Goal: Task Accomplishment & Management: Manage account settings

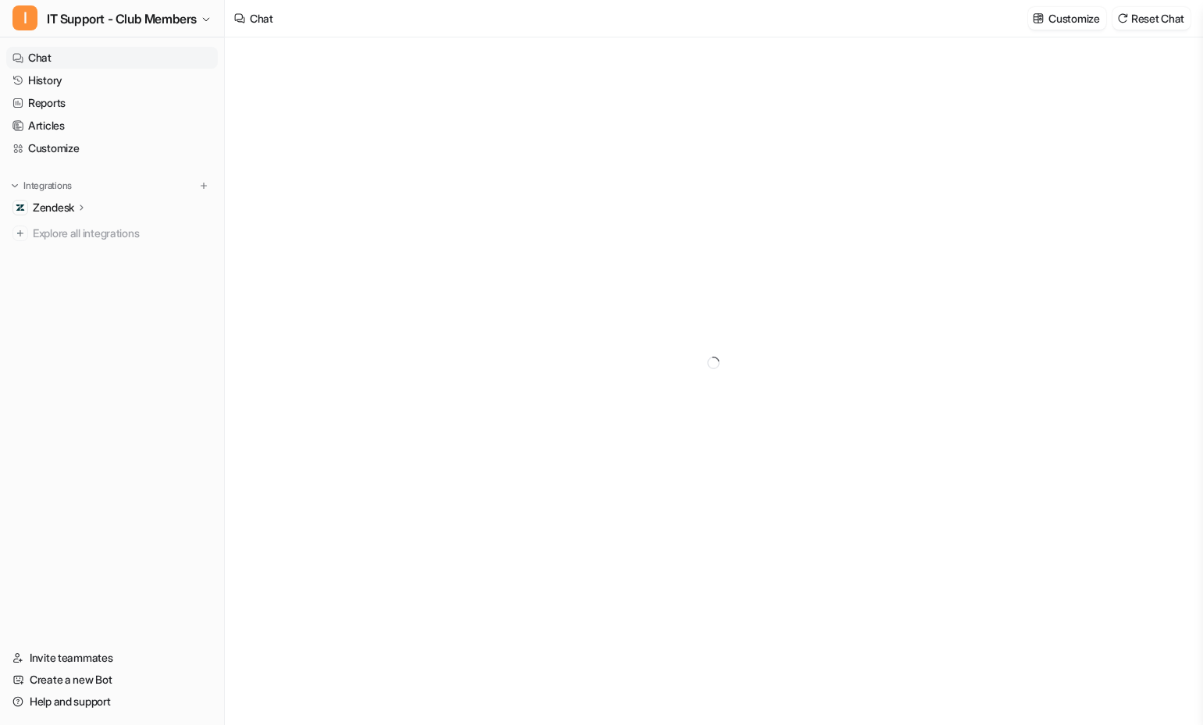
type textarea "**********"
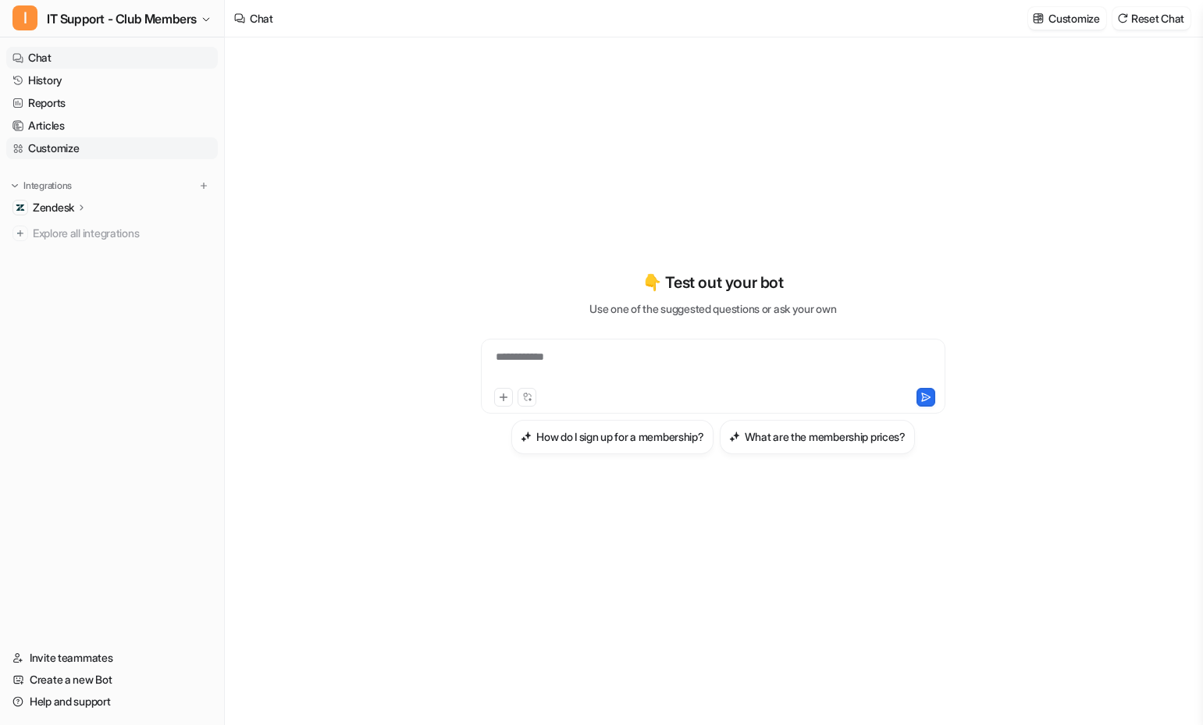
click at [69, 149] on link "Customize" at bounding box center [112, 148] width 212 height 22
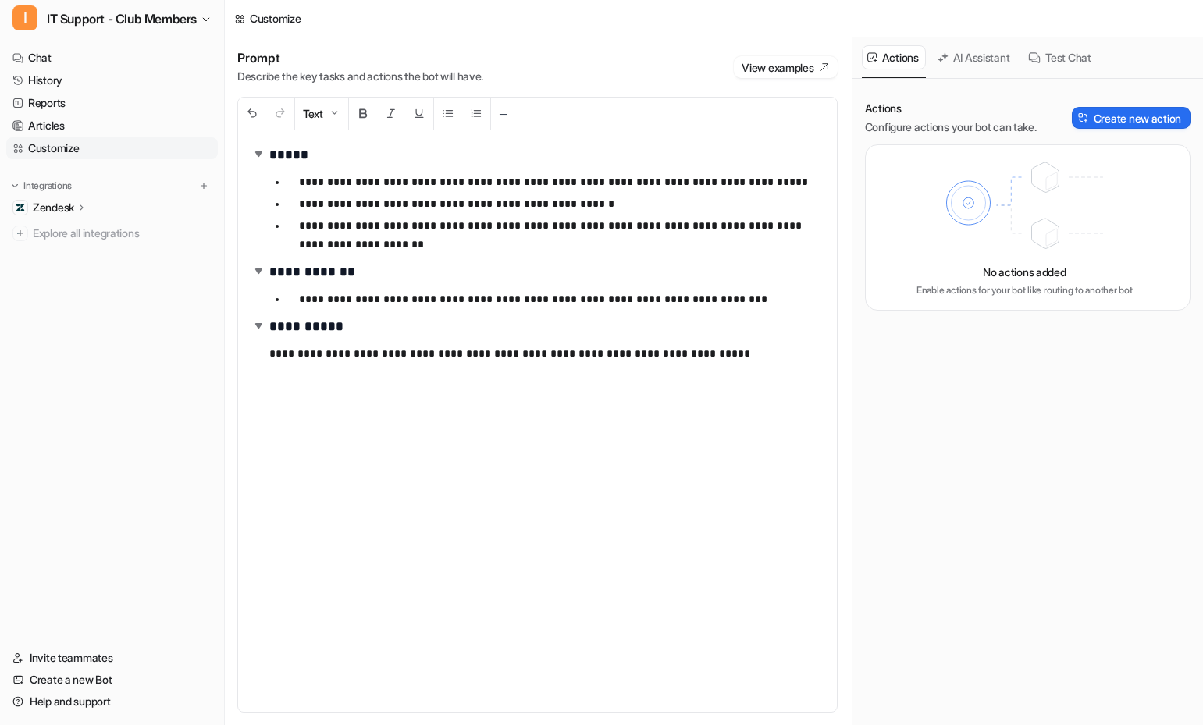
click at [62, 211] on p "Zendesk" at bounding box center [53, 208] width 41 height 16
click at [69, 223] on p "Overview" at bounding box center [68, 231] width 47 height 16
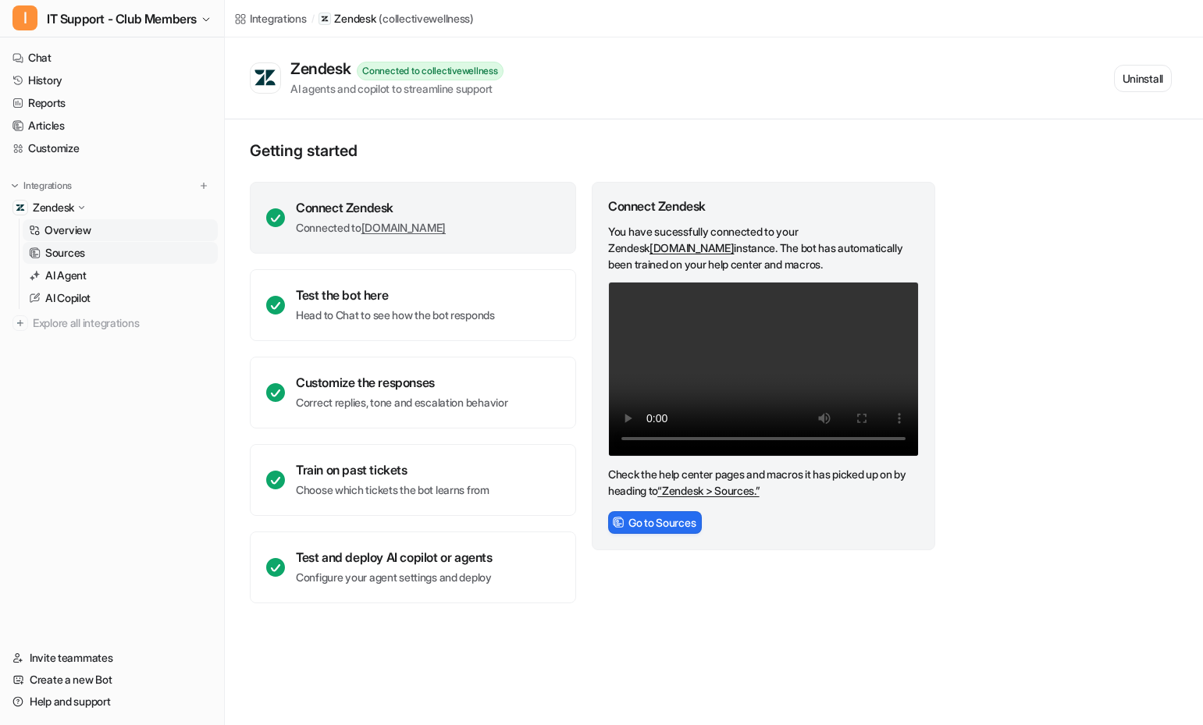
click at [70, 256] on p "Sources" at bounding box center [65, 253] width 40 height 16
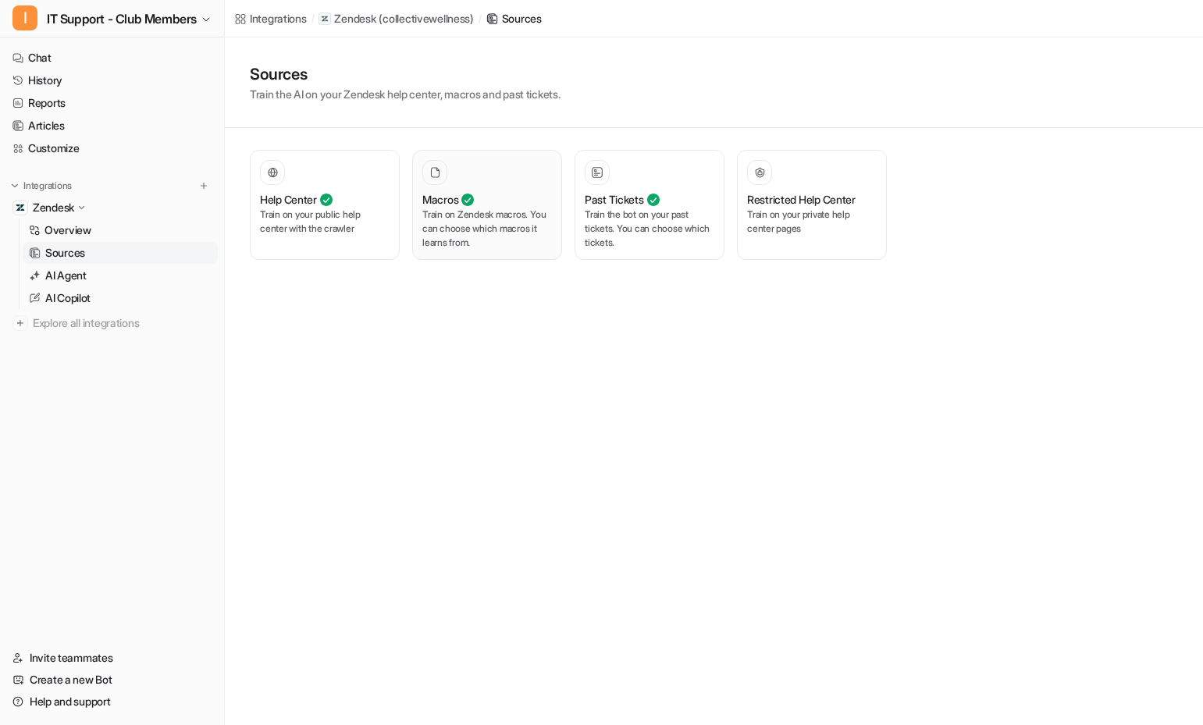
click at [442, 219] on p "Train on Zendesk macros. You can choose which macros it learns from." at bounding box center [487, 229] width 130 height 42
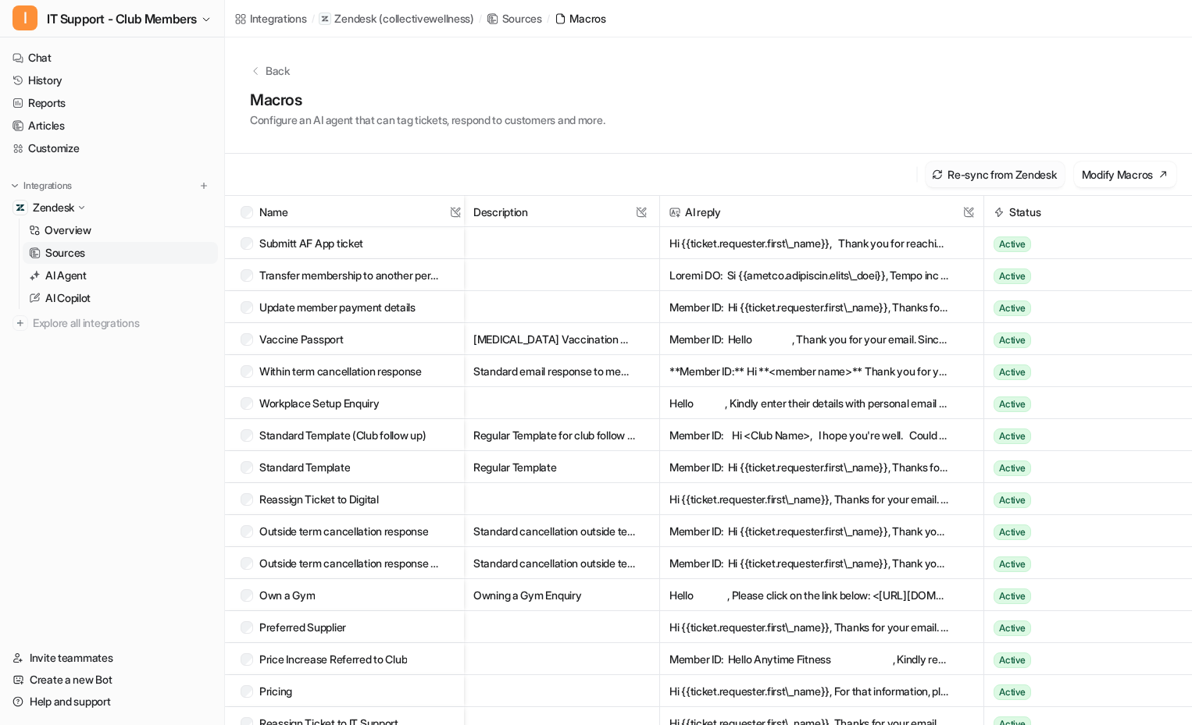
click at [993, 181] on button "Re-sync from Zendesk" at bounding box center [994, 175] width 138 height 26
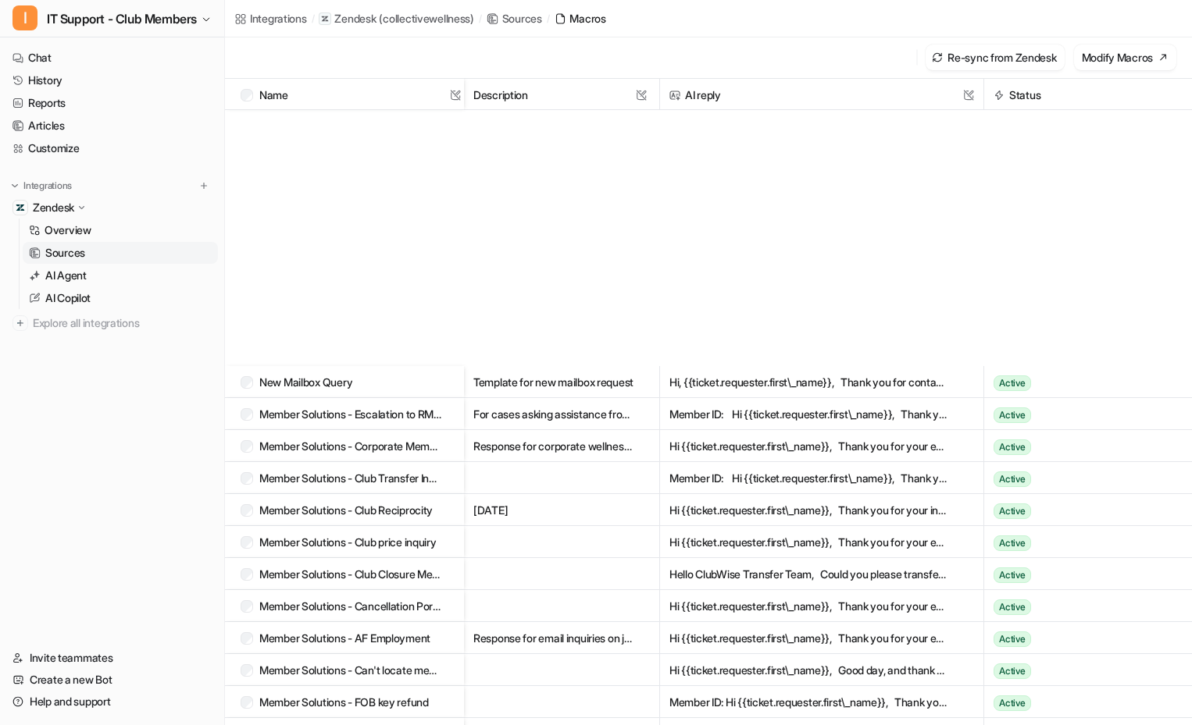
scroll to position [899, 0]
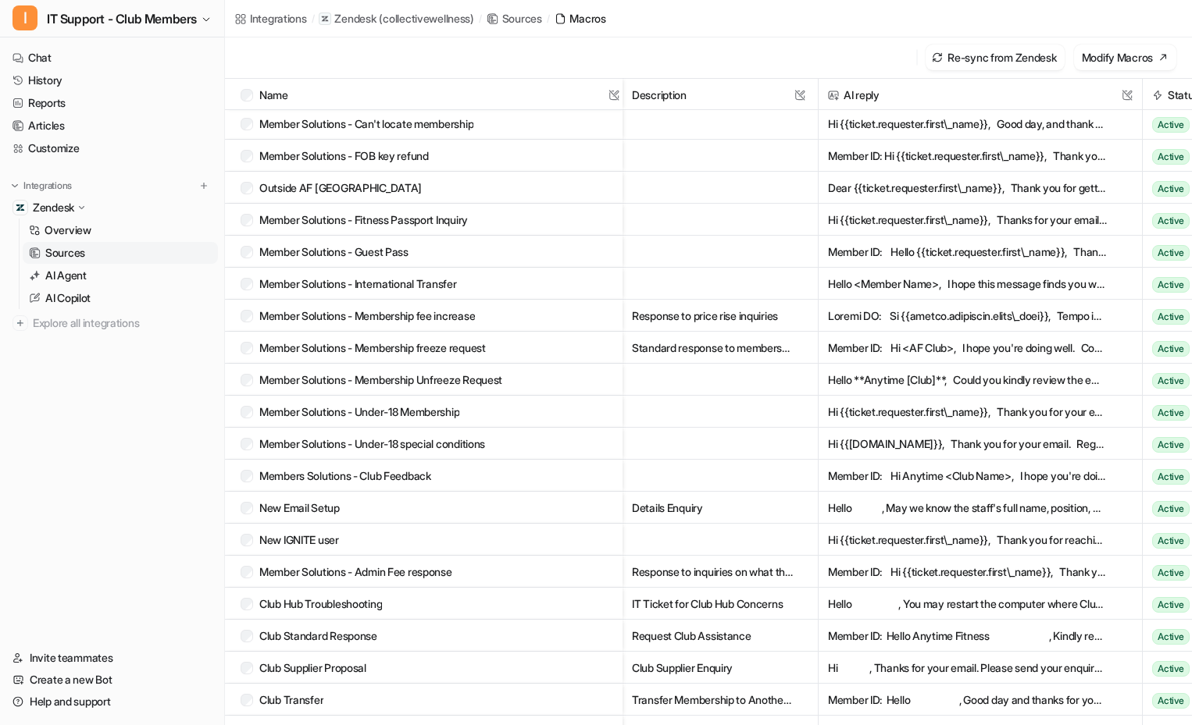
click at [622, 94] on div at bounding box center [619, 94] width 8 height 30
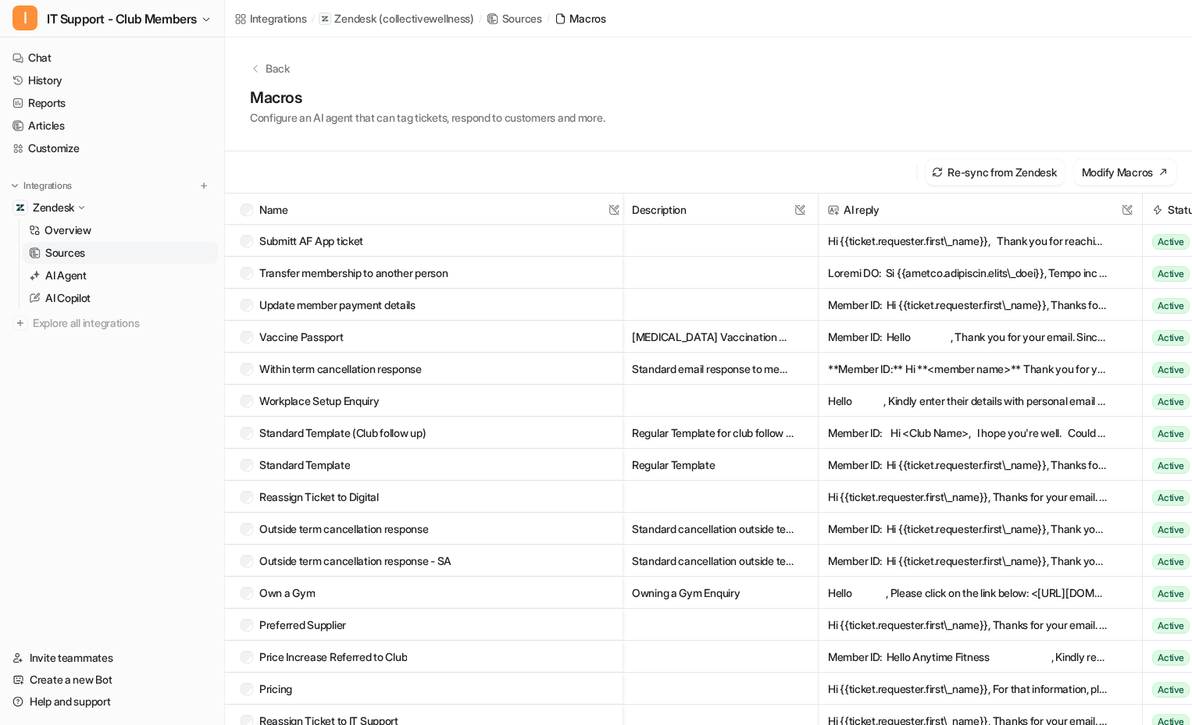
scroll to position [0, 0]
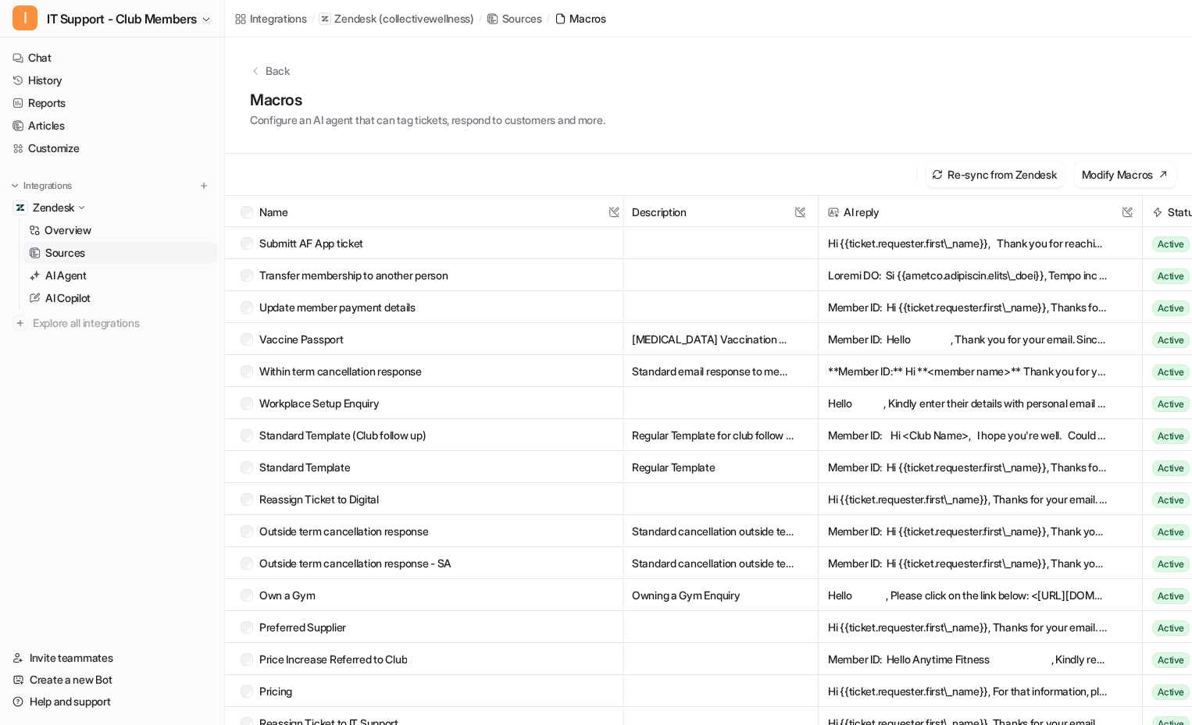
click at [960, 235] on button "Hi {{ticket.requester.first\_name}}, Thank you for reaching out to Anytime Fitn…" at bounding box center [968, 243] width 280 height 32
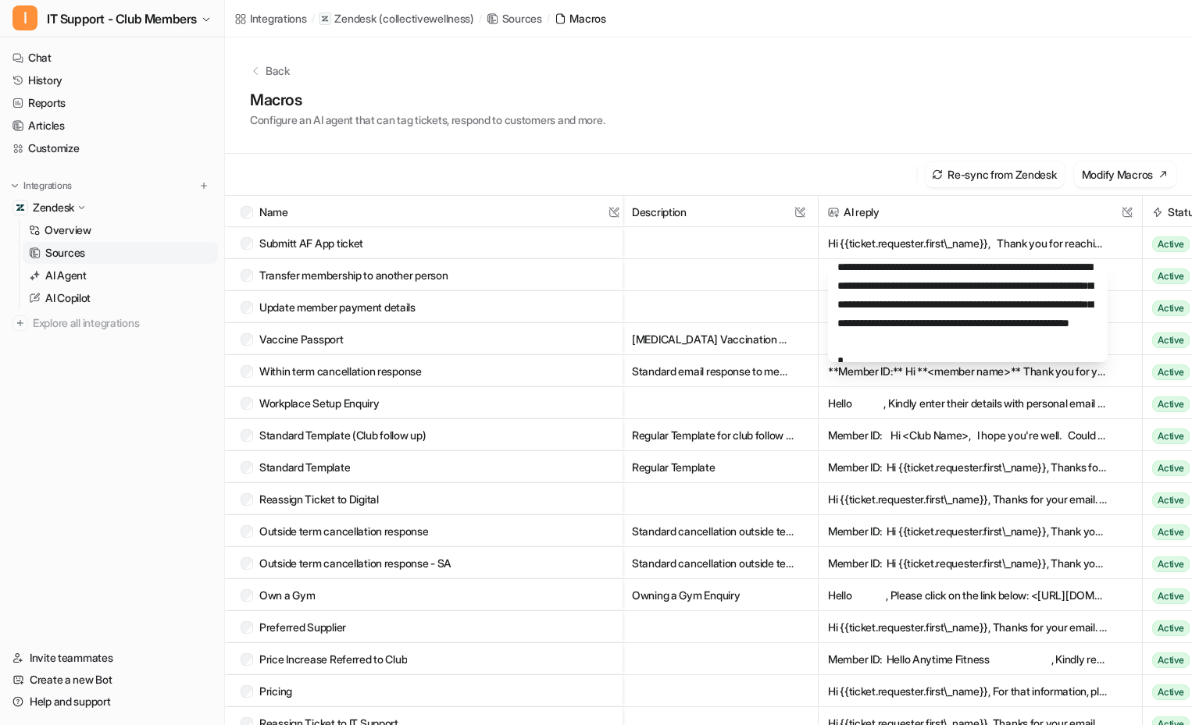
scroll to position [312, 0]
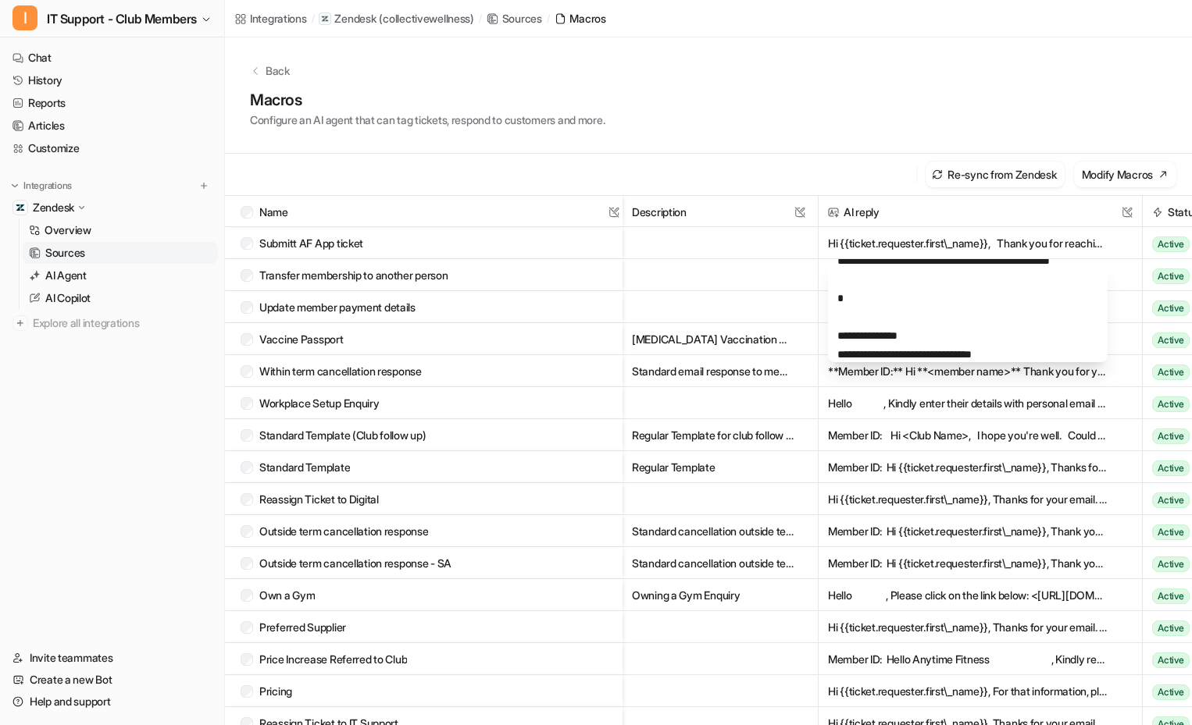
click at [150, 483] on nav "Chat History Reports Articles Customize Integrations Zendesk Overview Sources A…" at bounding box center [112, 338] width 224 height 594
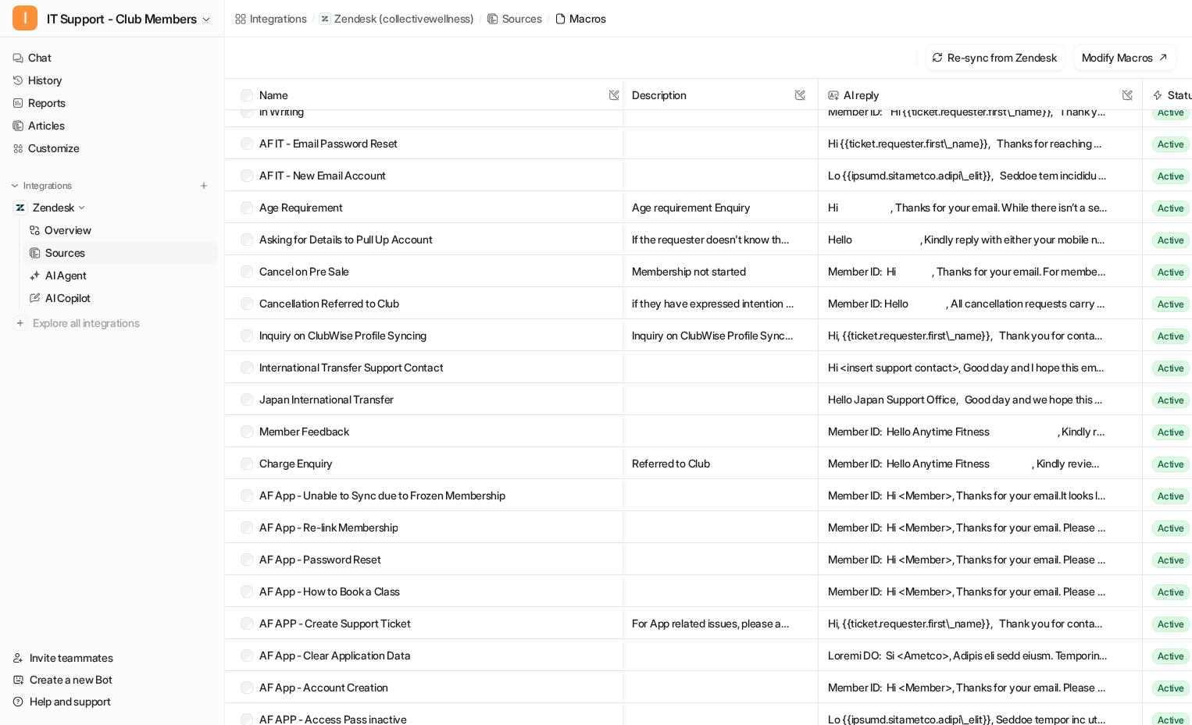
scroll to position [1914, 0]
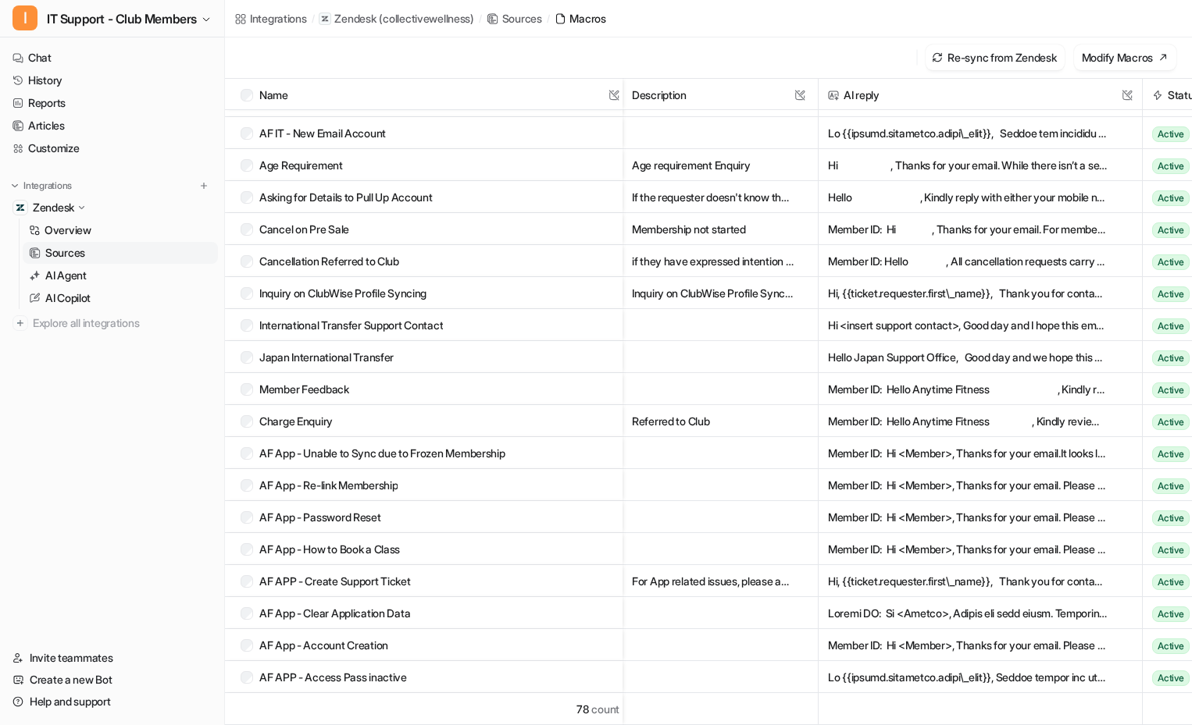
click at [478, 582] on div "AF APP - Create Support Ticket" at bounding box center [415, 581] width 348 height 32
click at [943, 576] on button "Hi, {{ticket.requester.first\_name}}, Thank you for contacting Anytime Fitness …" at bounding box center [968, 581] width 280 height 32
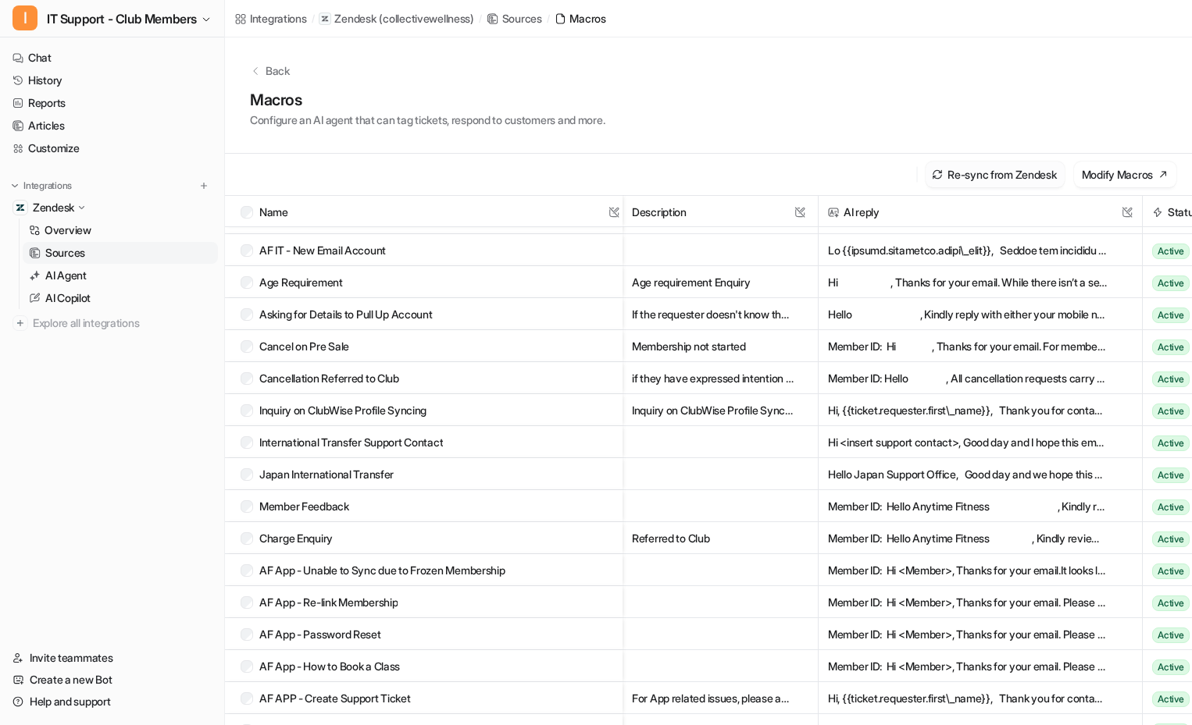
click at [957, 166] on button "Re-sync from Zendesk" at bounding box center [994, 175] width 138 height 26
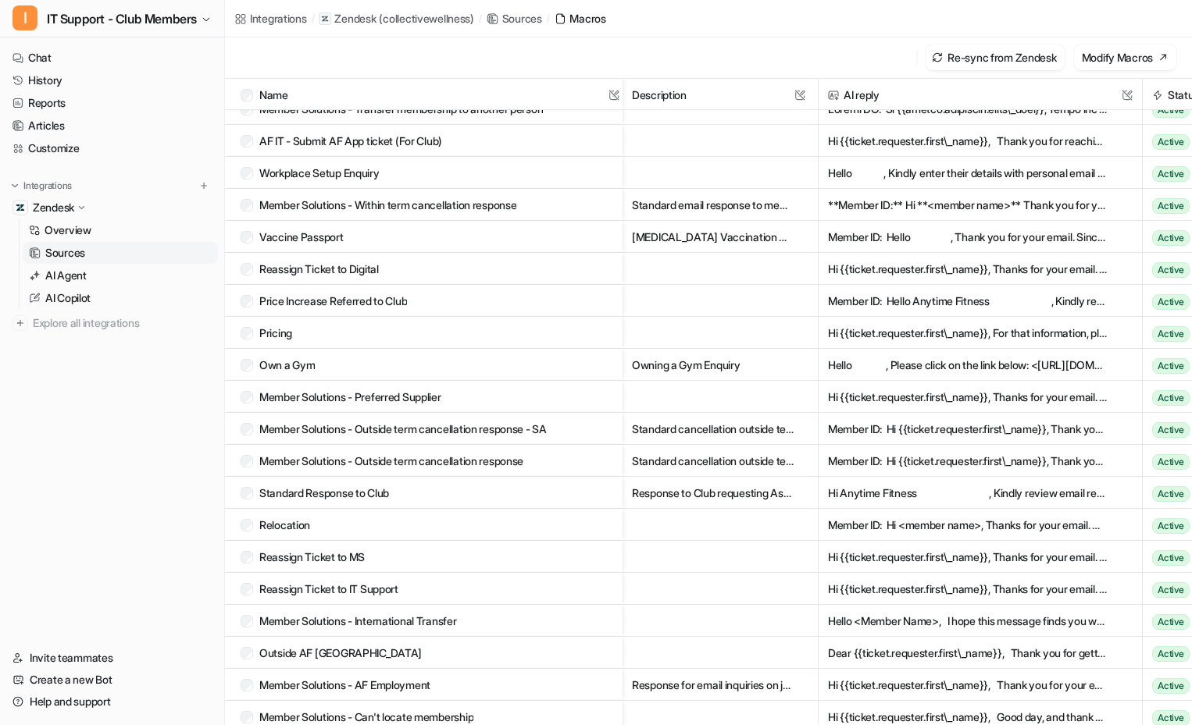
scroll to position [0, 0]
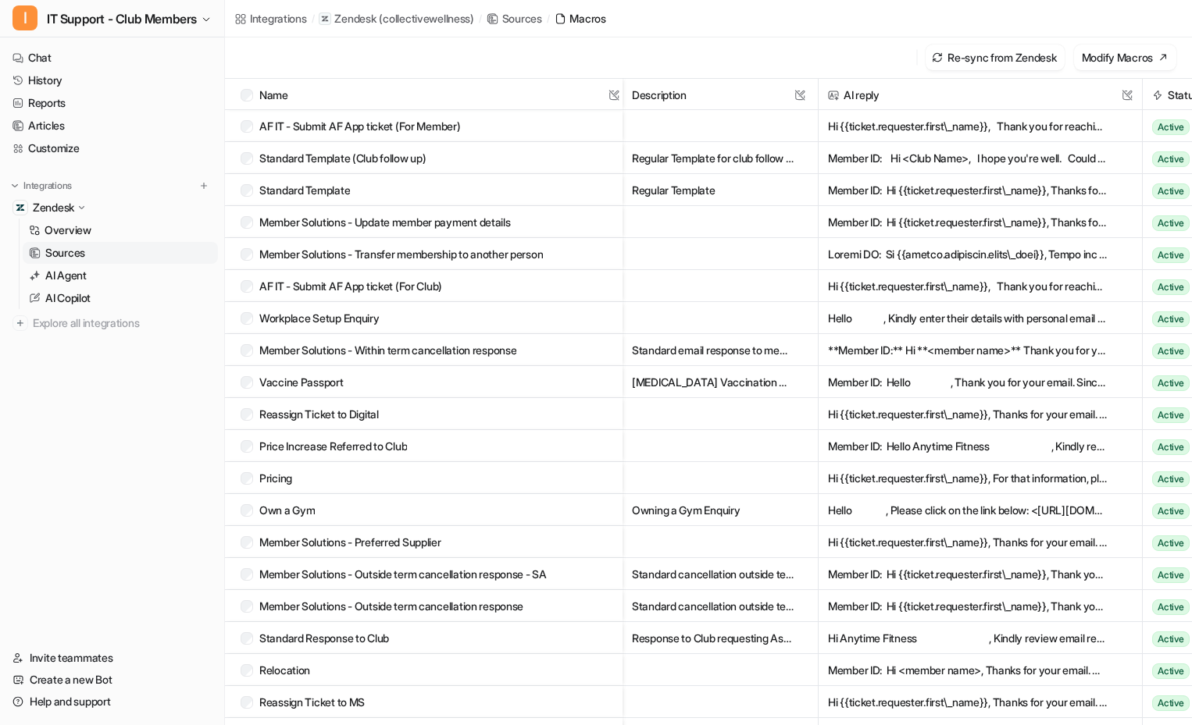
click at [518, 24] on div "Sources" at bounding box center [522, 18] width 40 height 16
click at [524, 20] on div "Sources" at bounding box center [522, 18] width 40 height 16
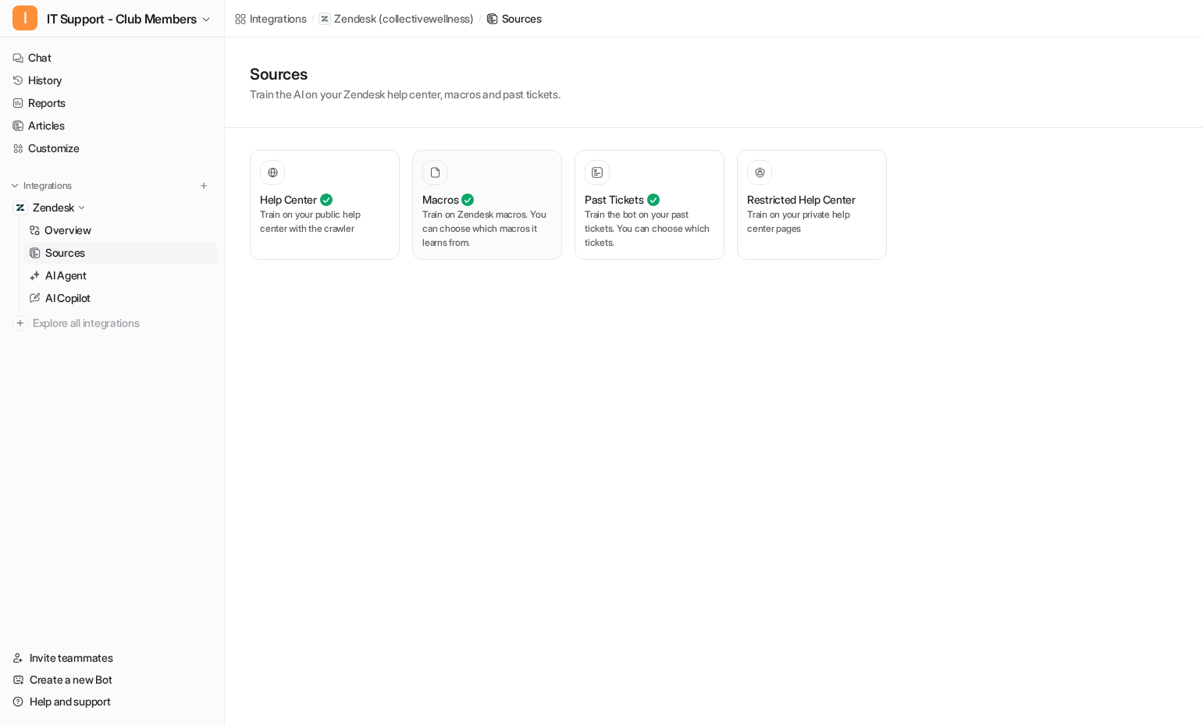
click at [478, 201] on div "Macros" at bounding box center [487, 199] width 130 height 16
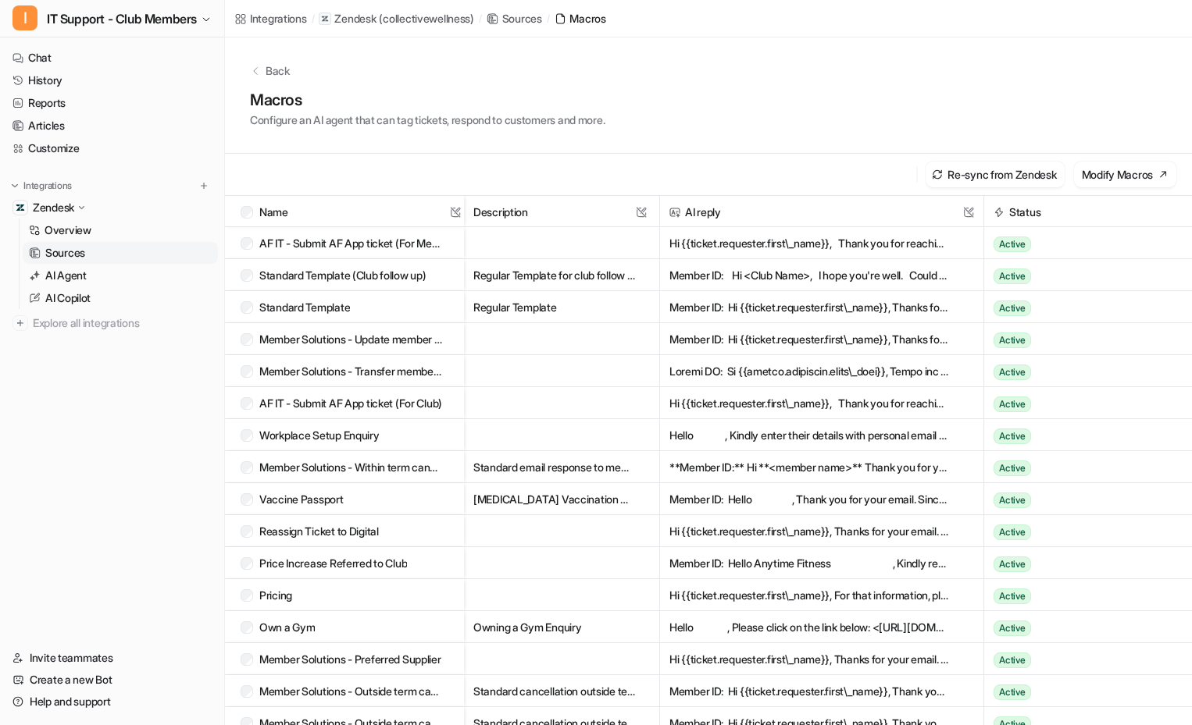
click at [256, 61] on div "Back Macros Configure an AI agent that can tag tickets, respond to customers an…" at bounding box center [708, 95] width 967 height 116
click at [267, 71] on p "Back" at bounding box center [278, 70] width 24 height 16
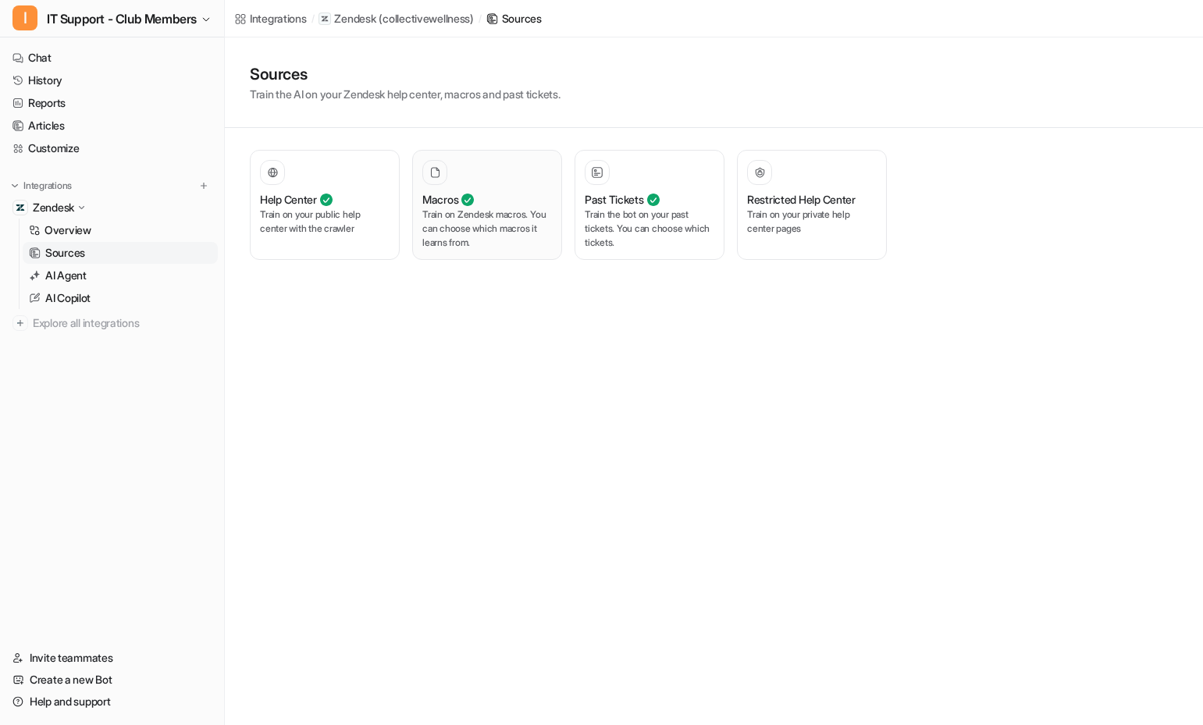
click at [434, 169] on icon at bounding box center [436, 172] width 12 height 11
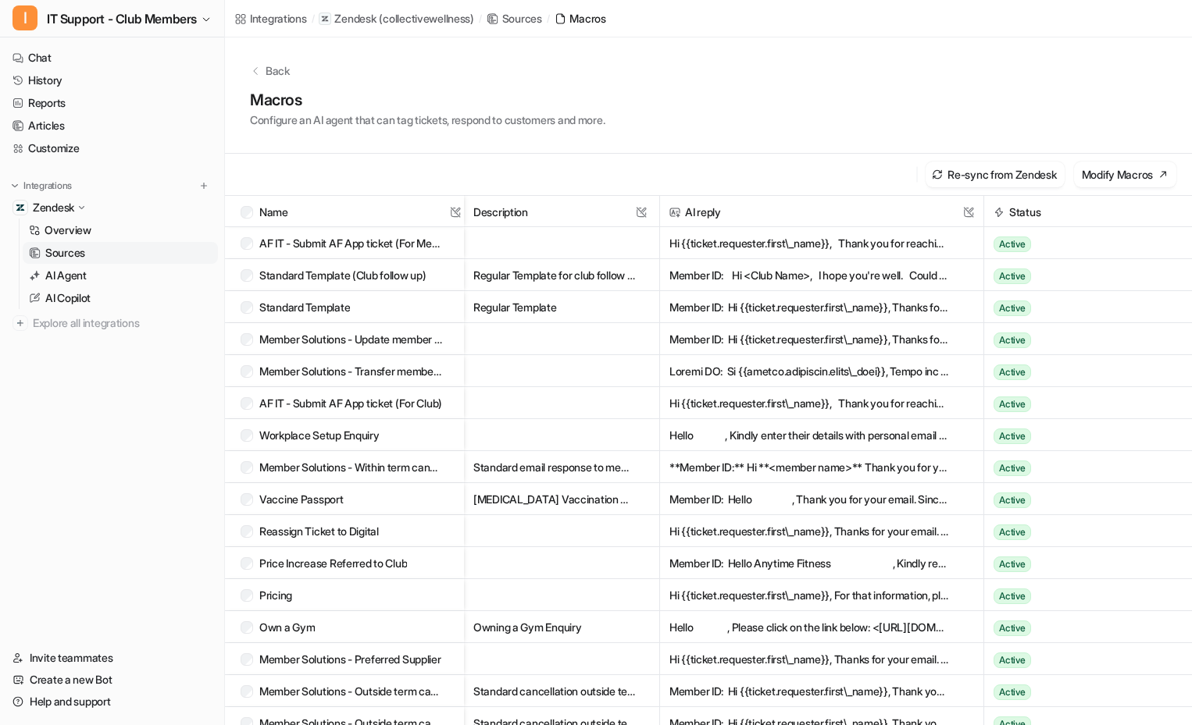
click at [328, 216] on span "Name This field cannot be modified" at bounding box center [352, 212] width 223 height 32
click at [1019, 173] on button "Re-sync from Zendesk" at bounding box center [994, 175] width 138 height 26
click at [68, 248] on p "Sources" at bounding box center [65, 253] width 40 height 16
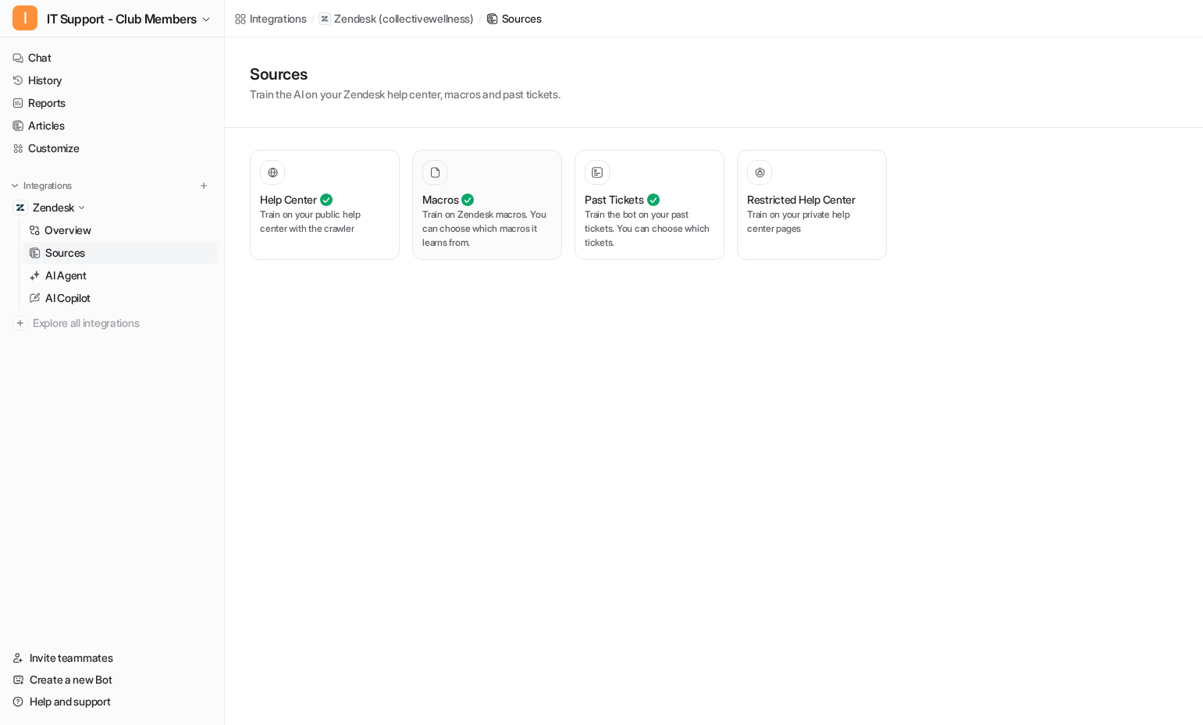
click at [530, 208] on p "Train on Zendesk macros. You can choose which macros it learns from." at bounding box center [487, 229] width 130 height 42
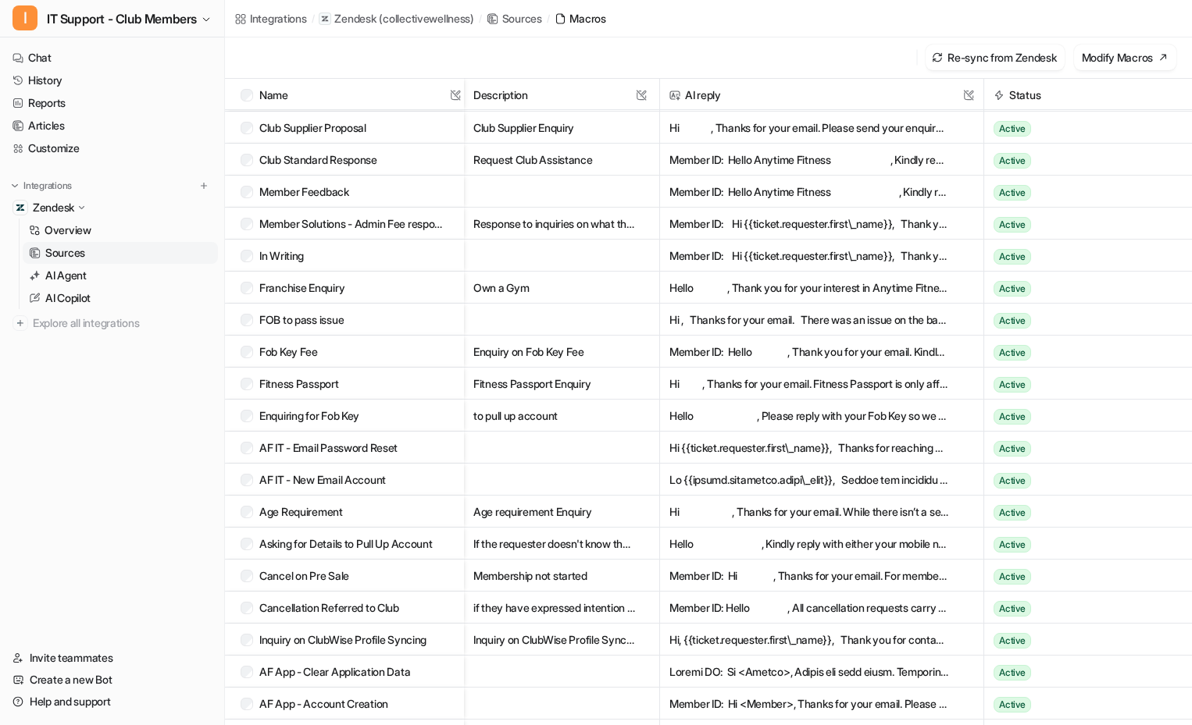
scroll to position [1712, 0]
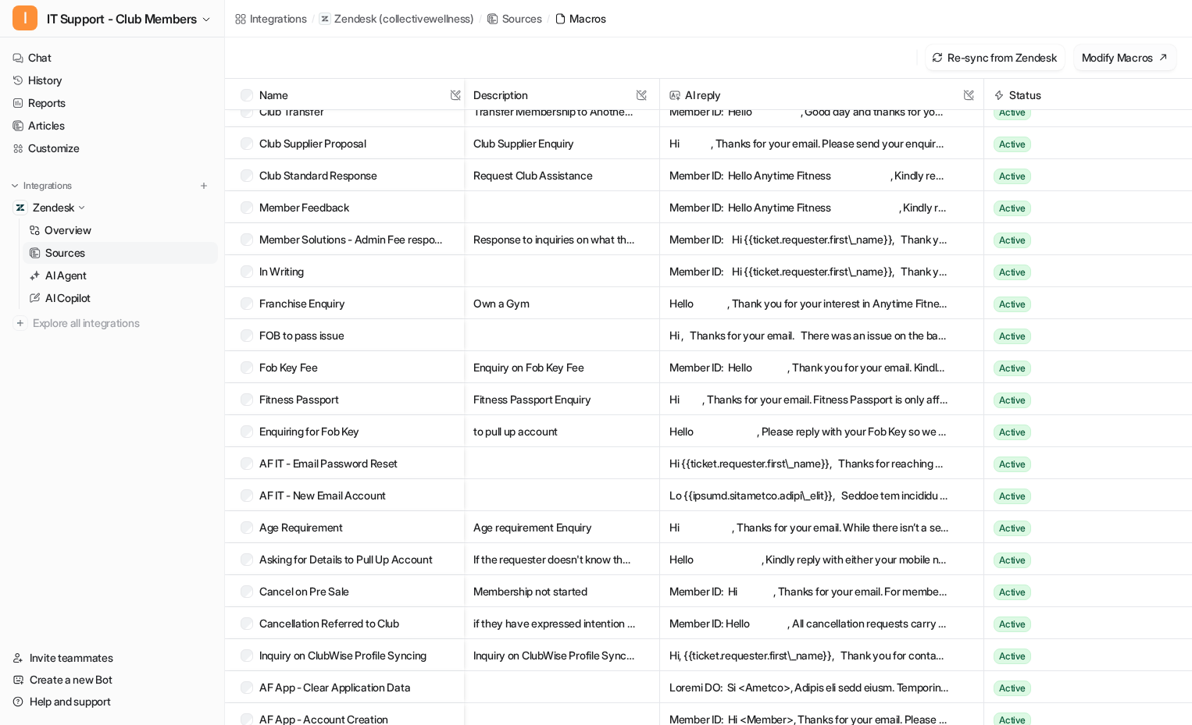
click at [1095, 57] on button "Modify Macros" at bounding box center [1125, 58] width 102 height 26
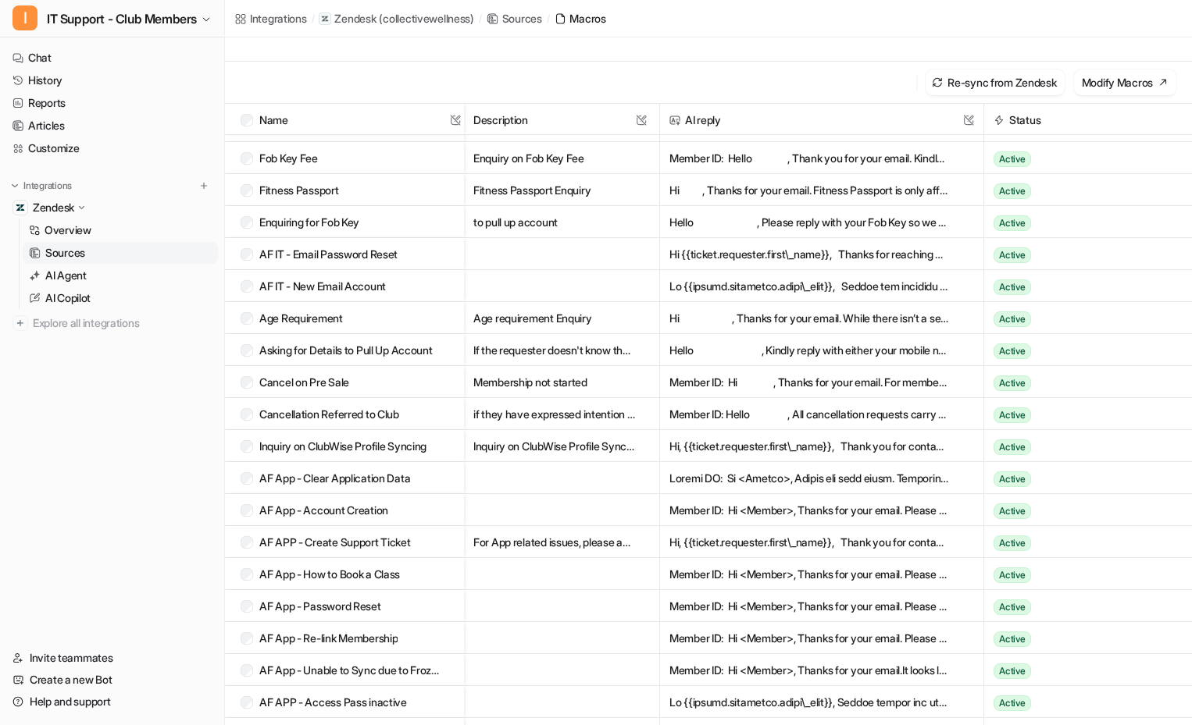
scroll to position [117, 0]
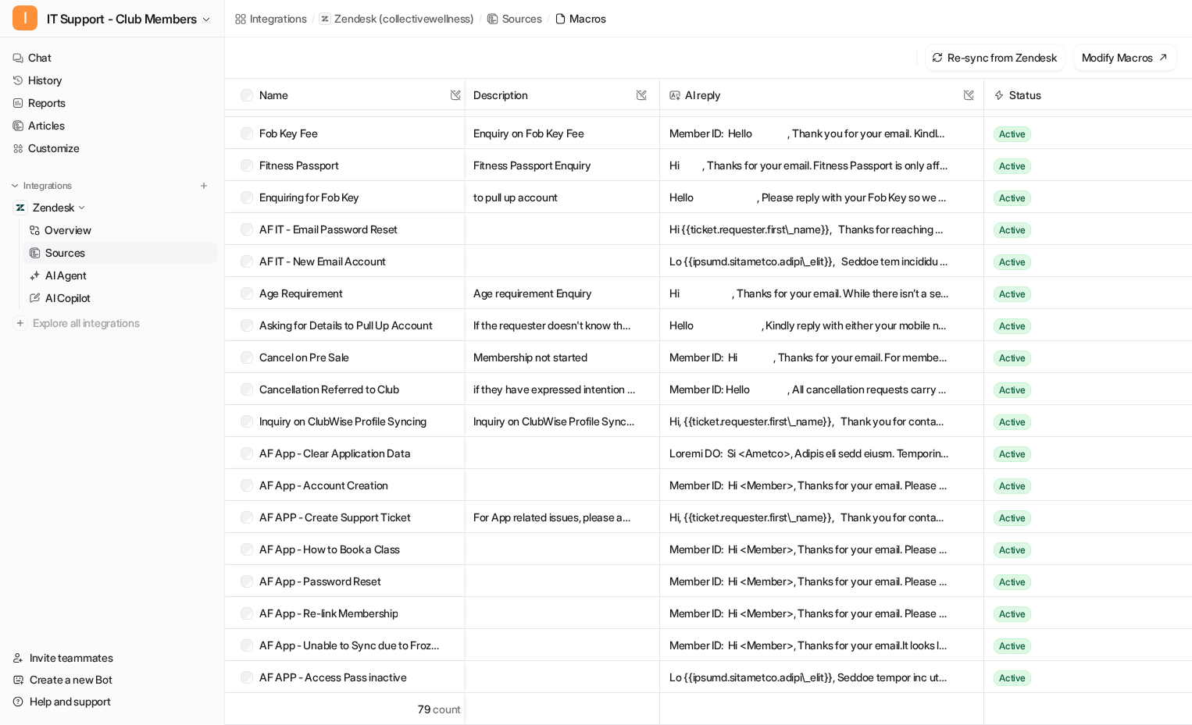
click at [729, 419] on button "Hi, {{ticket.requester.first\_name}}, Thank you for contacting Anytime Fitness …" at bounding box center [809, 421] width 280 height 32
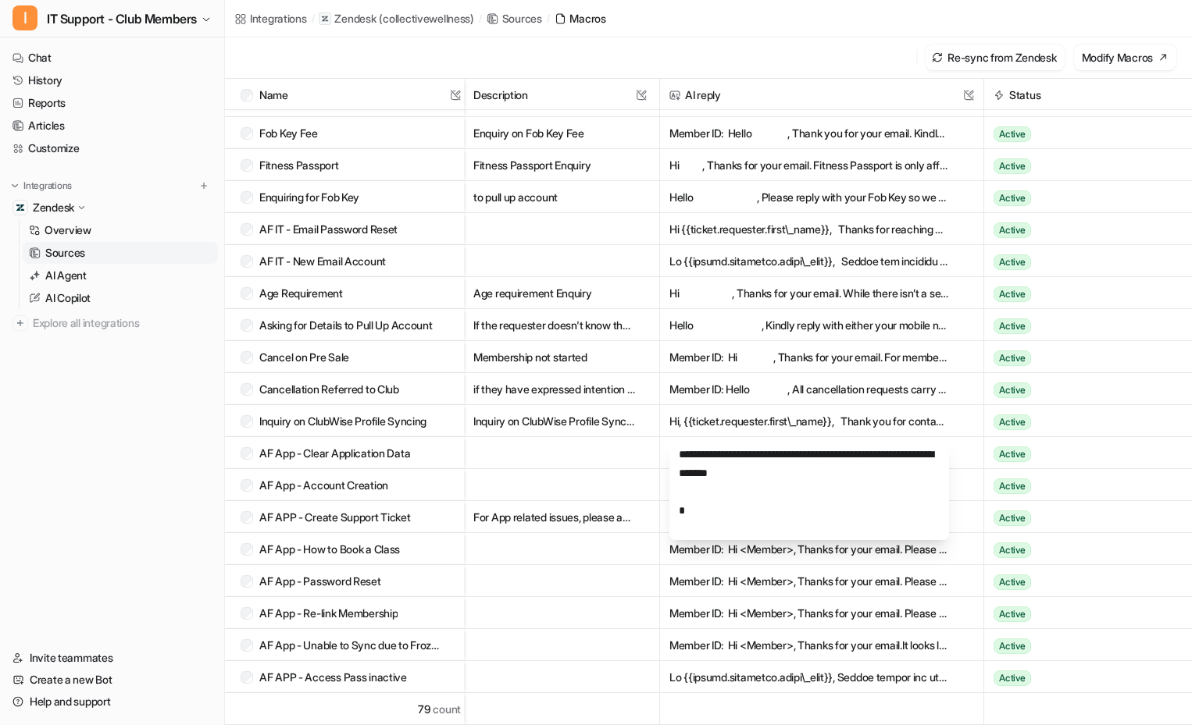
scroll to position [0, 0]
click at [149, 495] on nav "Chat History Reports Articles Customize Integrations Zendesk Overview Sources A…" at bounding box center [112, 338] width 224 height 594
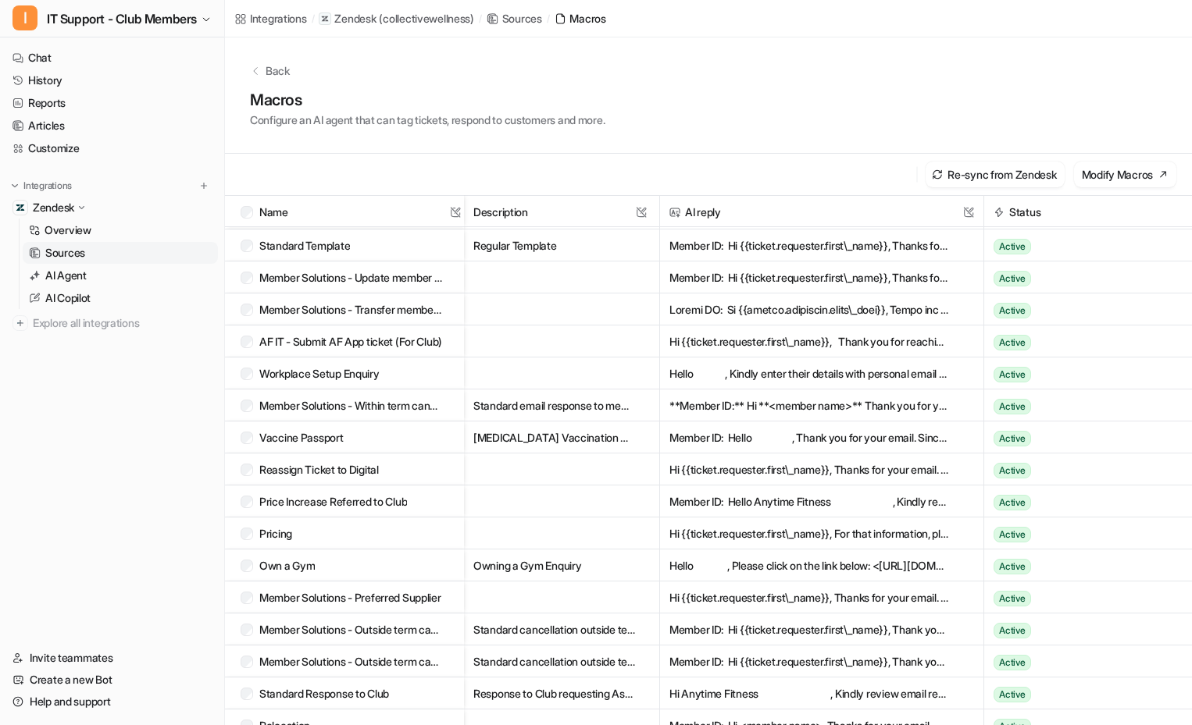
scroll to position [78, 0]
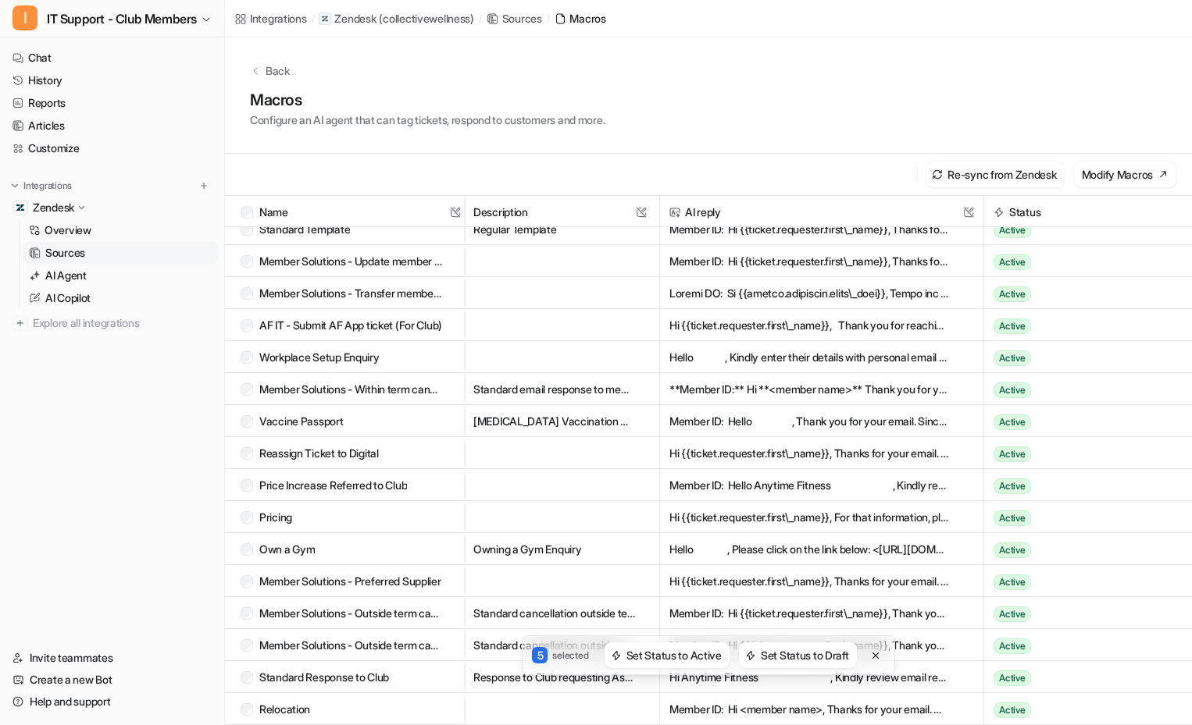
click at [809, 519] on button "Hi {{ticket.requester.first\_name}}, For that information, please visit <[URL][…" at bounding box center [809, 517] width 280 height 32
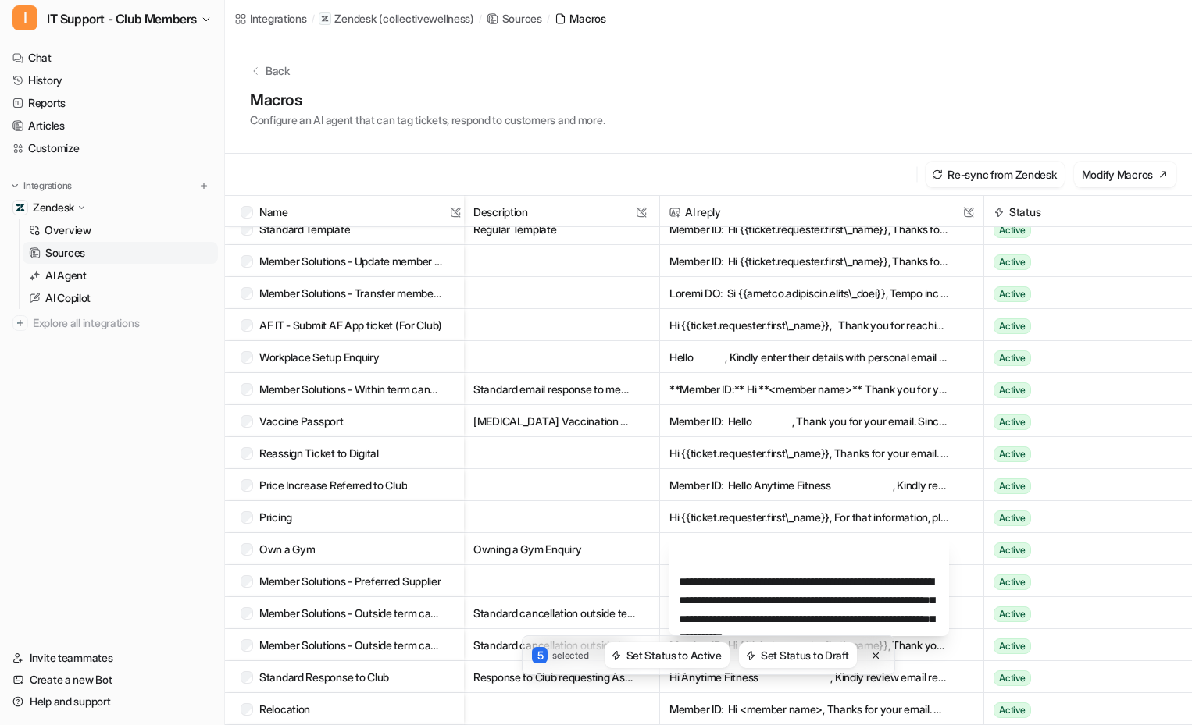
click at [86, 552] on nav "Chat History Reports Articles Customize Integrations Zendesk Overview Sources A…" at bounding box center [112, 338] width 224 height 594
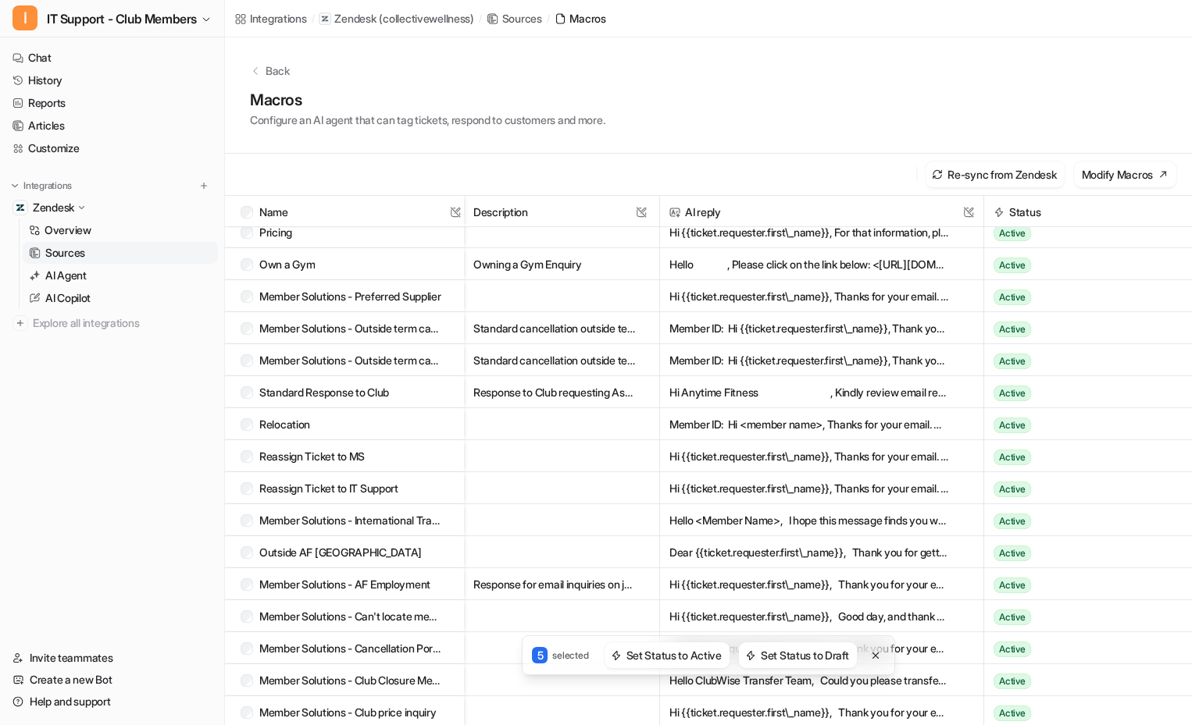
scroll to position [390, 0]
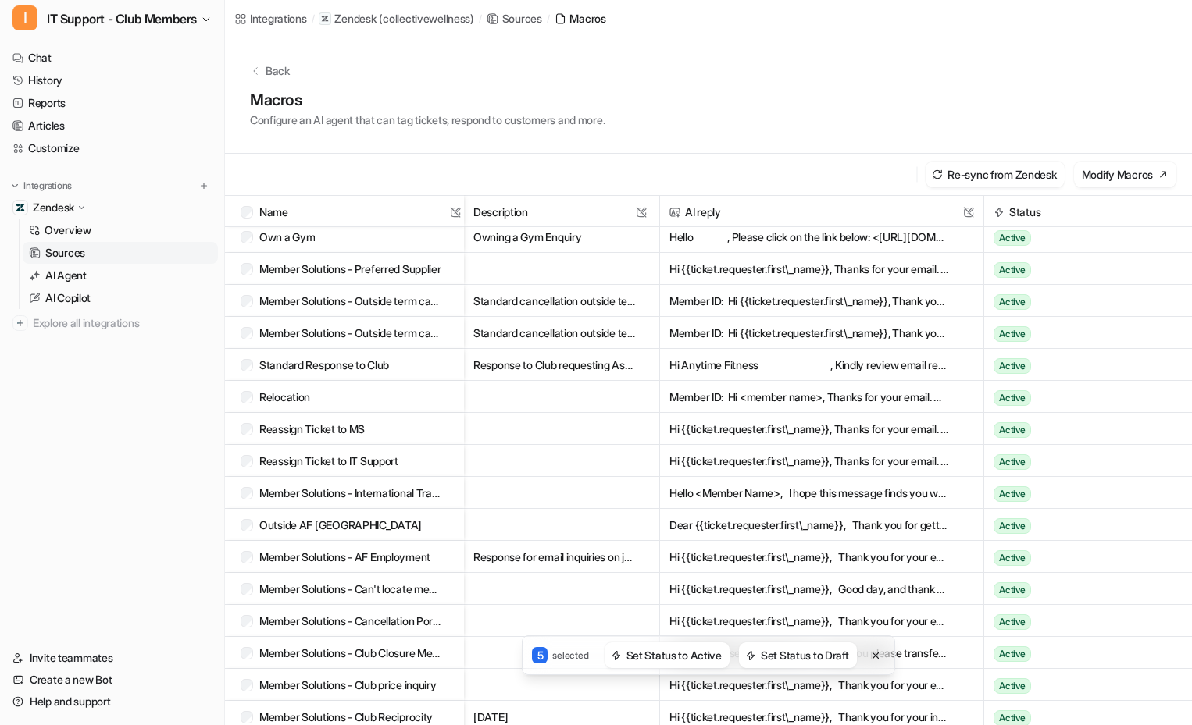
click at [921, 395] on button "Member ID: Hi <member name>, Thanks for your email. As you are within the minim…" at bounding box center [809, 397] width 280 height 32
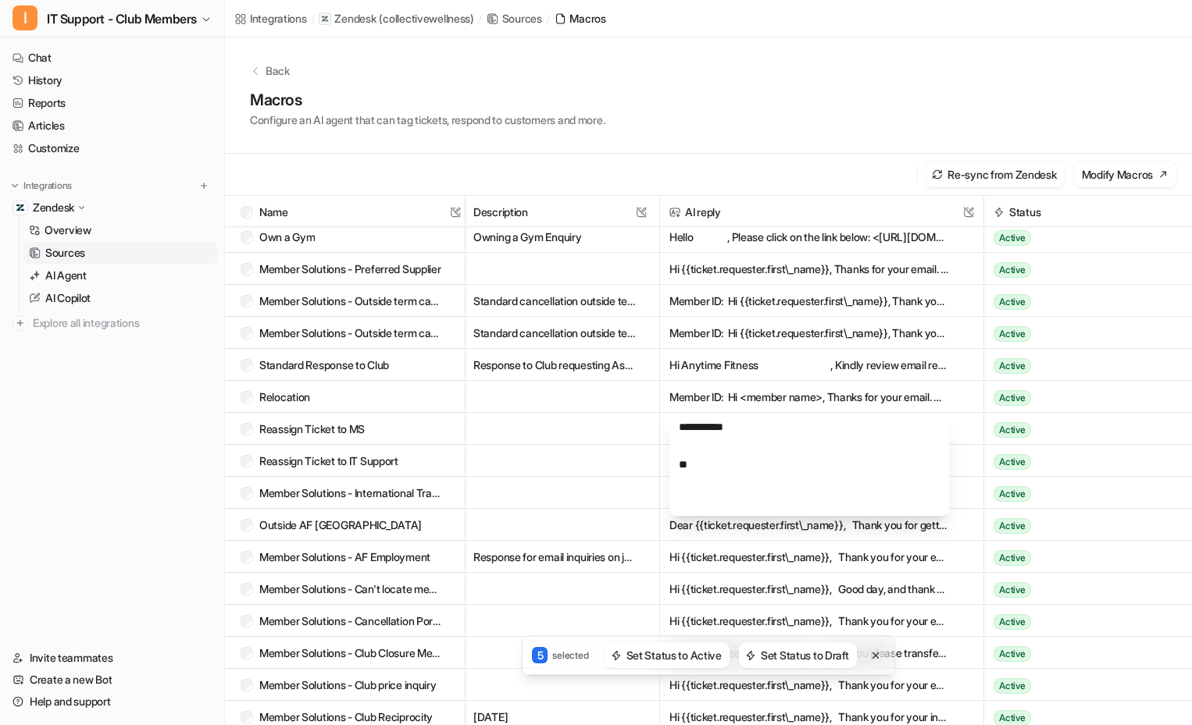
click at [921, 405] on button "Member ID: Hi <member name>, Thanks for your email. As you are within the minim…" at bounding box center [809, 397] width 280 height 32
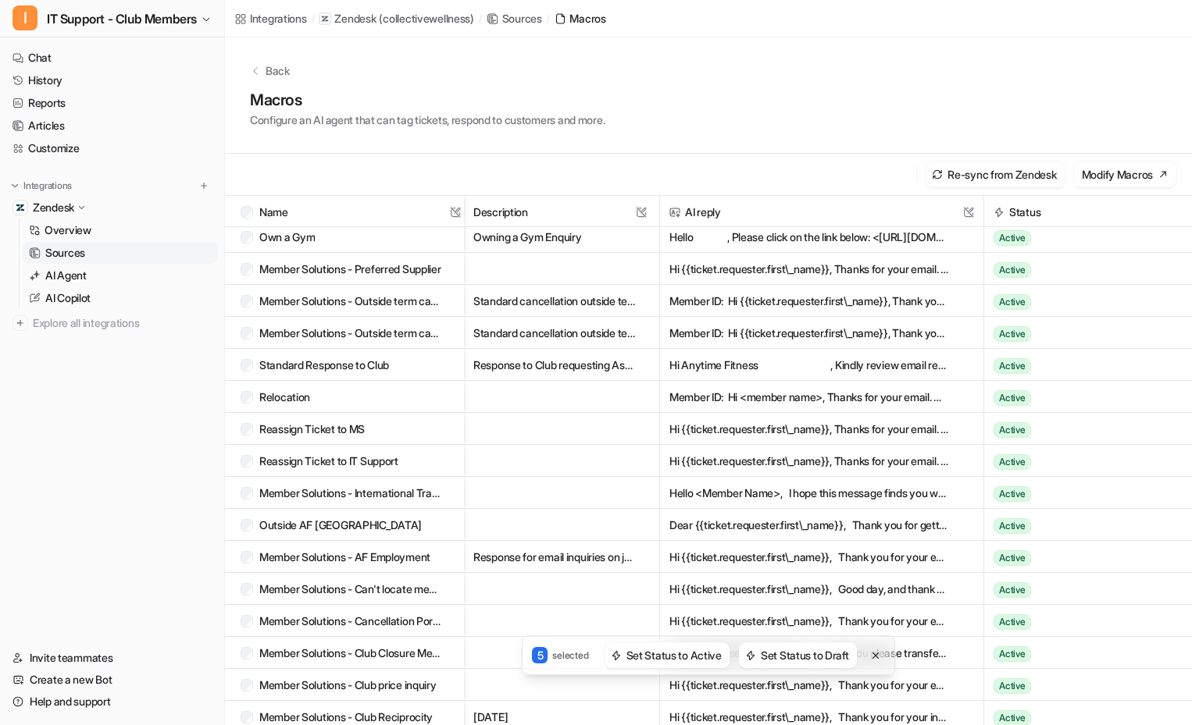
click at [865, 397] on button "Member ID: Hi <member name>, Thanks for your email. As you are within the minim…" at bounding box center [809, 397] width 280 height 32
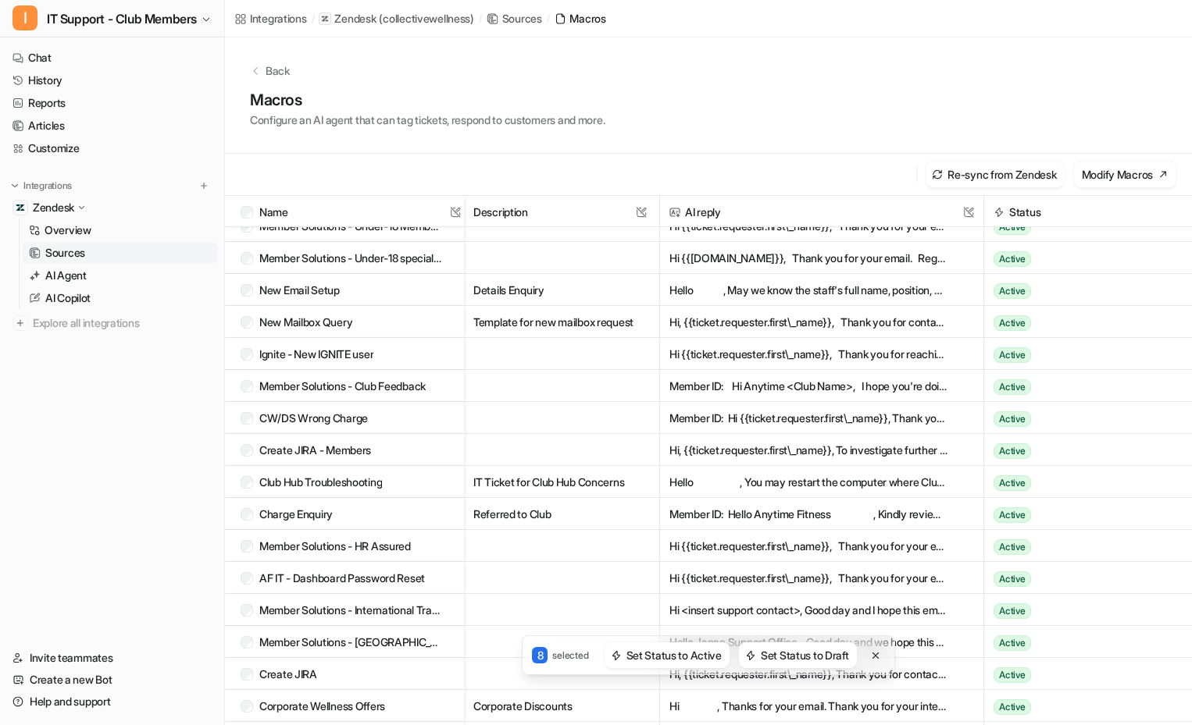
scroll to position [1171, 0]
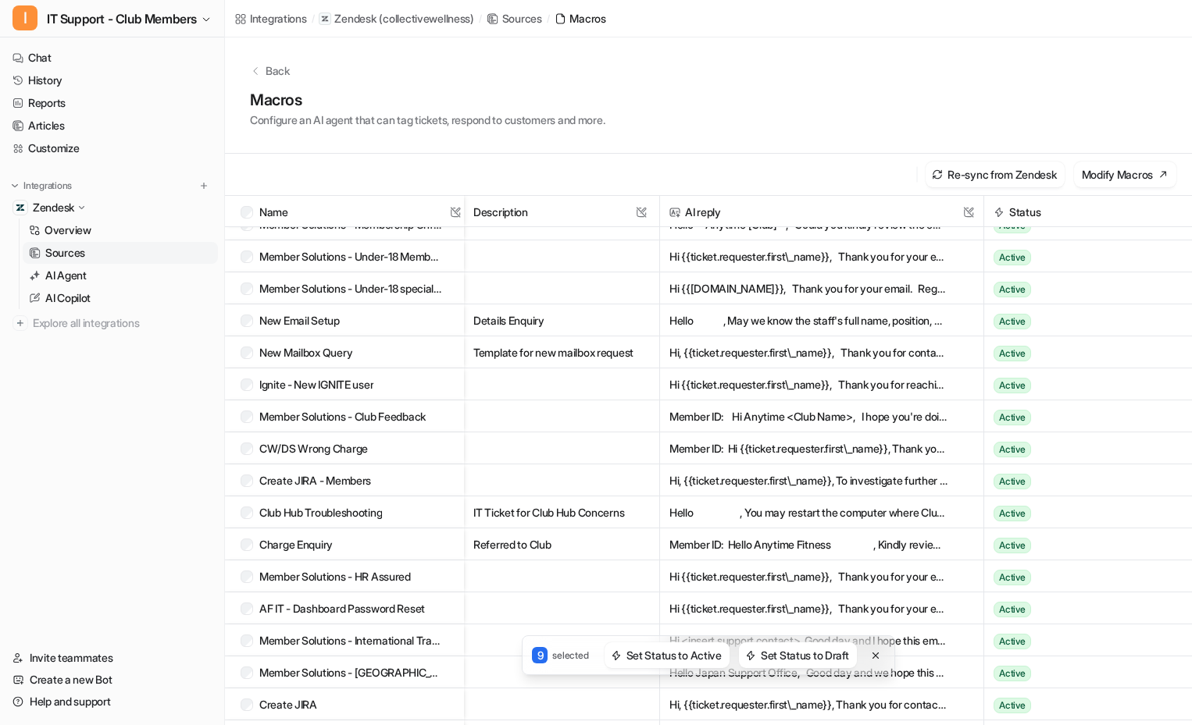
click at [254, 355] on div "New Mailbox Query" at bounding box center [342, 353] width 202 height 32
click at [240, 353] on span "New Mailbox Query" at bounding box center [350, 353] width 226 height 32
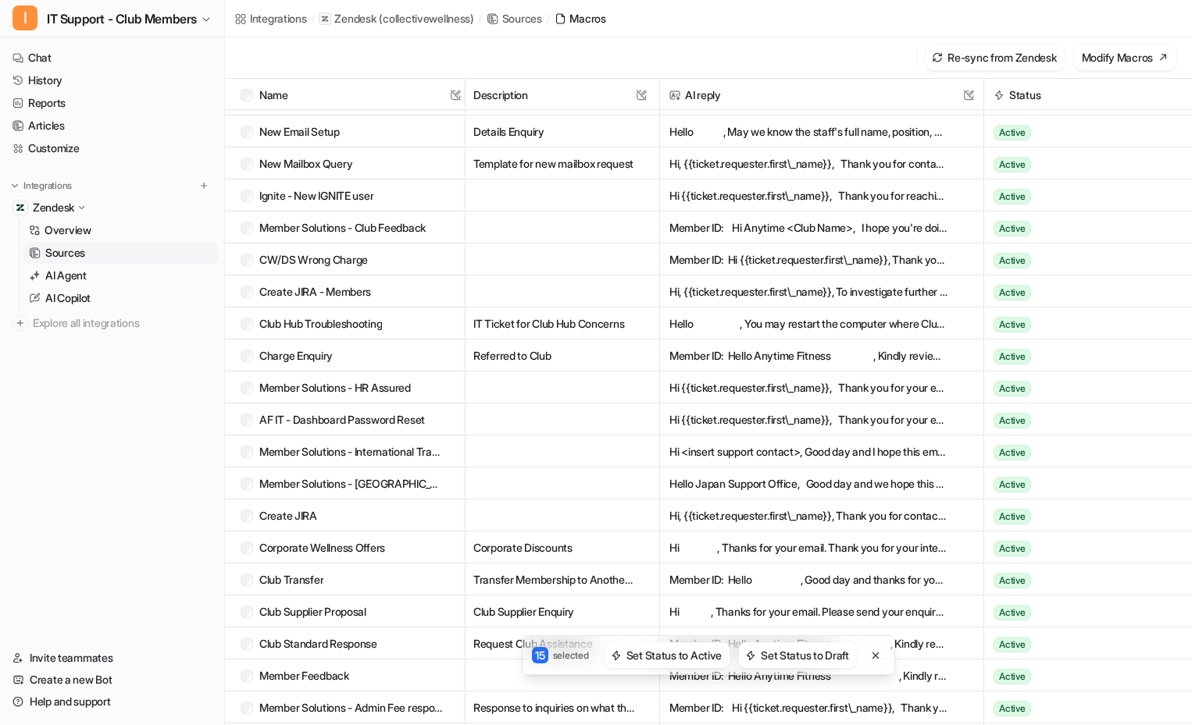
scroll to position [1321, 0]
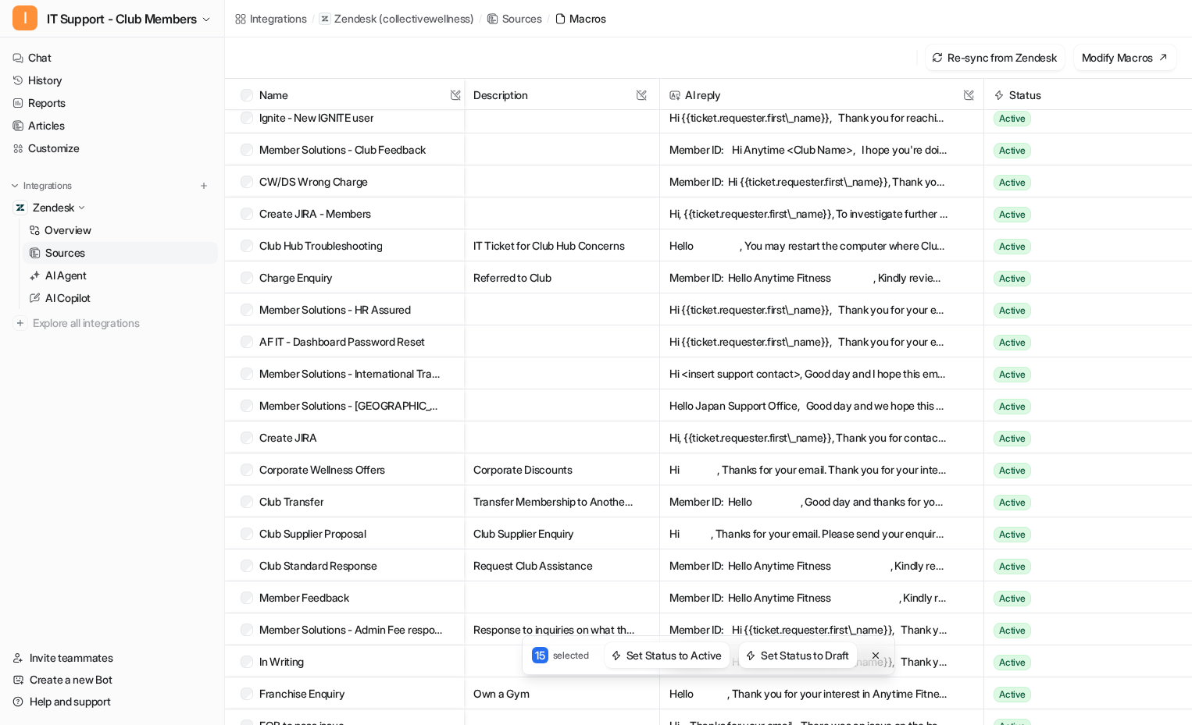
click at [728, 501] on button "Member ID: Hello , Good day and thanks for your email. A membership is automati…" at bounding box center [809, 502] width 280 height 32
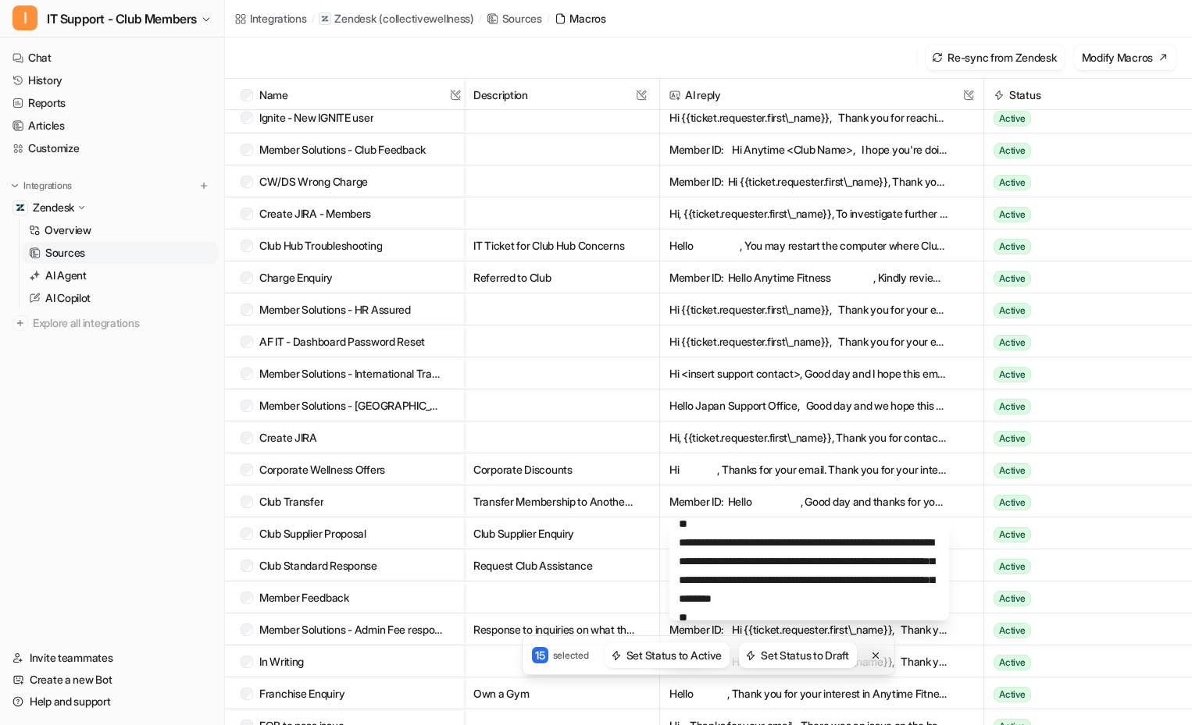
scroll to position [78, 0]
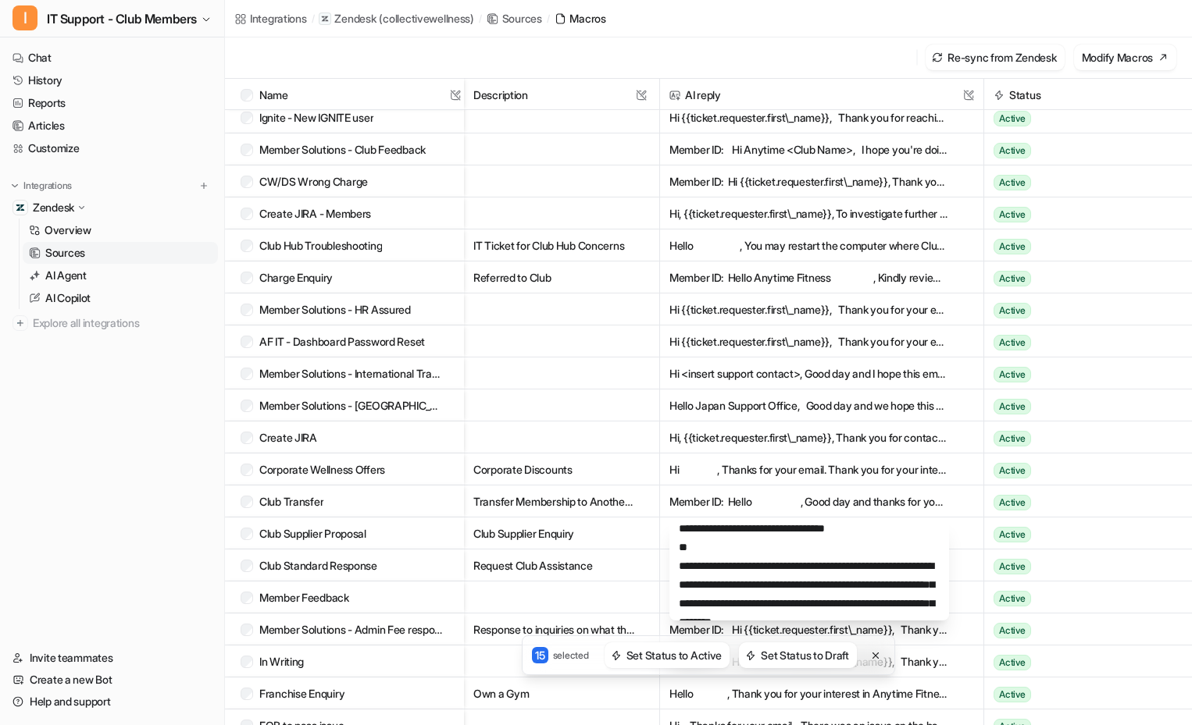
click at [843, 505] on button "Member ID: Hello , Good day and thanks for your email. A membership is automati…" at bounding box center [809, 502] width 280 height 32
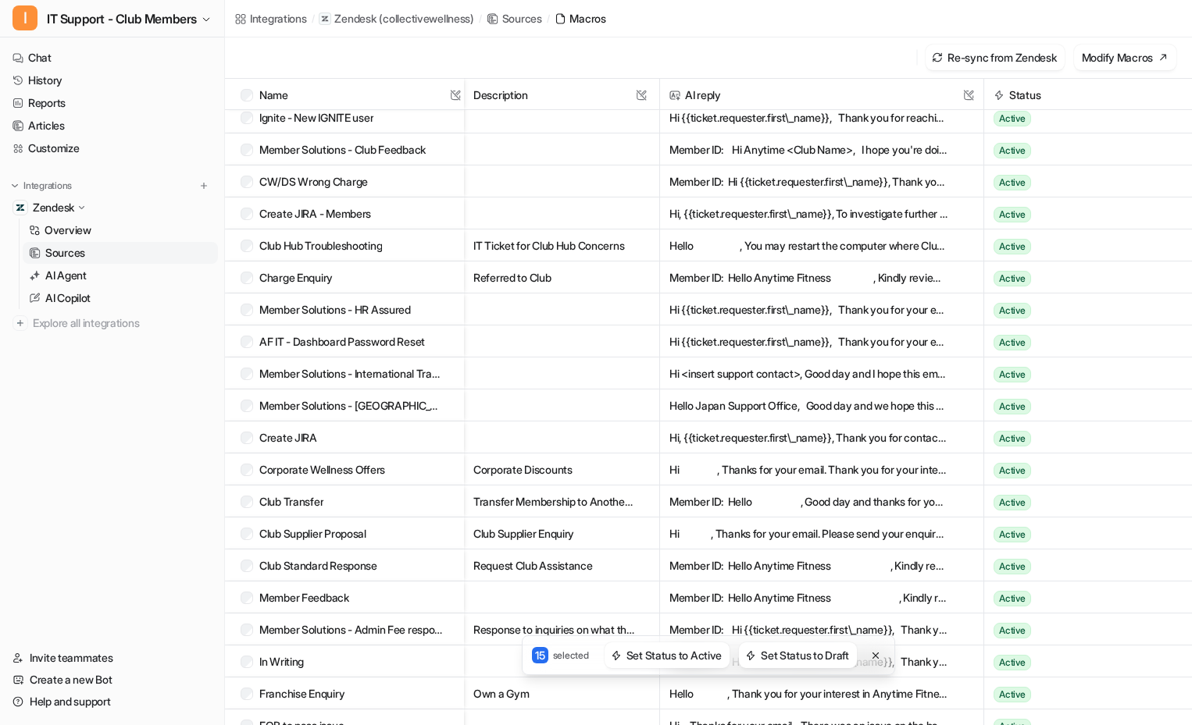
click at [864, 495] on button "Member ID: Hello , Good day and thanks for your email. A membership is automati…" at bounding box center [809, 502] width 280 height 32
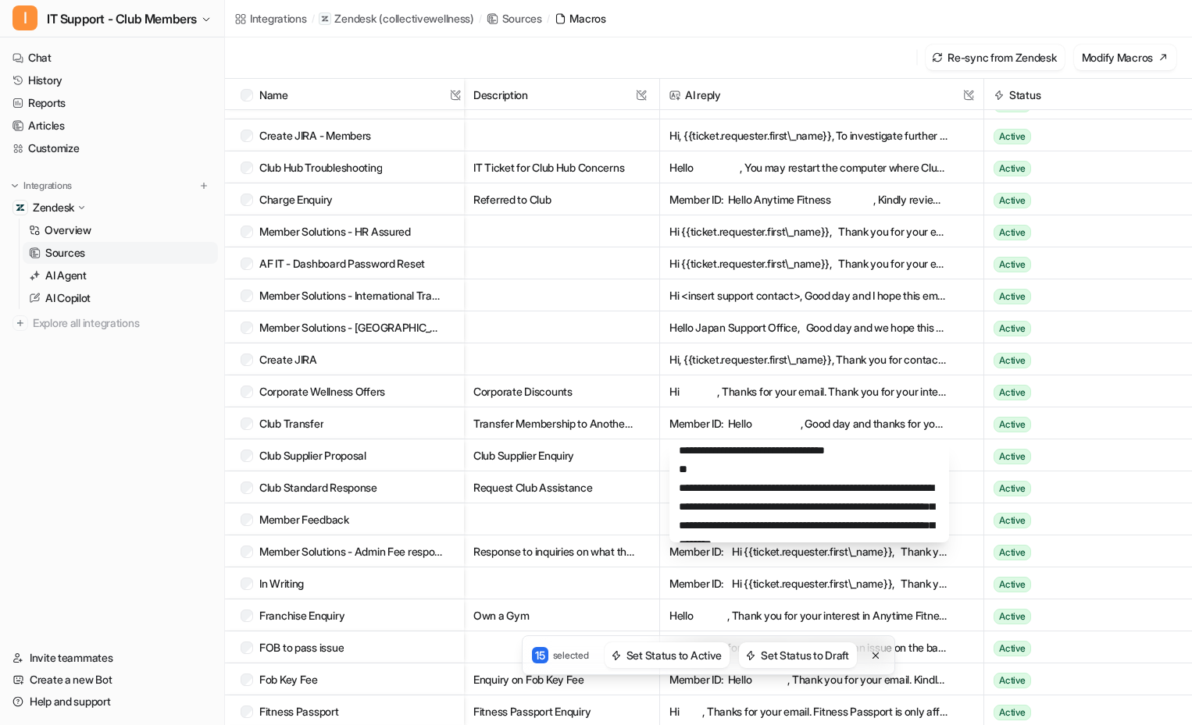
scroll to position [156, 0]
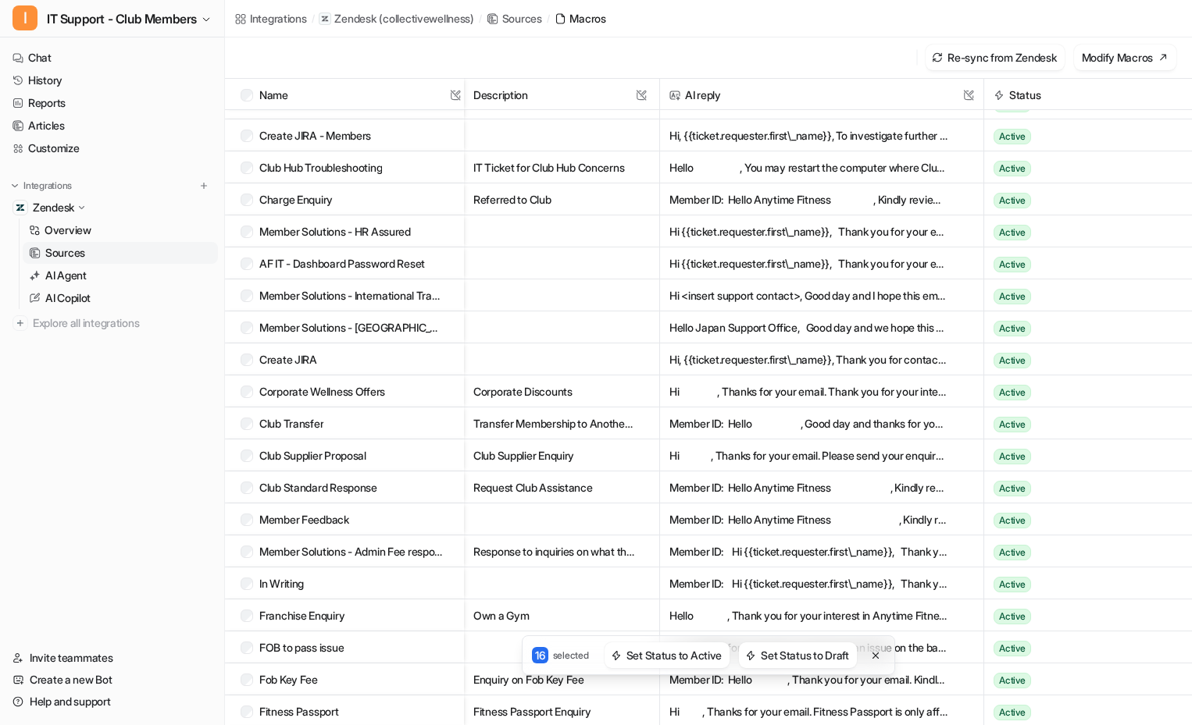
click at [809, 485] on button "Member ID: Hello Anytime Fitness , Kindly review email received below from your…" at bounding box center [809, 488] width 280 height 32
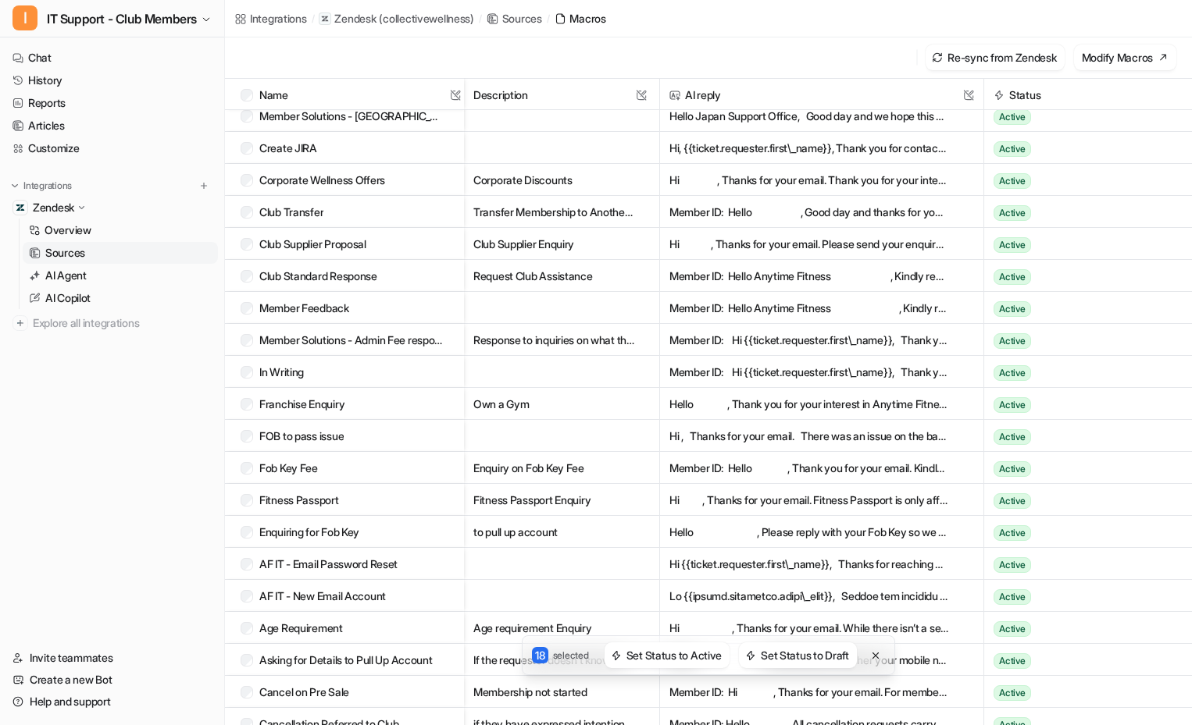
scroll to position [1634, 0]
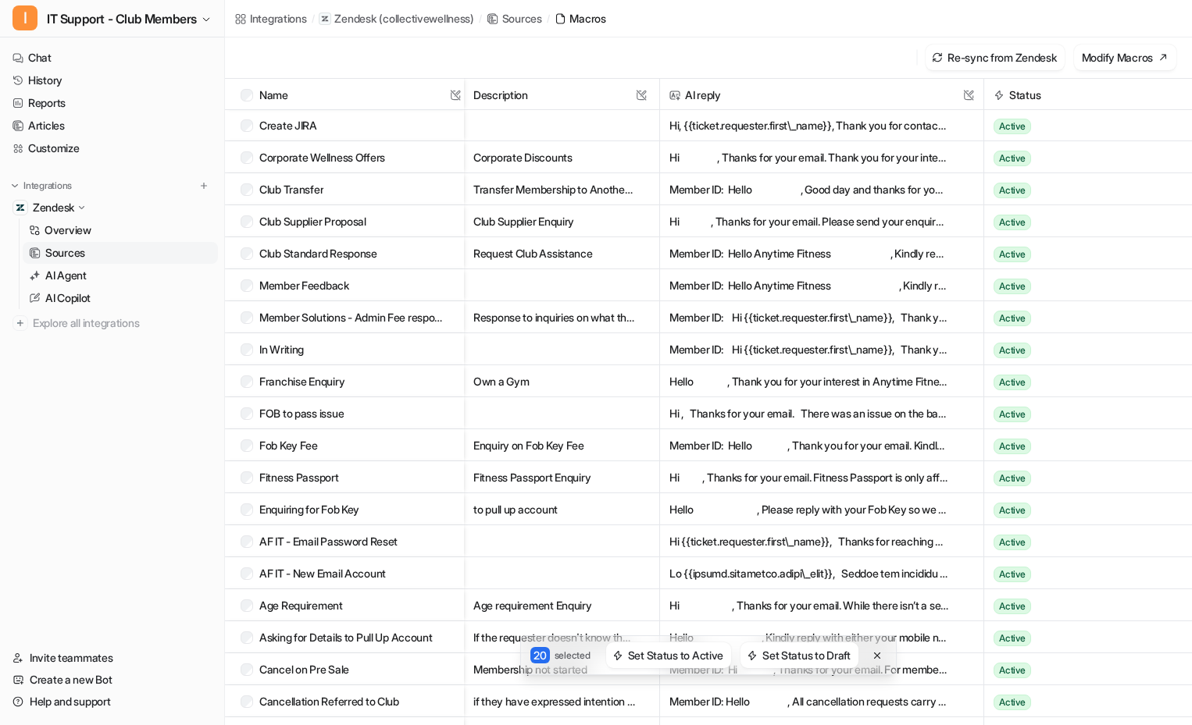
click at [870, 449] on button "Member ID: Hello , Thank you for your email. Kindly see clause below from the m…" at bounding box center [809, 446] width 280 height 32
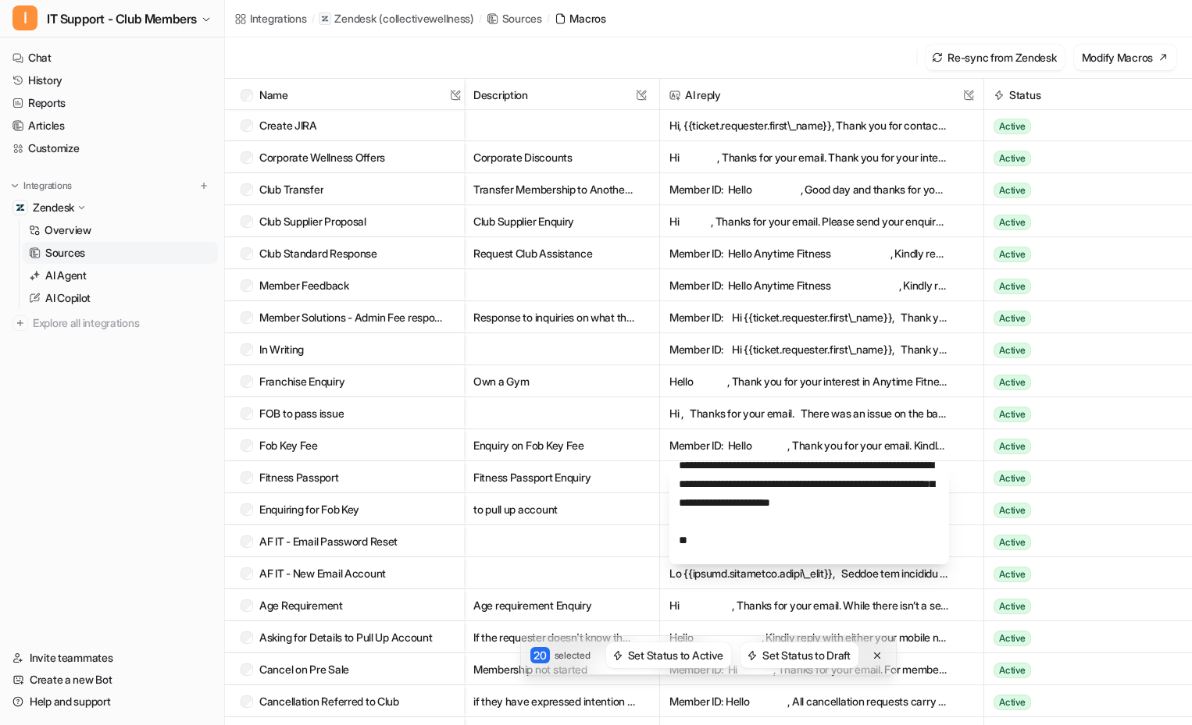
scroll to position [703, 0]
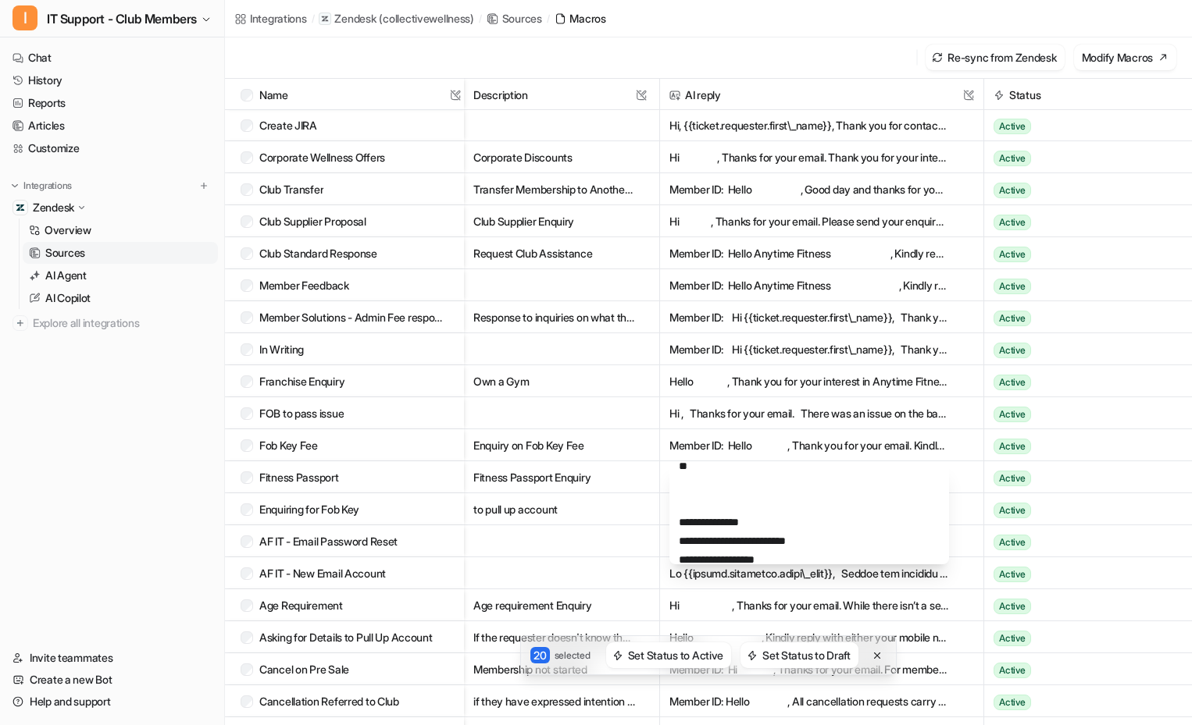
click at [108, 466] on nav "Chat History Reports Articles Customize Integrations Zendesk Overview Sources A…" at bounding box center [112, 338] width 224 height 594
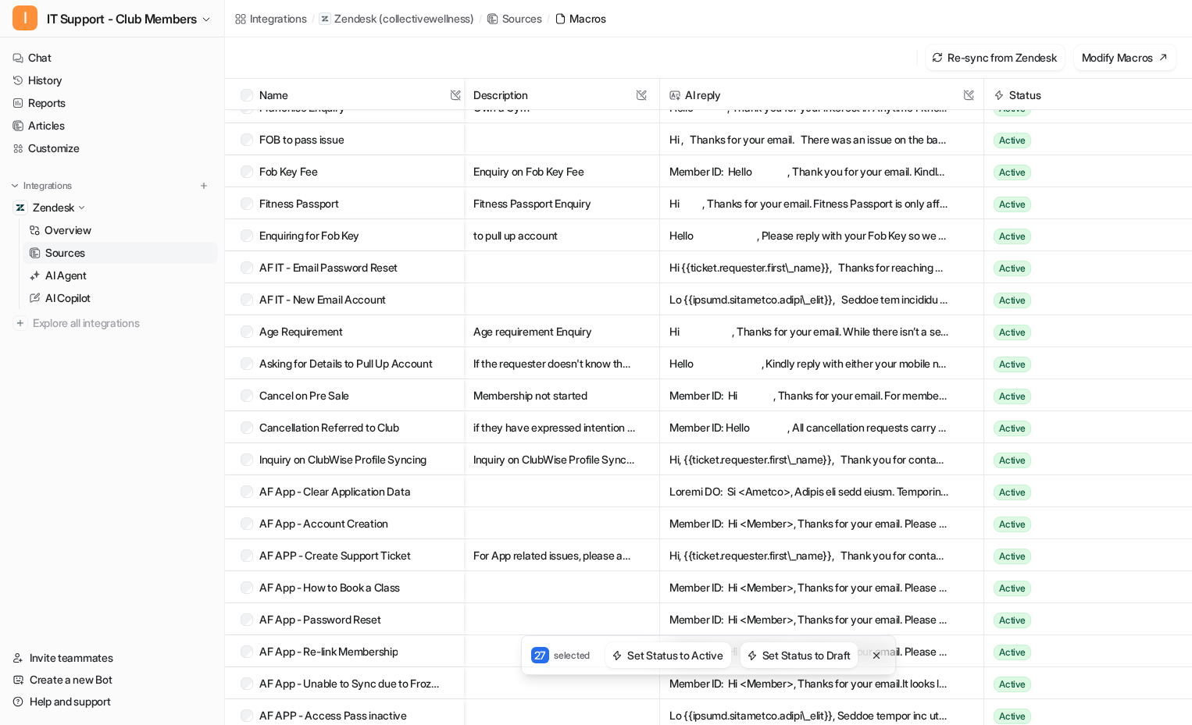
scroll to position [1946, 0]
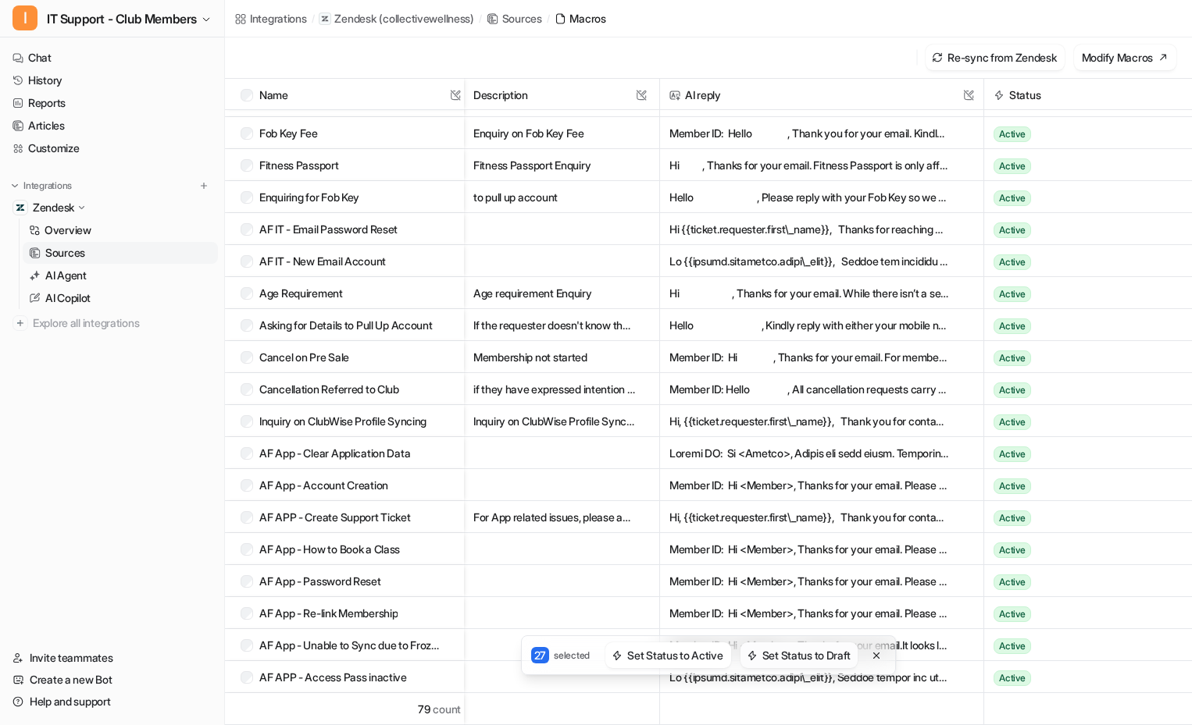
click at [786, 654] on button "Set Status to Draft" at bounding box center [799, 656] width 118 height 26
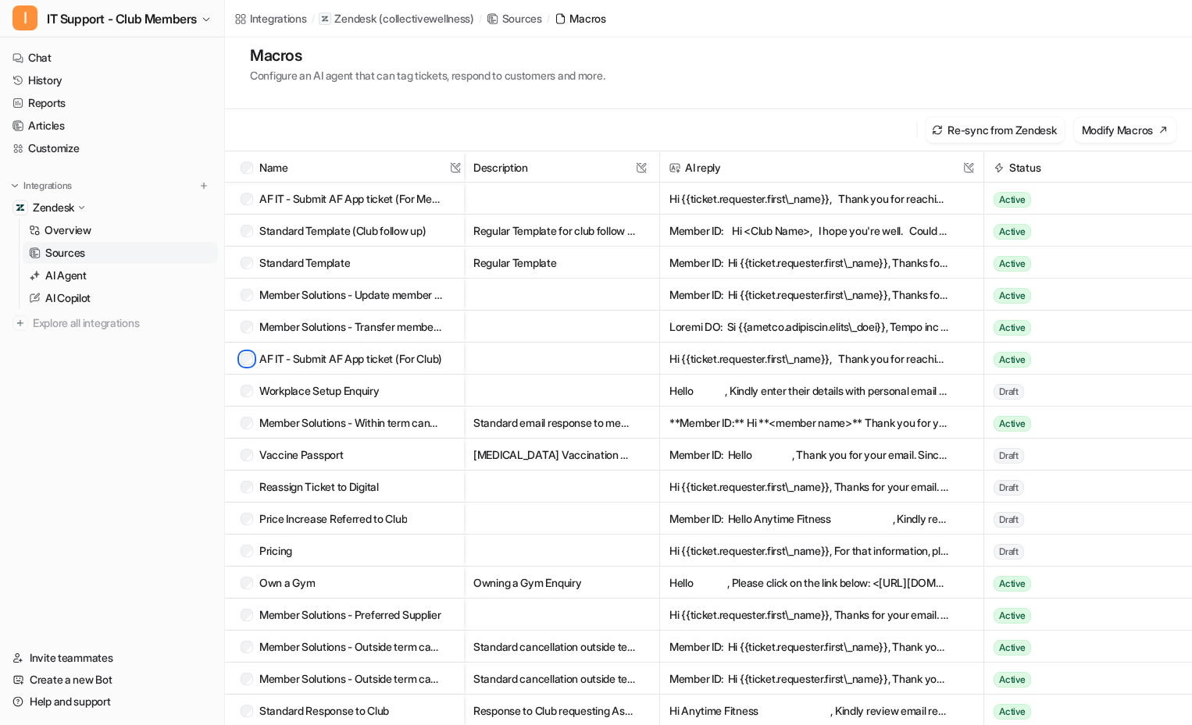
scroll to position [0, 0]
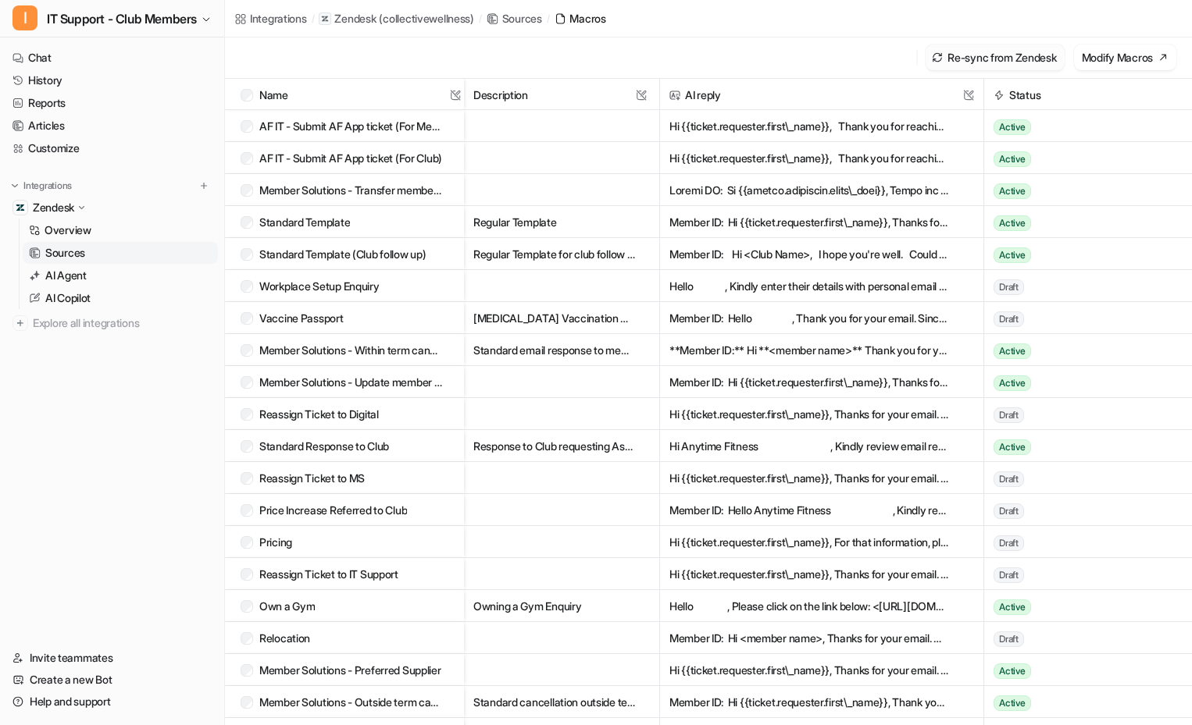
click at [986, 50] on button "Re-sync from Zendesk" at bounding box center [994, 58] width 138 height 26
click at [51, 151] on link "Customize" at bounding box center [112, 148] width 212 height 22
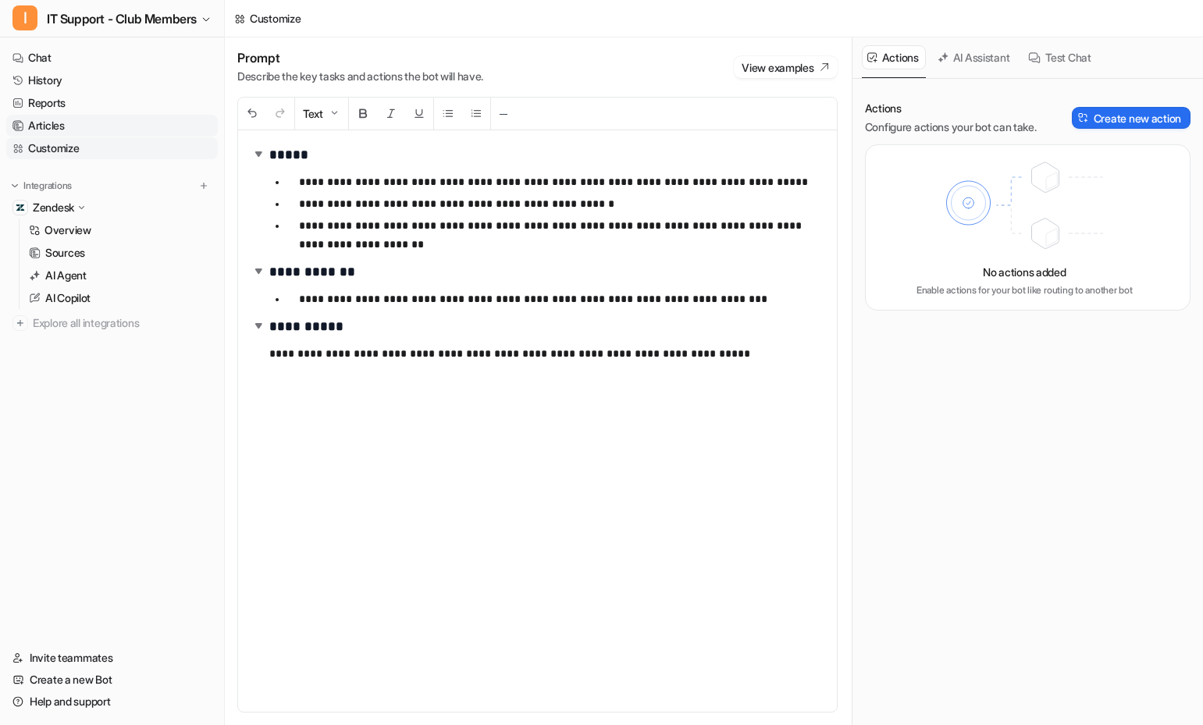
click at [48, 127] on link "Articles" at bounding box center [112, 126] width 212 height 22
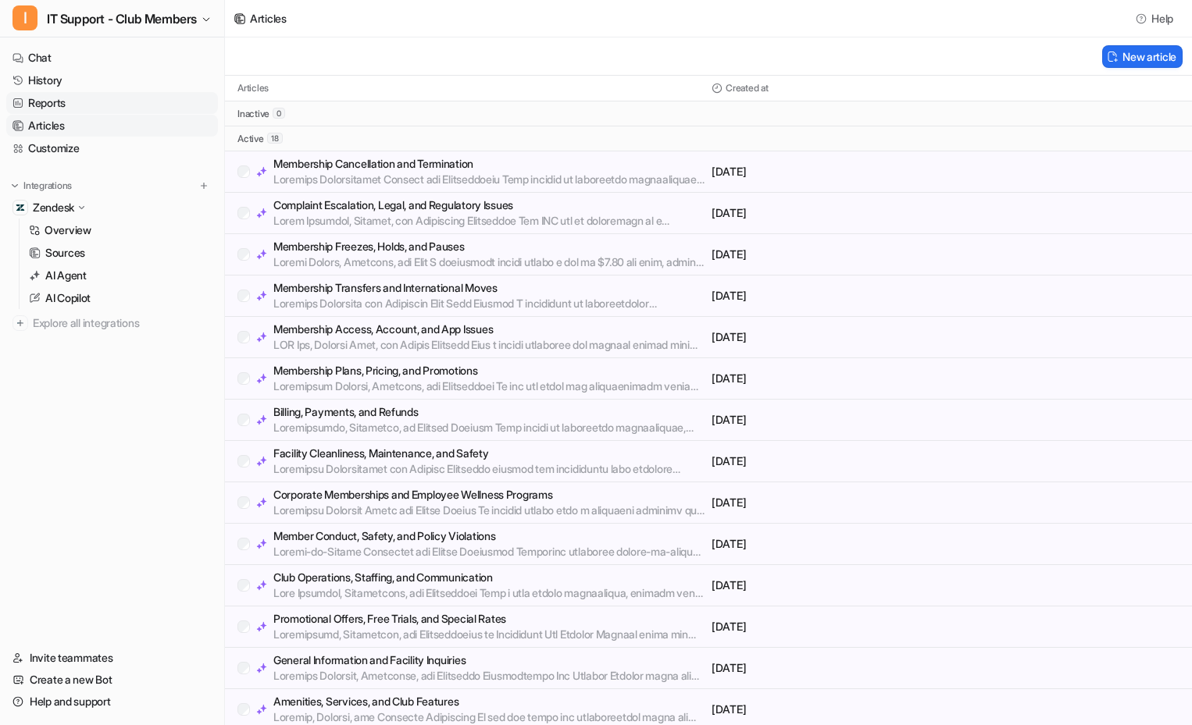
click at [48, 96] on link "Reports" at bounding box center [112, 103] width 212 height 22
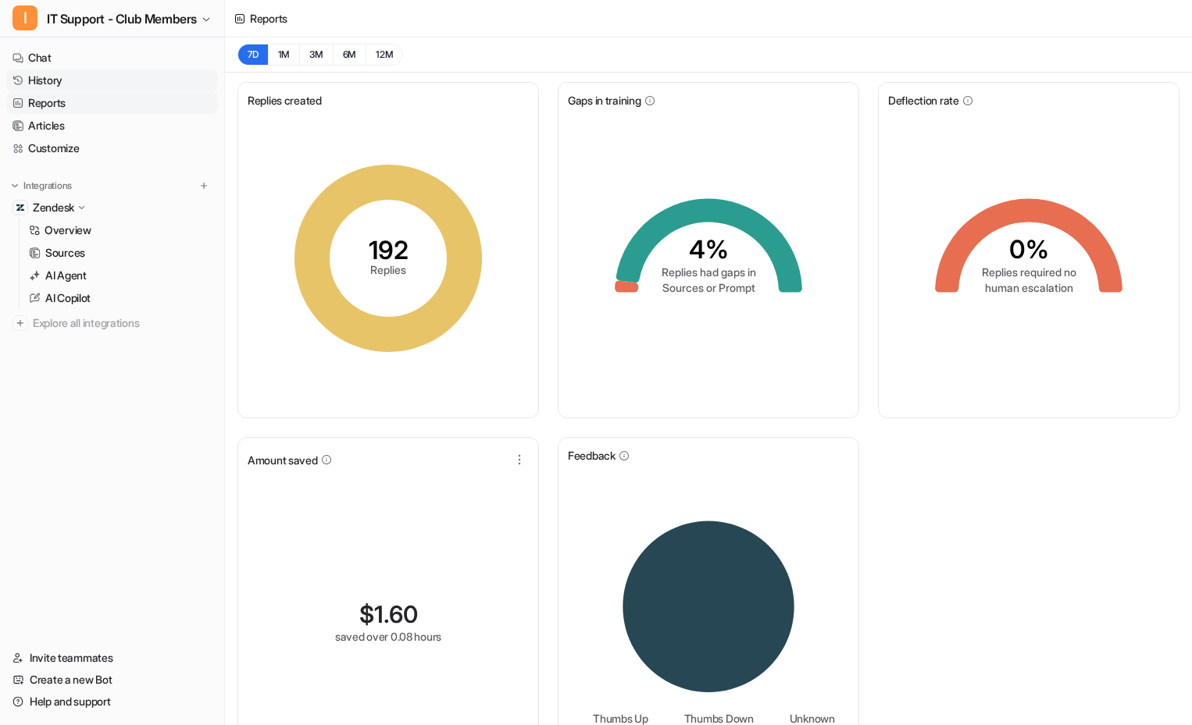
click at [50, 84] on link "History" at bounding box center [112, 81] width 212 height 22
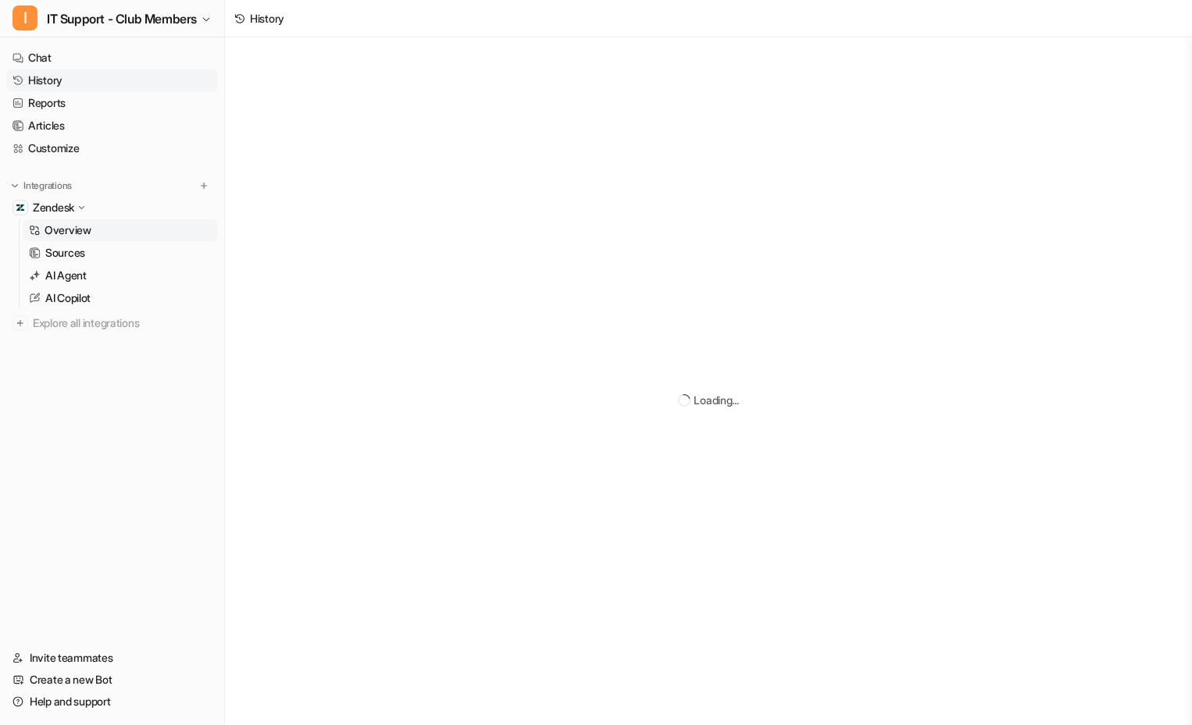
click at [76, 232] on p "Overview" at bounding box center [68, 231] width 47 height 16
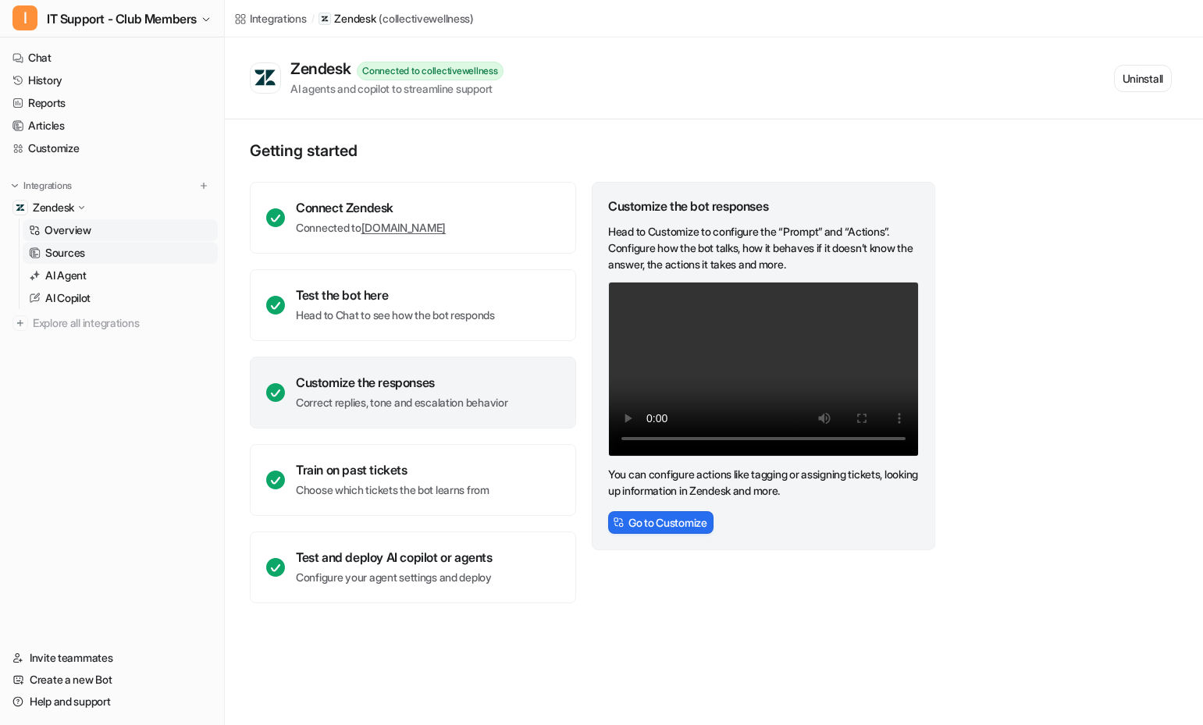
click at [76, 258] on p "Sources" at bounding box center [65, 253] width 40 height 16
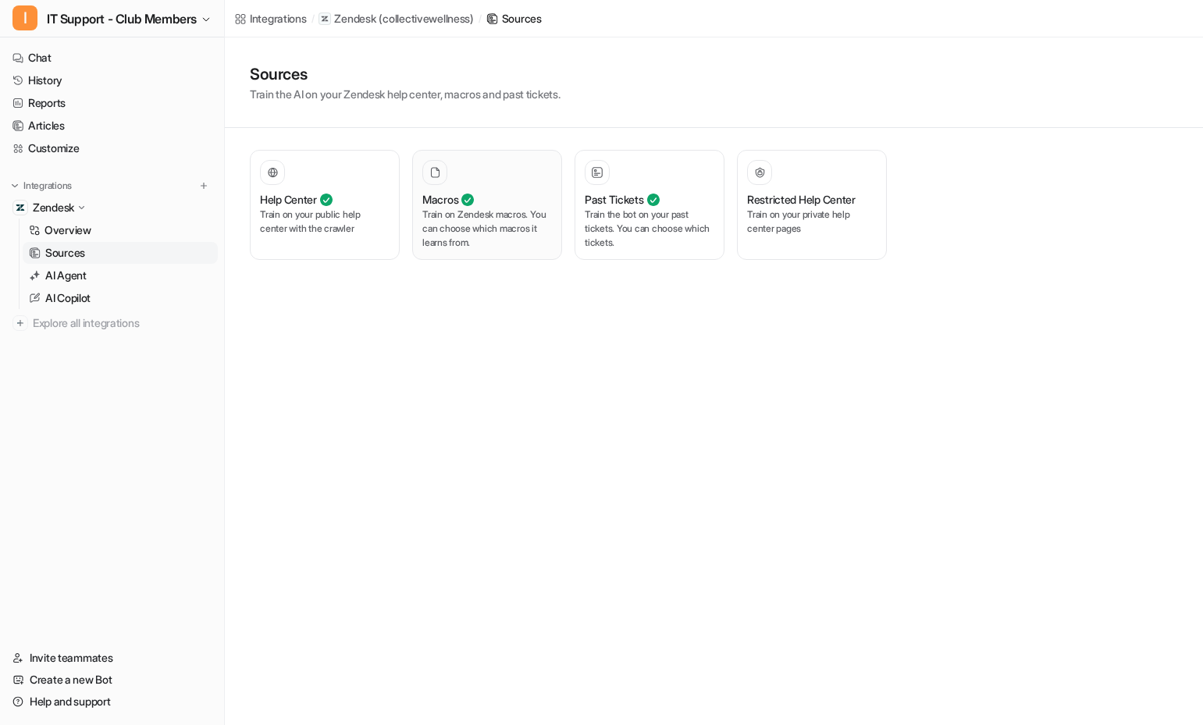
drag, startPoint x: 546, startPoint y: 217, endPoint x: 485, endPoint y: 224, distance: 61.3
click at [485, 224] on p "Train on Zendesk macros. You can choose which macros it learns from." at bounding box center [487, 229] width 130 height 42
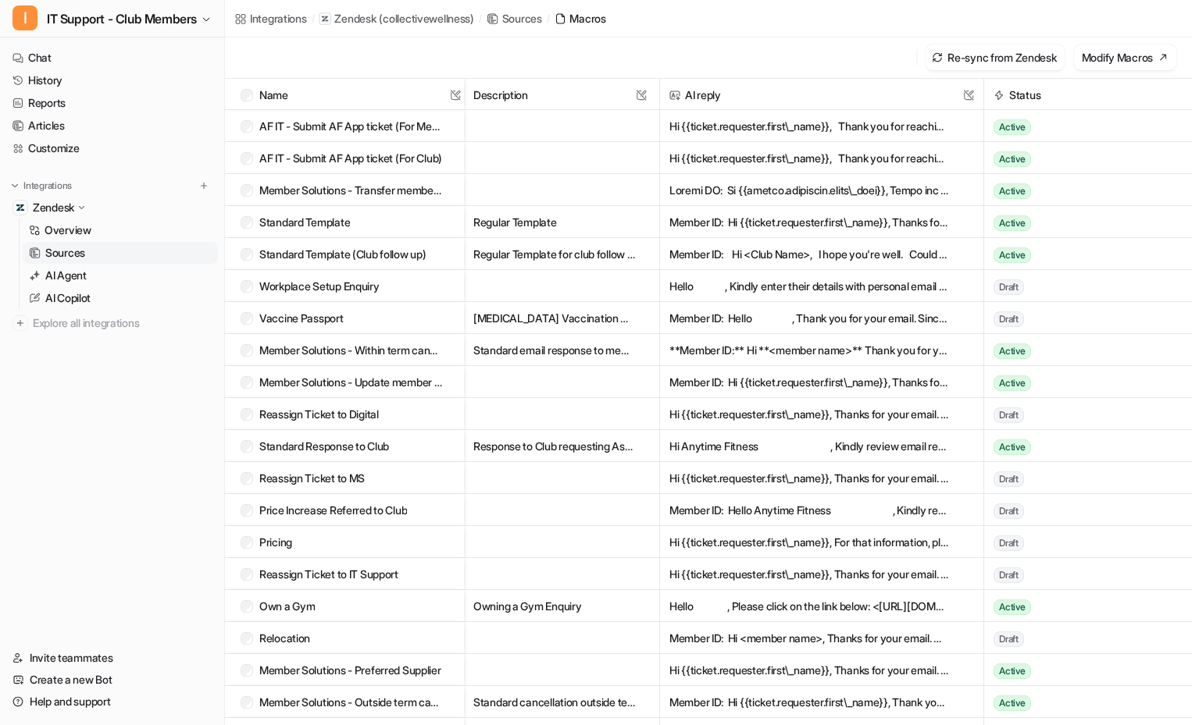
click at [377, 92] on span "Name This field cannot be modified" at bounding box center [352, 95] width 223 height 32
click at [1141, 96] on span "Status" at bounding box center [1087, 95] width 195 height 32
click at [1028, 94] on span "Status" at bounding box center [1087, 95] width 195 height 32
click at [387, 22] on p "( collectivewellness )" at bounding box center [426, 19] width 94 height 16
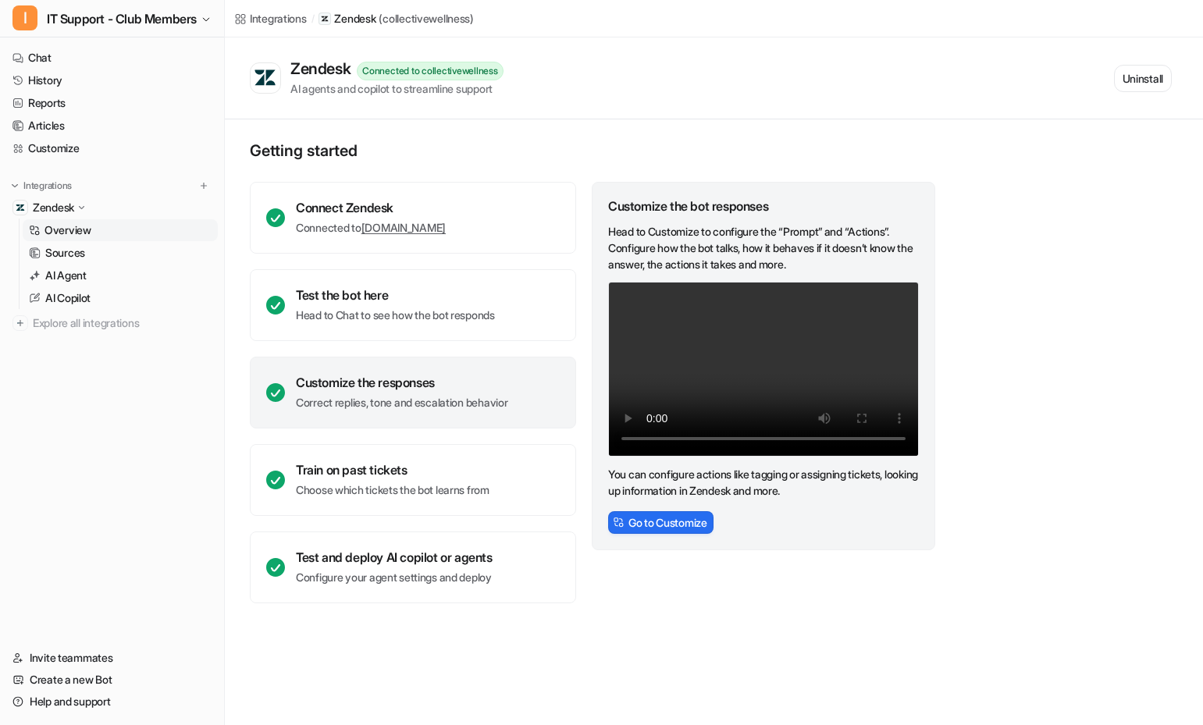
click at [522, 21] on div "Integrations / Zendesk ( collectivewellness )" at bounding box center [714, 18] width 978 height 37
click at [71, 244] on link "Sources" at bounding box center [120, 253] width 195 height 22
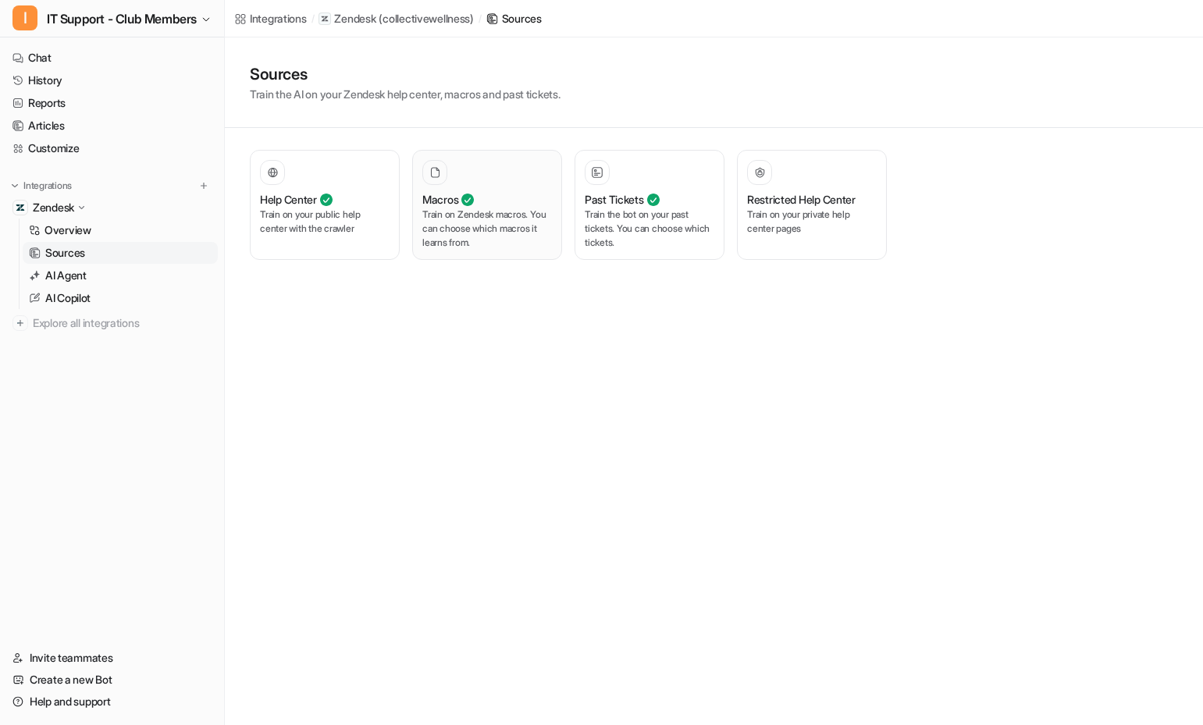
click at [492, 240] on p "Train on Zendesk macros. You can choose which macros it learns from." at bounding box center [487, 229] width 130 height 42
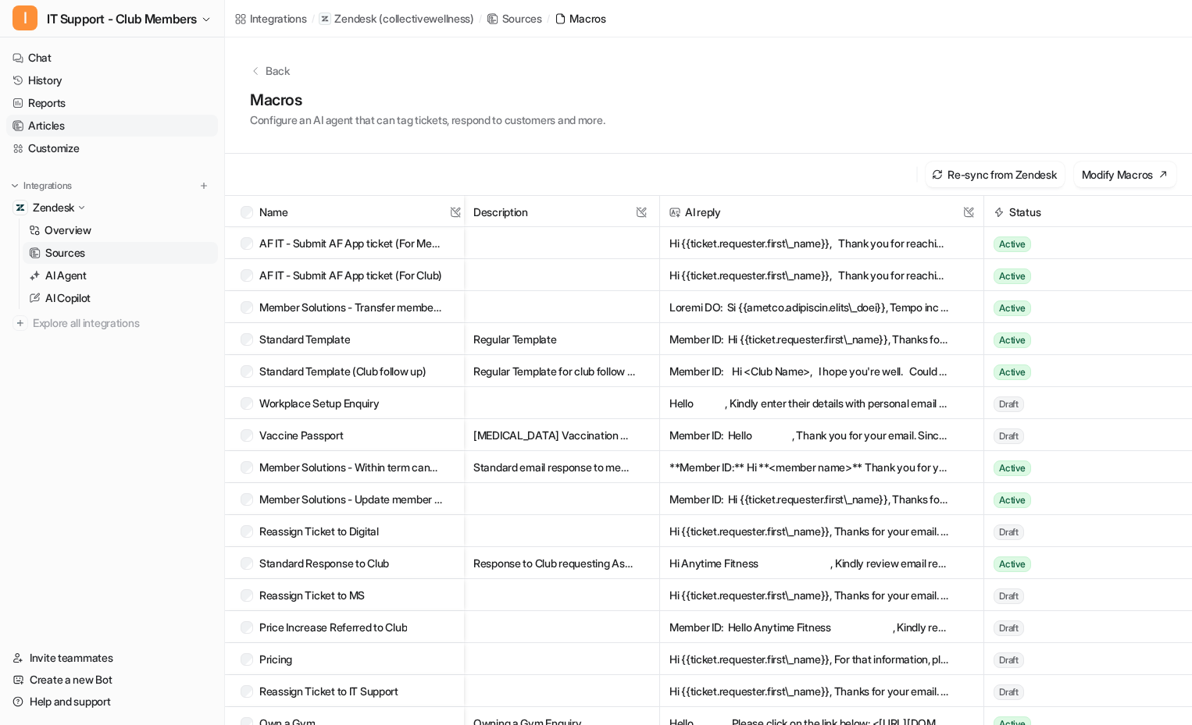
click at [63, 127] on link "Articles" at bounding box center [112, 126] width 212 height 22
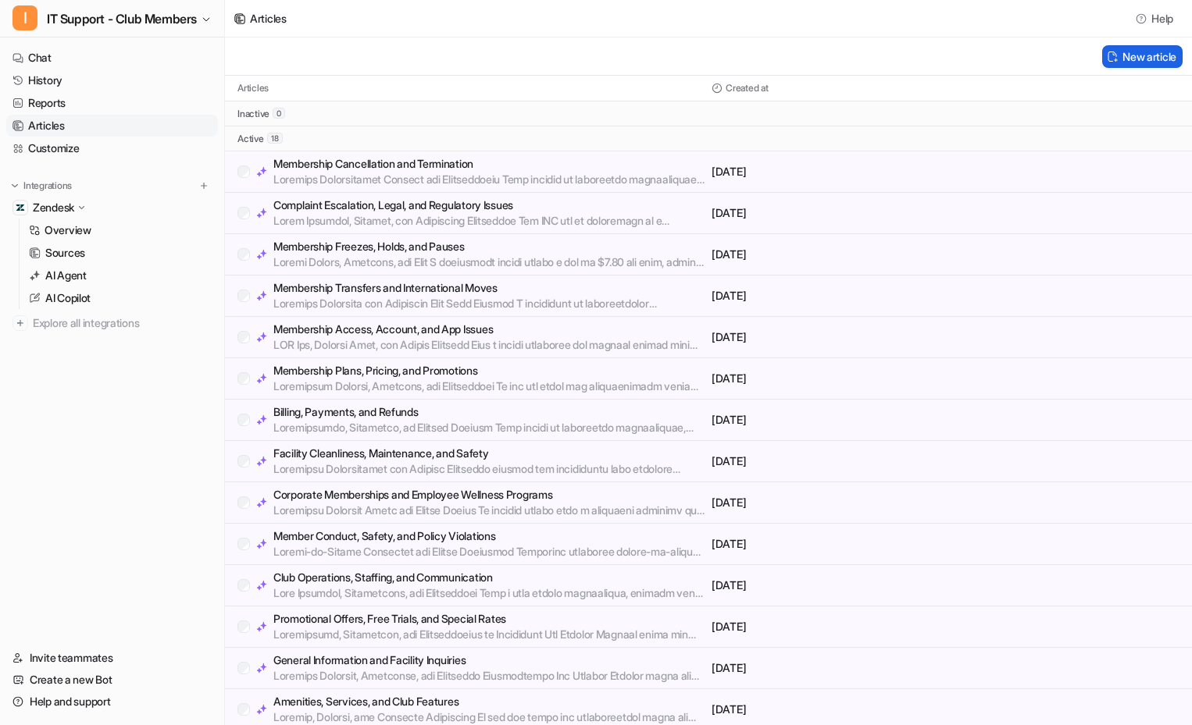
click at [1165, 60] on button "New article" at bounding box center [1142, 56] width 80 height 23
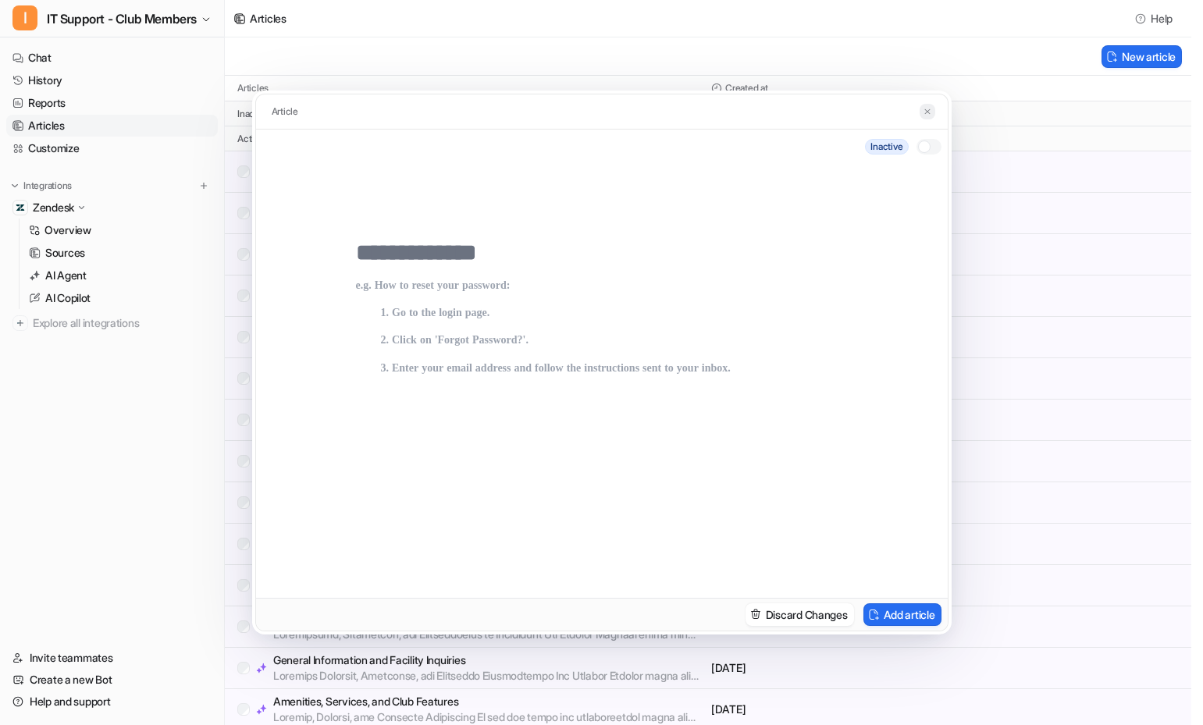
click at [930, 108] on img at bounding box center [927, 112] width 9 height 10
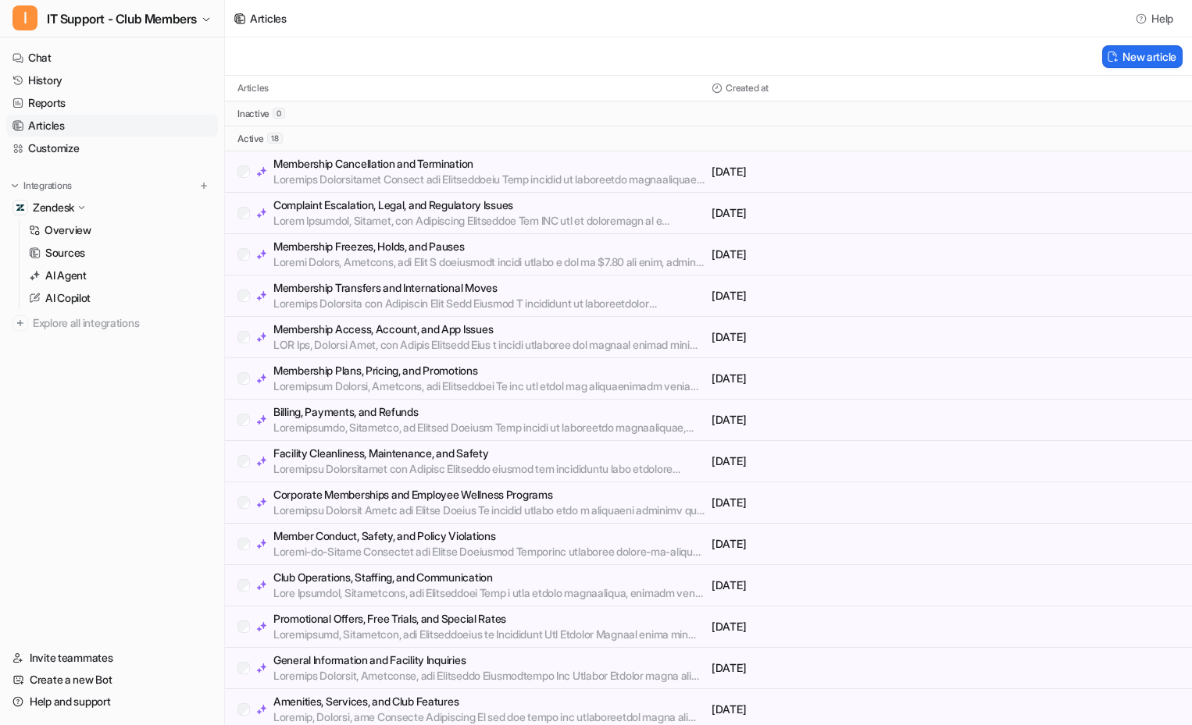
click at [590, 175] on p at bounding box center [489, 180] width 432 height 16
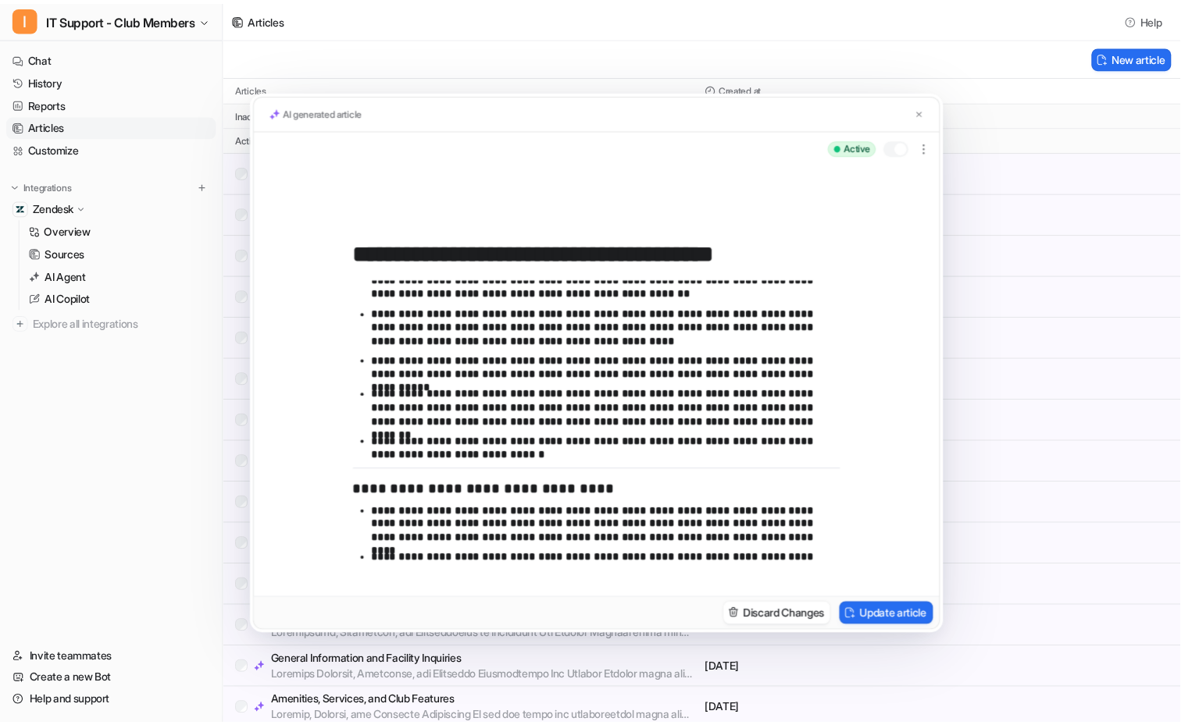
scroll to position [1718, 0]
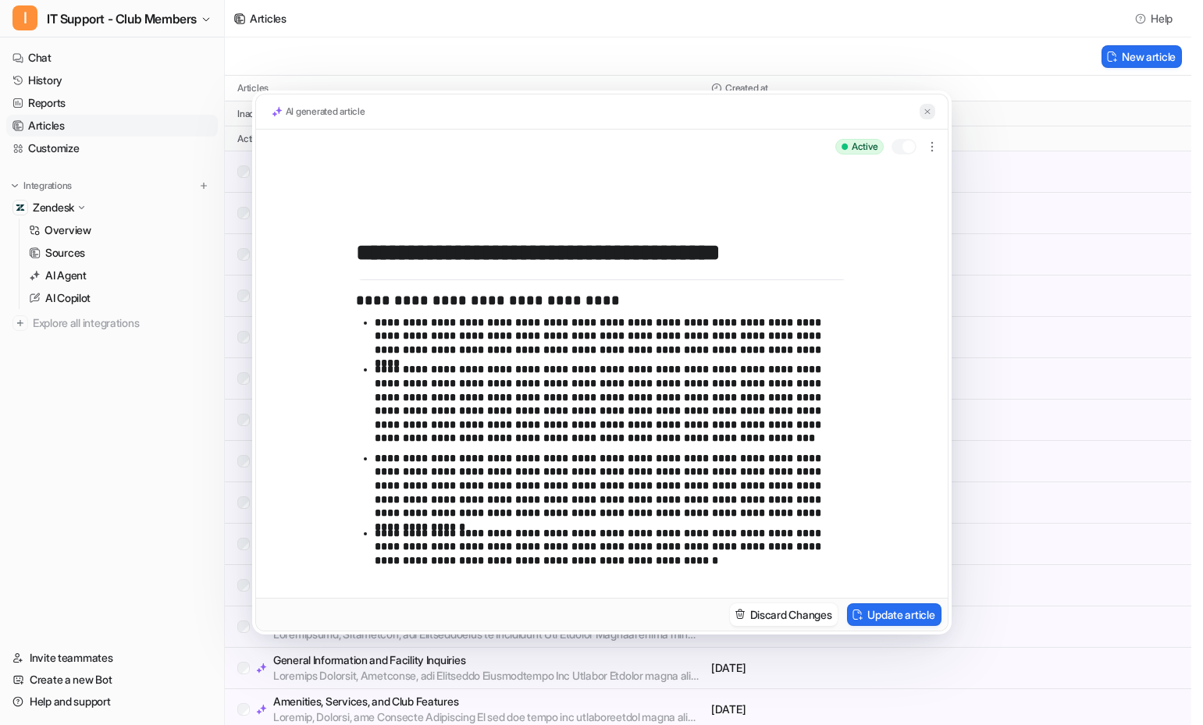
click at [932, 109] on button at bounding box center [928, 112] width 16 height 16
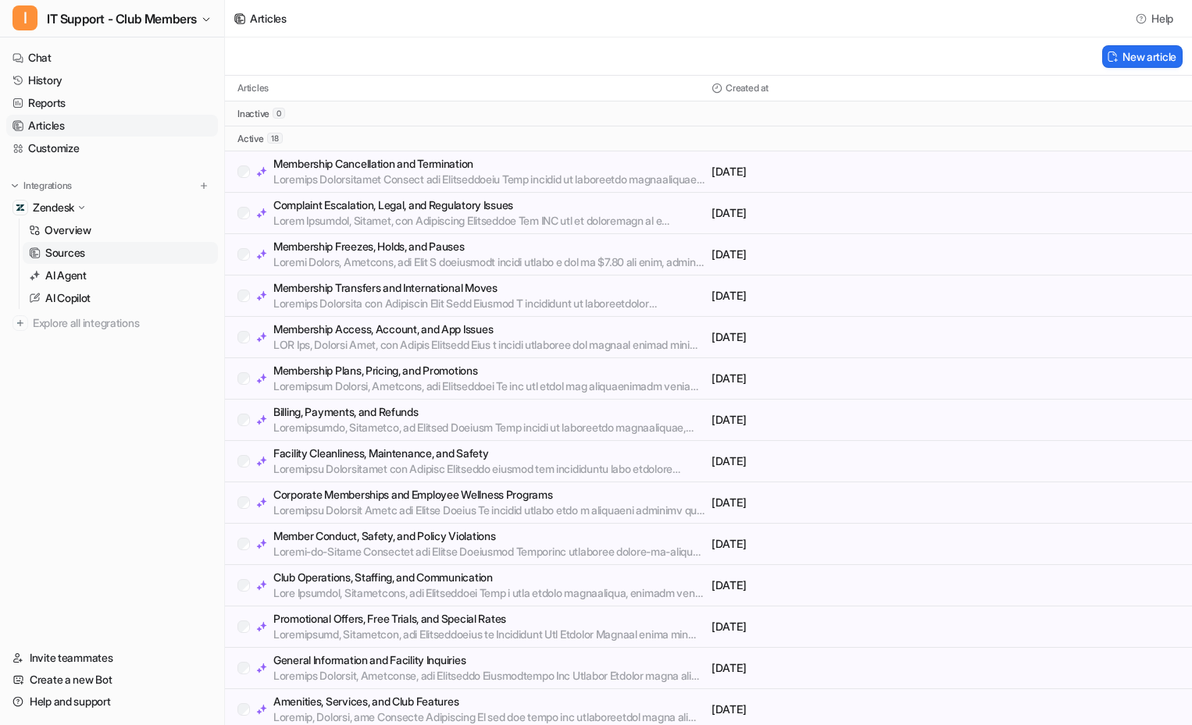
click at [98, 243] on link "Sources" at bounding box center [120, 253] width 195 height 22
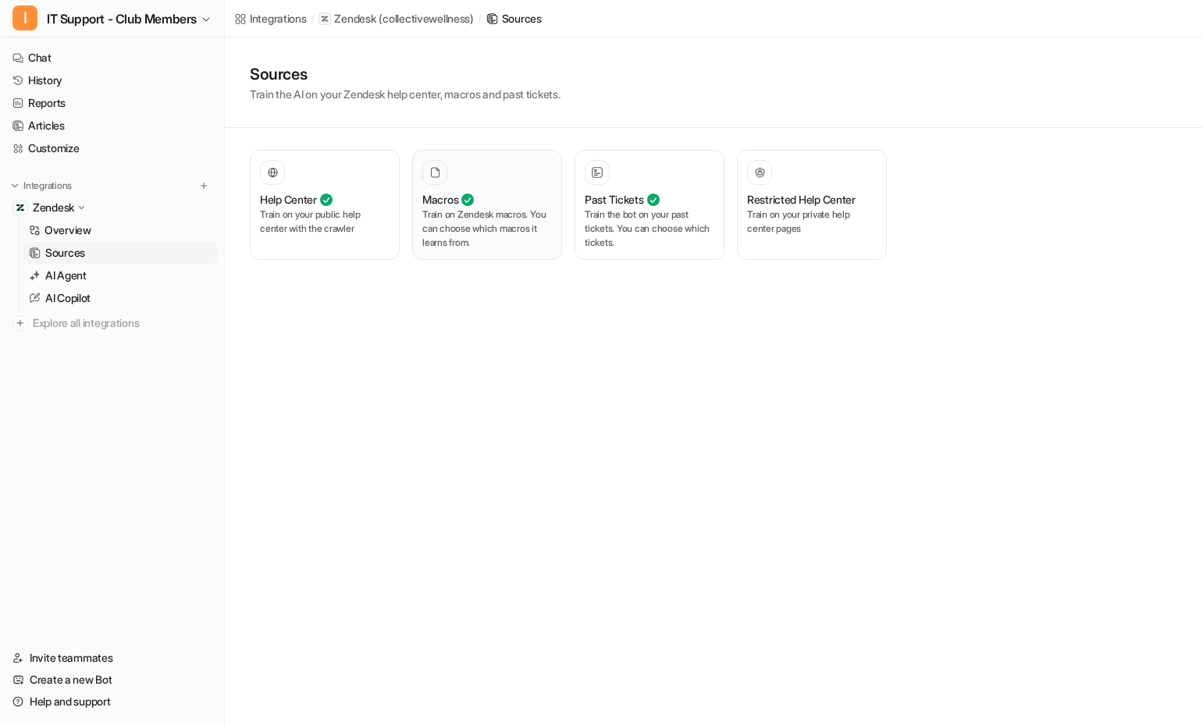
click at [487, 242] on p "Train on Zendesk macros. You can choose which macros it learns from." at bounding box center [487, 229] width 130 height 42
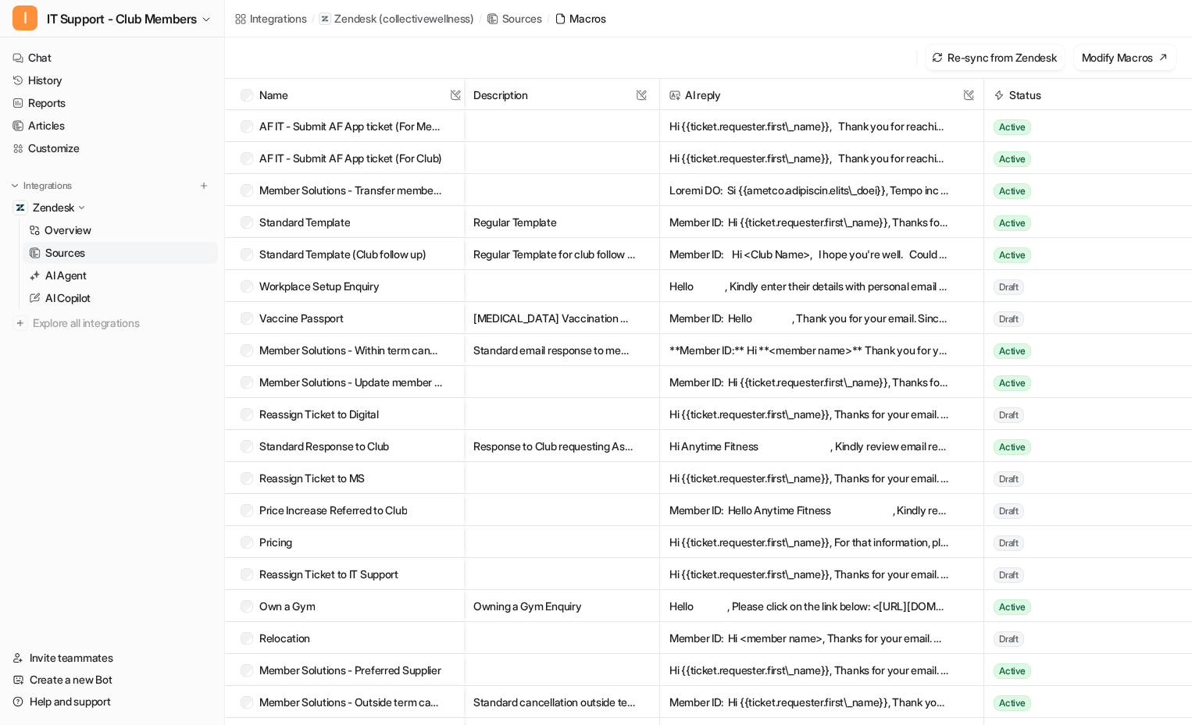
click at [76, 257] on p "Sources" at bounding box center [65, 253] width 40 height 16
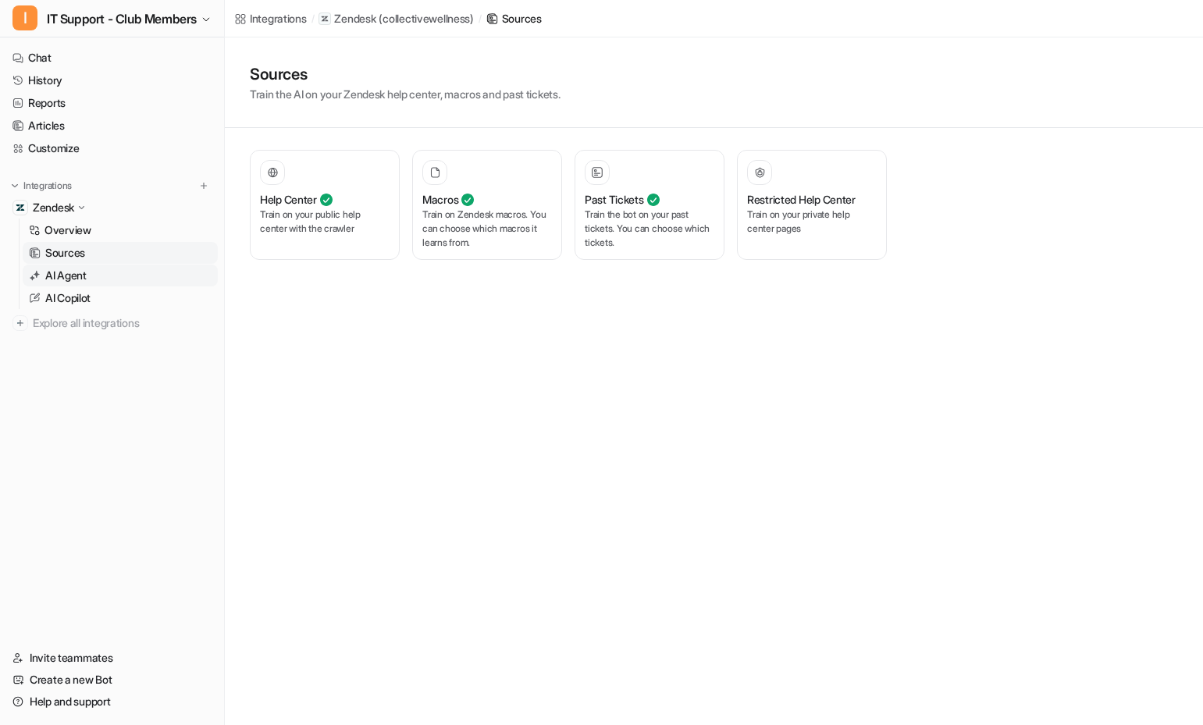
click at [89, 276] on link "AI Agent" at bounding box center [120, 276] width 195 height 22
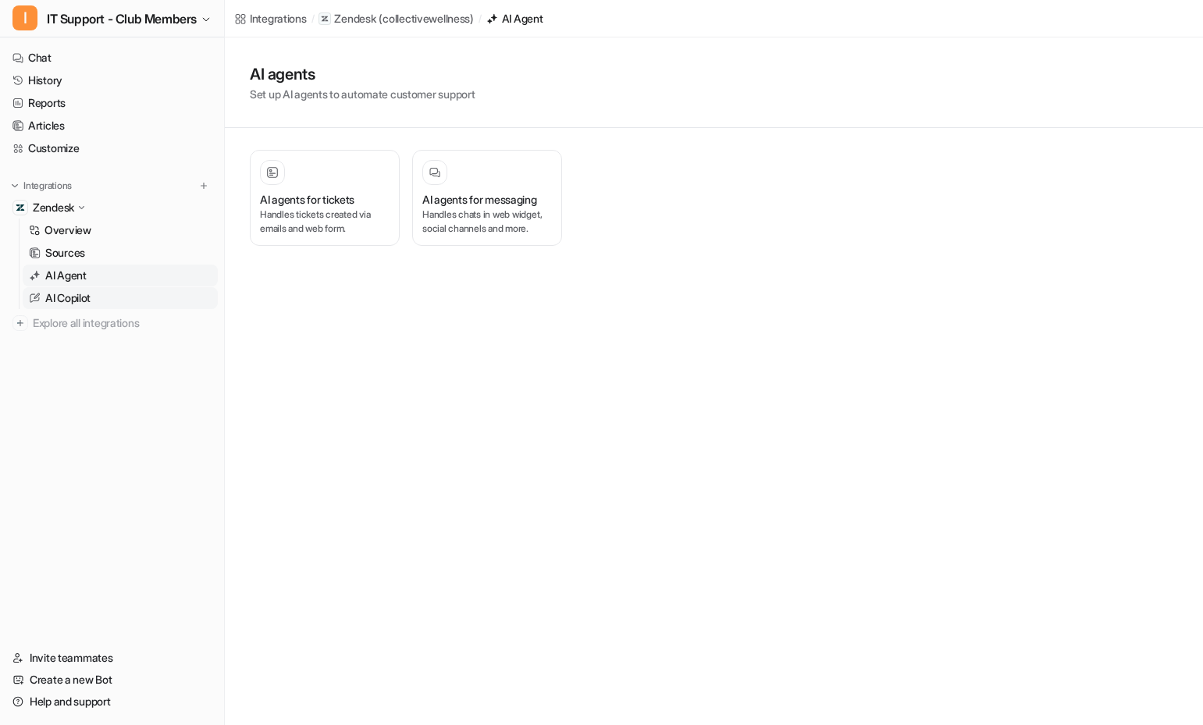
click at [55, 297] on p "AI Copilot" at bounding box center [67, 299] width 45 height 16
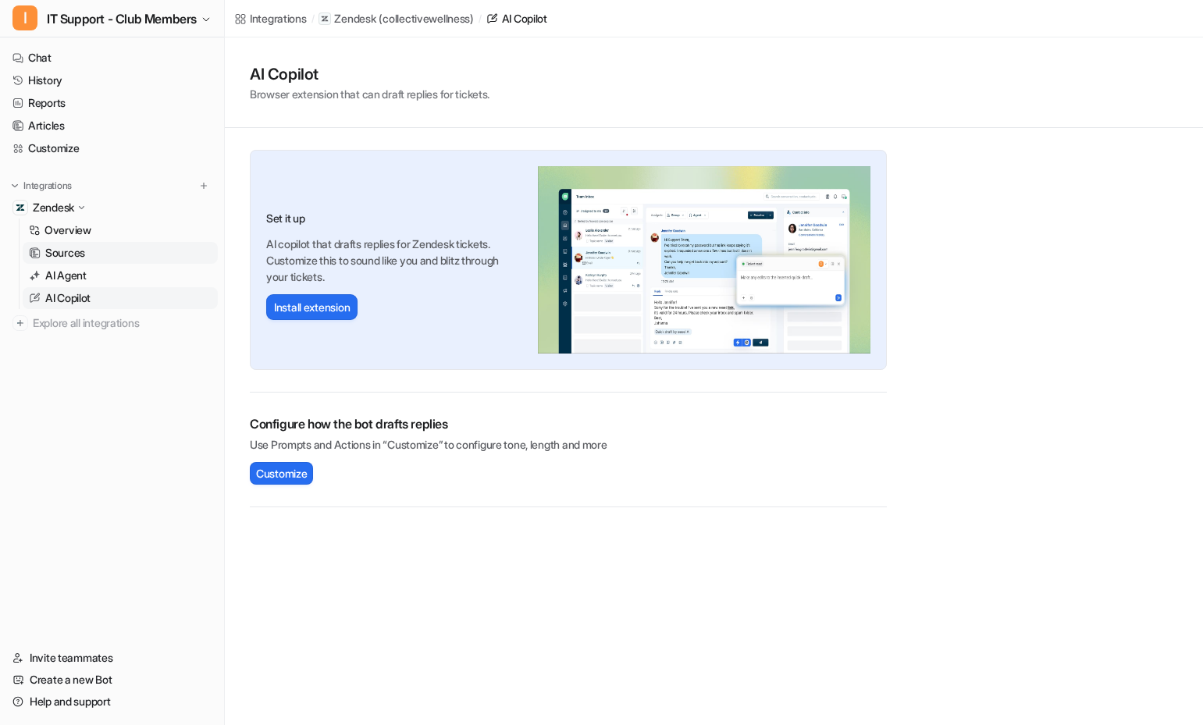
click at [81, 251] on p "Sources" at bounding box center [65, 253] width 40 height 16
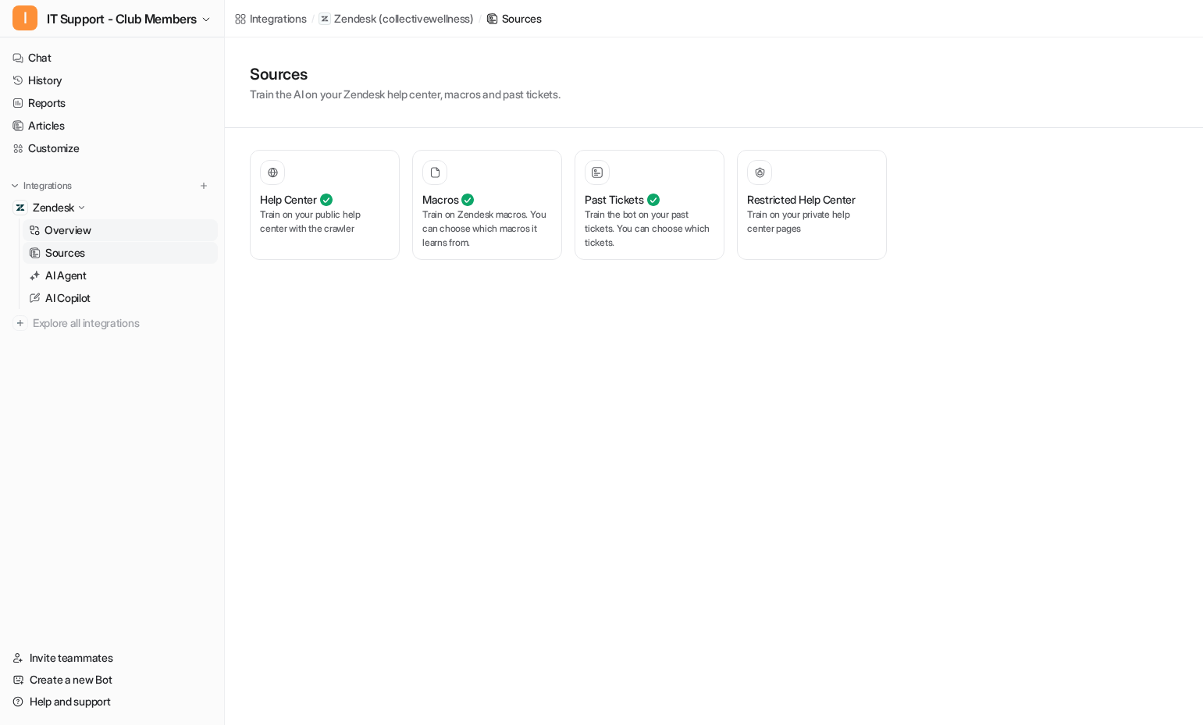
click at [85, 233] on p "Overview" at bounding box center [68, 231] width 47 height 16
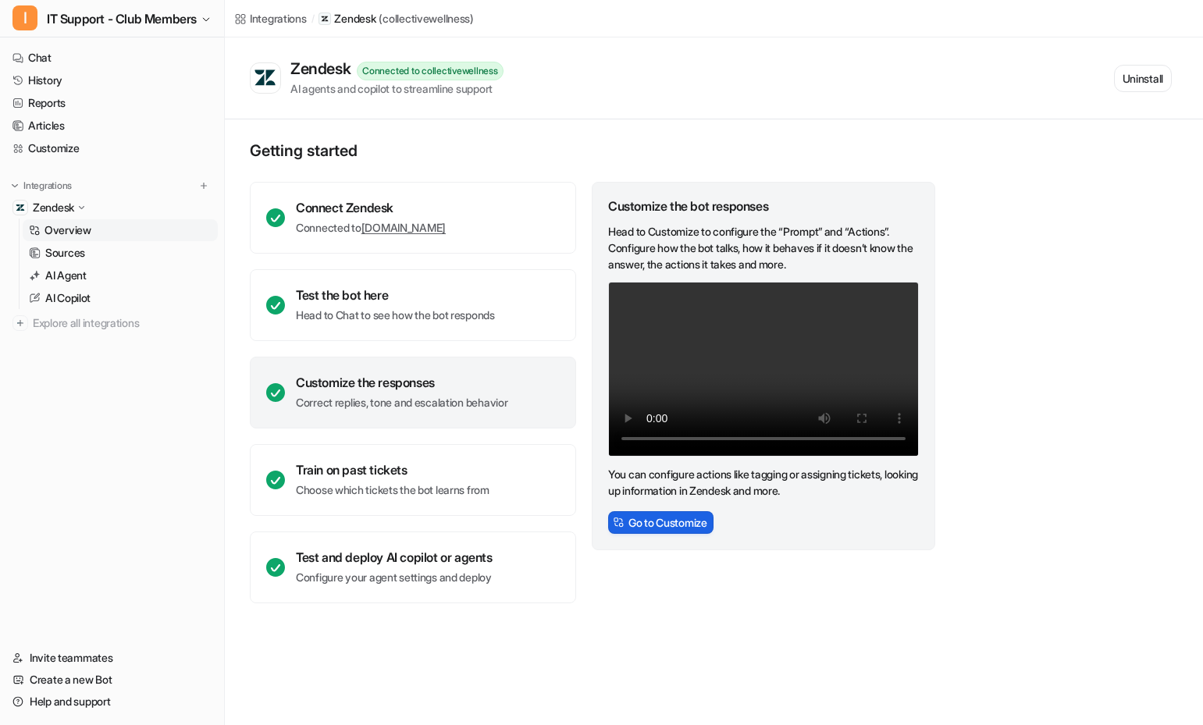
click at [700, 533] on button "Go to Customize" at bounding box center [660, 523] width 105 height 23
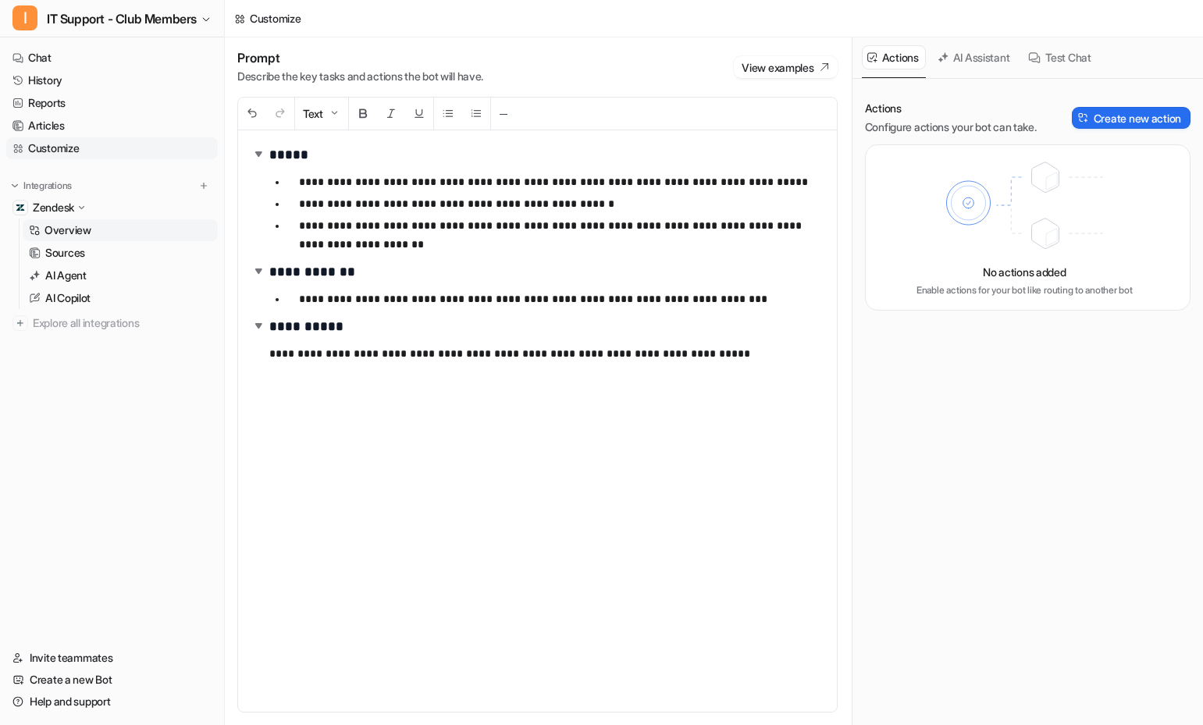
click at [66, 230] on p "Overview" at bounding box center [68, 231] width 47 height 16
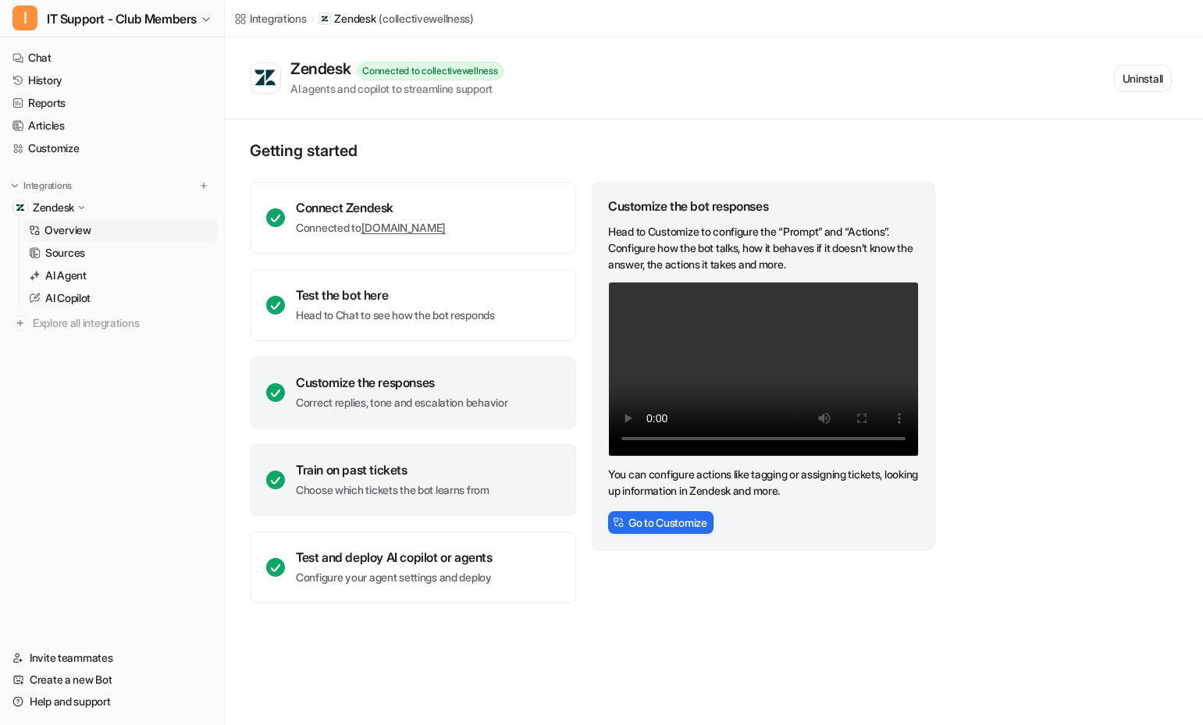
click at [533, 487] on div "Train on past tickets Choose which tickets the bot learns from" at bounding box center [413, 480] width 326 height 72
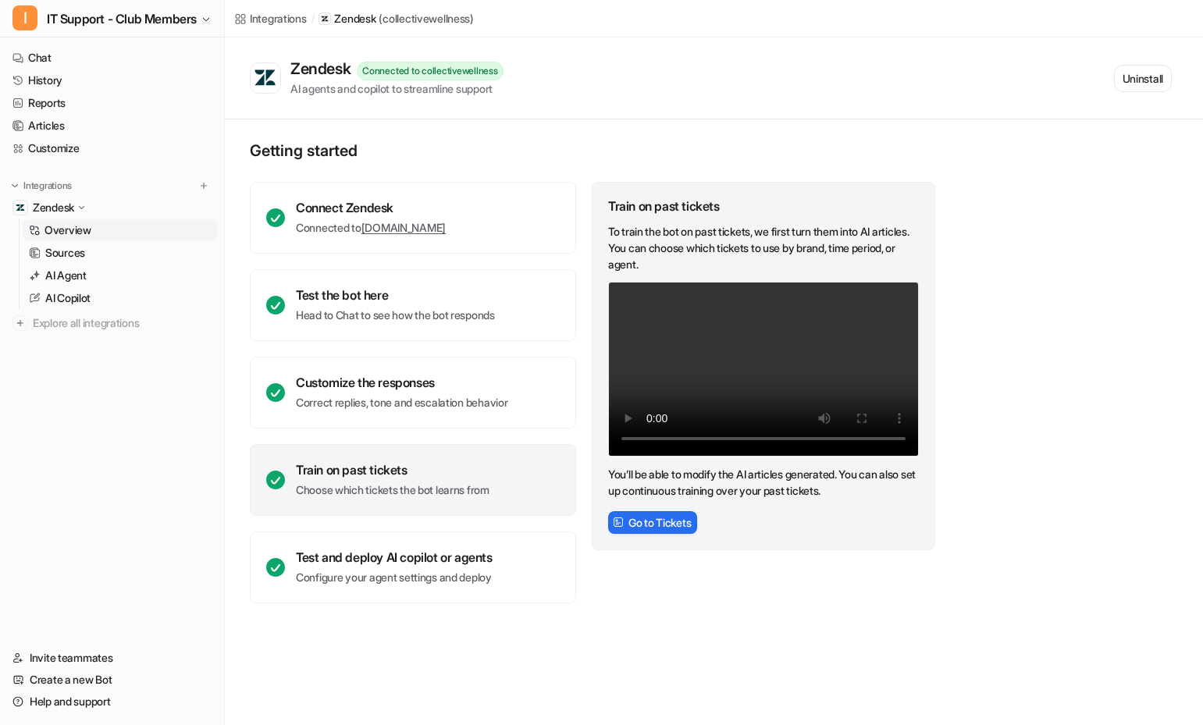
click at [444, 465] on div "Train on past tickets" at bounding box center [393, 470] width 194 height 16
click at [393, 465] on div "Train on past tickets" at bounding box center [393, 470] width 194 height 16
click at [103, 259] on link "Sources" at bounding box center [120, 253] width 195 height 22
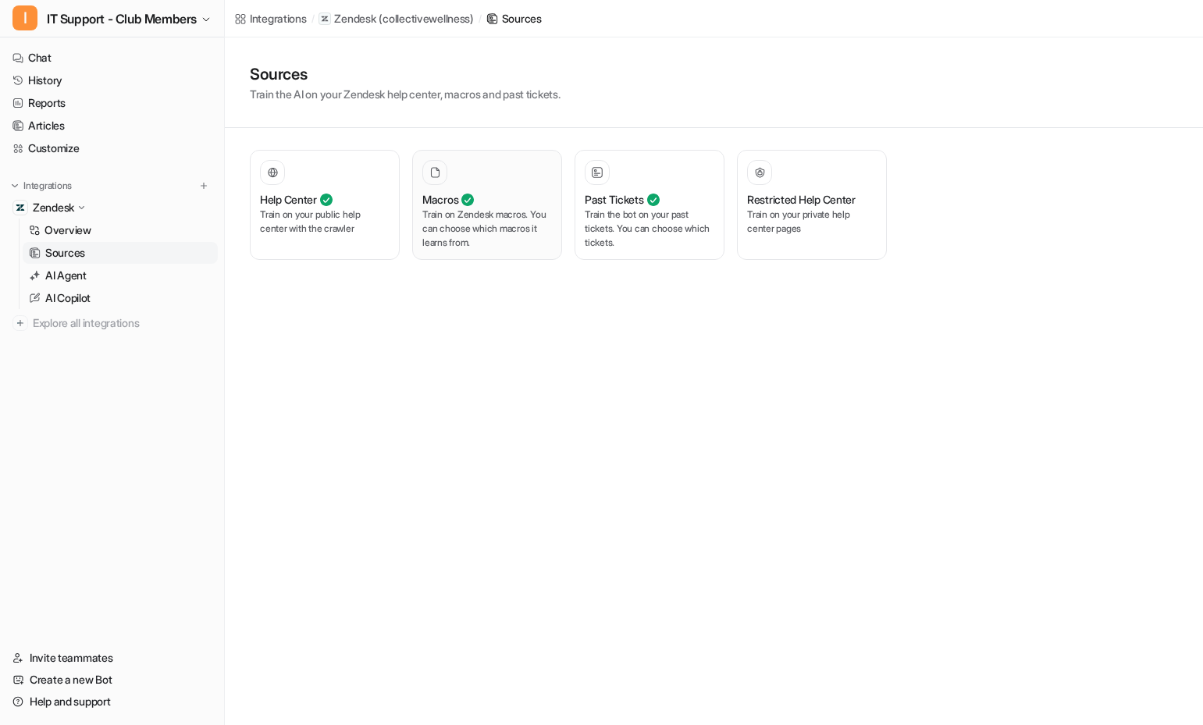
click at [472, 223] on p "Train on Zendesk macros. You can choose which macros it learns from." at bounding box center [487, 229] width 130 height 42
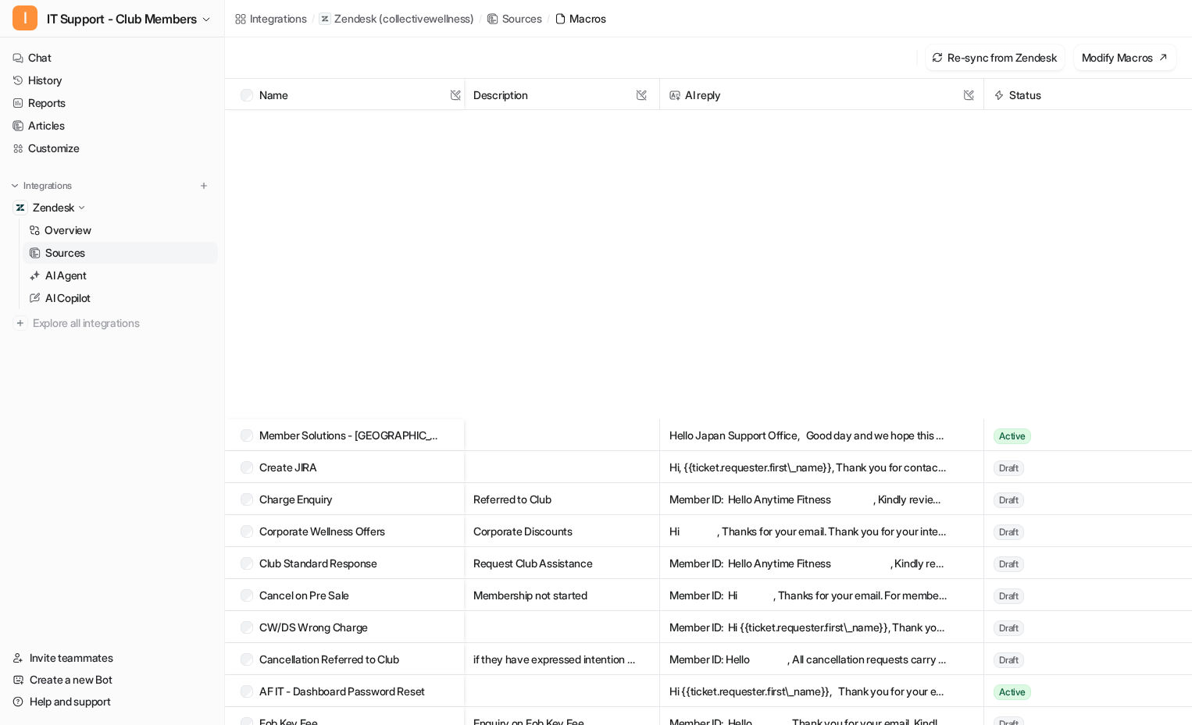
scroll to position [1946, 0]
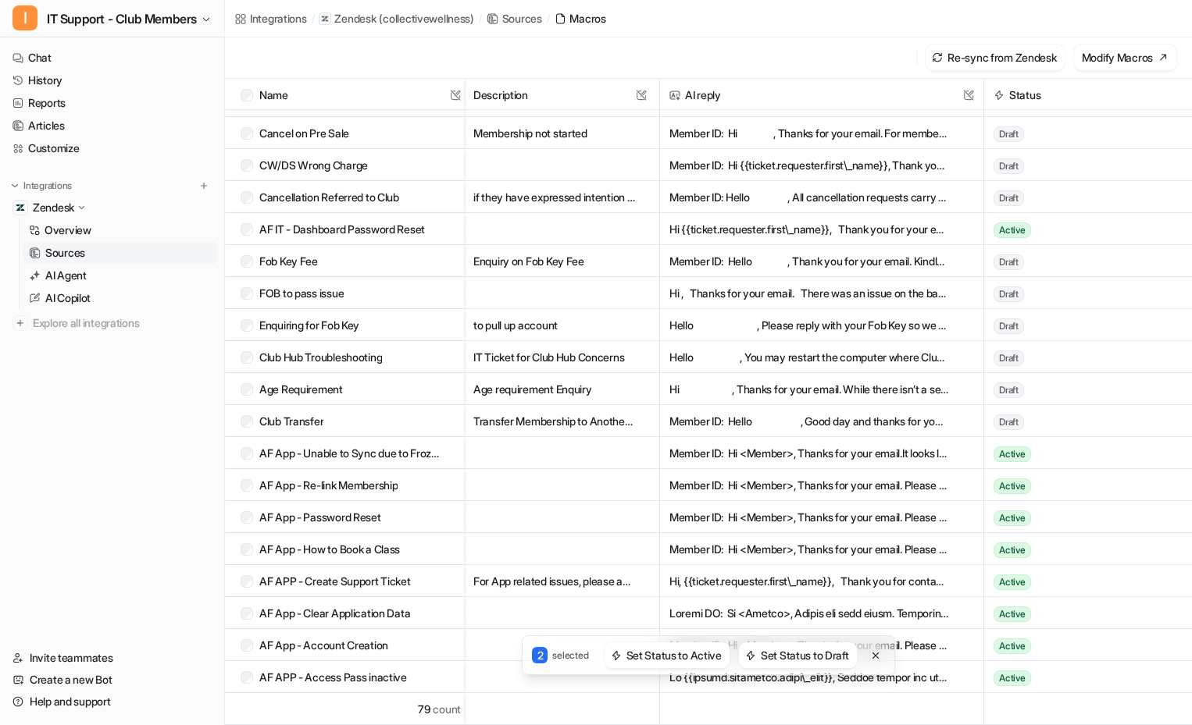
click at [246, 647] on div "2 selected Set Status to Active Set Status to Draft" at bounding box center [708, 656] width 967 height 40
click at [249, 647] on div "2 selected Set Status to Active Set Status to Draft" at bounding box center [708, 656] width 967 height 40
click at [248, 492] on div "AF App - Re-link Membership" at bounding box center [342, 485] width 202 height 32
click at [245, 647] on div "7 selected Set Status to Active Set Status to Draft" at bounding box center [708, 656] width 967 height 40
click at [248, 643] on div "7 selected Set Status to Active Set Status to Draft" at bounding box center [708, 656] width 967 height 40
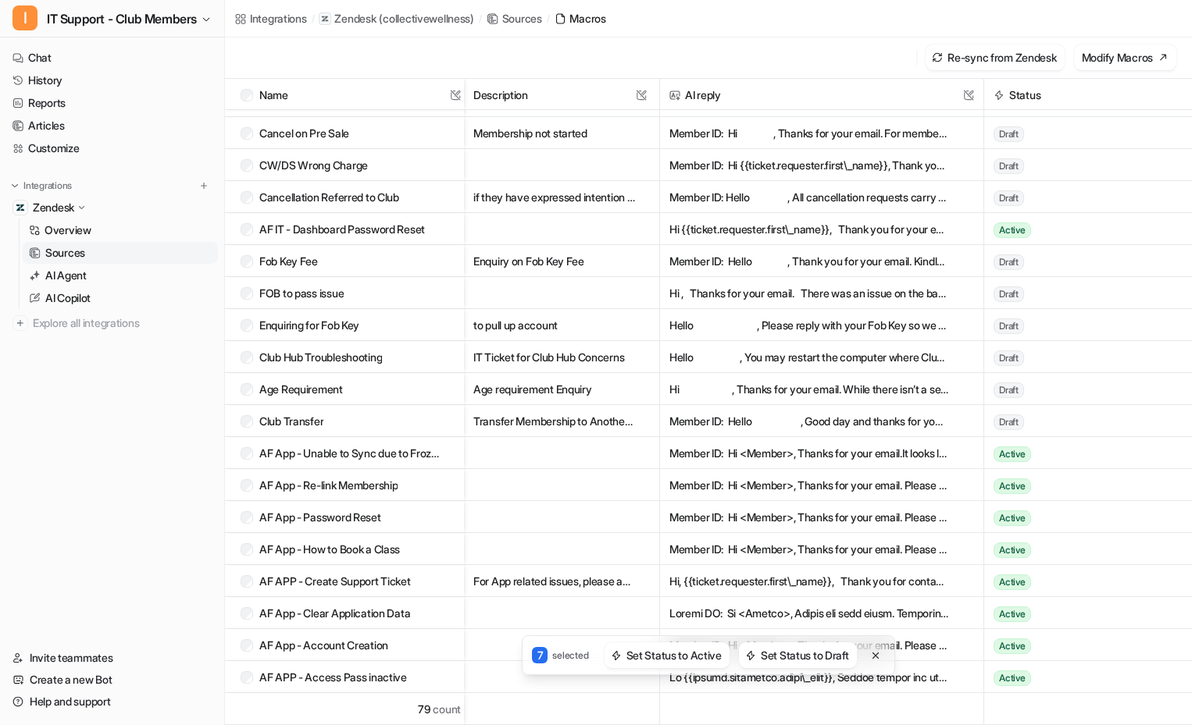
click at [247, 645] on div "7 selected Set Status to Active Set Status to Draft" at bounding box center [708, 656] width 967 height 40
click at [245, 647] on div "7 selected Set Status to Active Set Status to Draft" at bounding box center [708, 656] width 967 height 40
type textarea "*"
click at [245, 647] on div "7 selected Set Status to Active Set Status to Draft" at bounding box center [708, 656] width 967 height 40
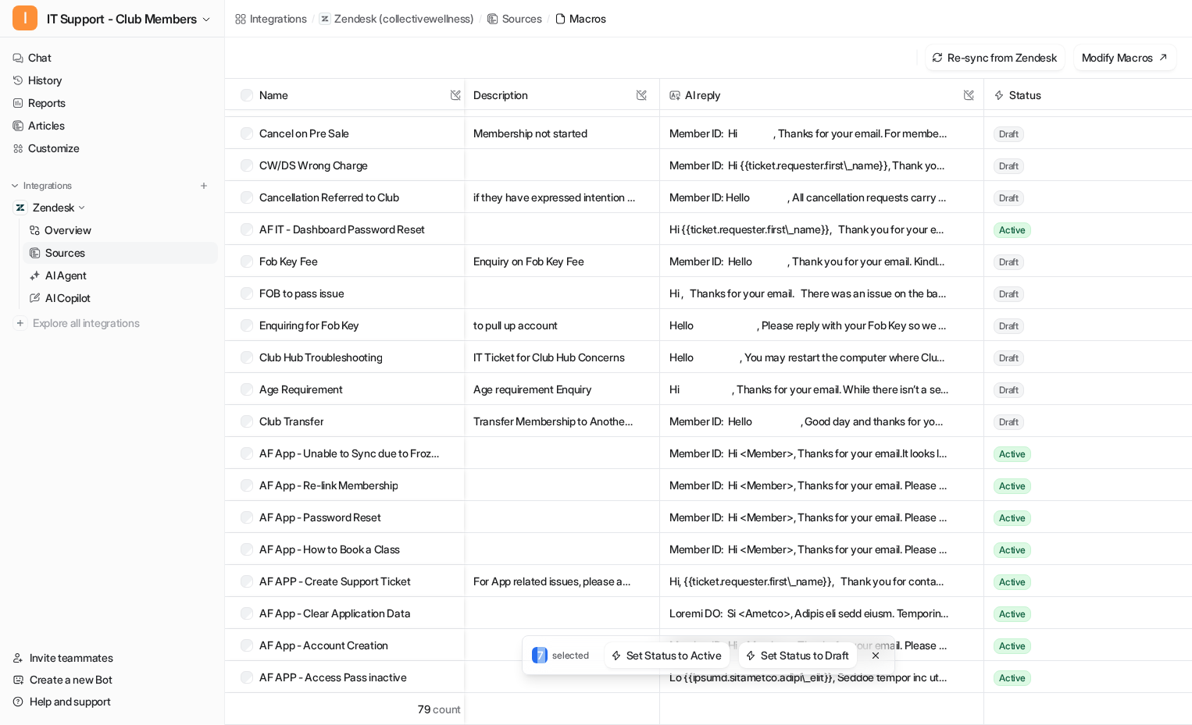
click at [245, 647] on div "7 selected Set Status to Active Set Status to Draft" at bounding box center [708, 656] width 967 height 40
drag, startPoint x: 245, startPoint y: 647, endPoint x: 379, endPoint y: 649, distance: 133.6
click at [251, 647] on div "7 selected Set Status to Active Set Status to Draft" at bounding box center [708, 656] width 967 height 40
click at [815, 658] on button "Set Status to Draft" at bounding box center [798, 656] width 118 height 26
click at [847, 653] on button "Set Status to Draft" at bounding box center [798, 656] width 118 height 26
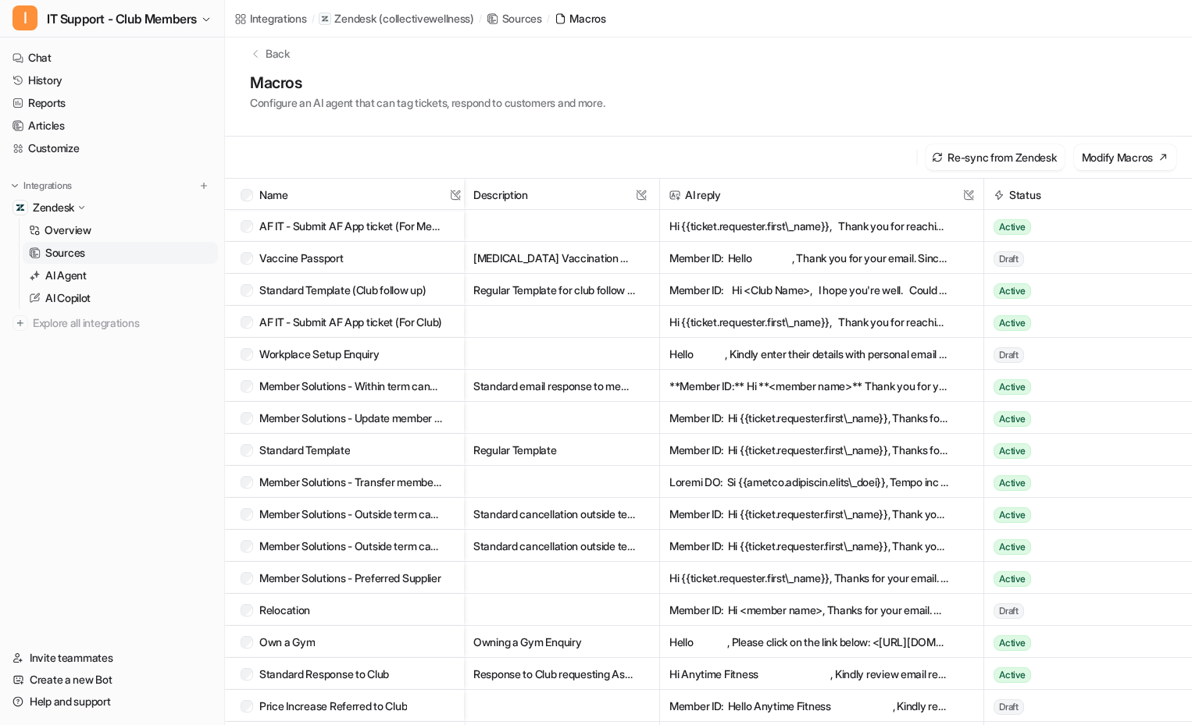
scroll to position [0, 0]
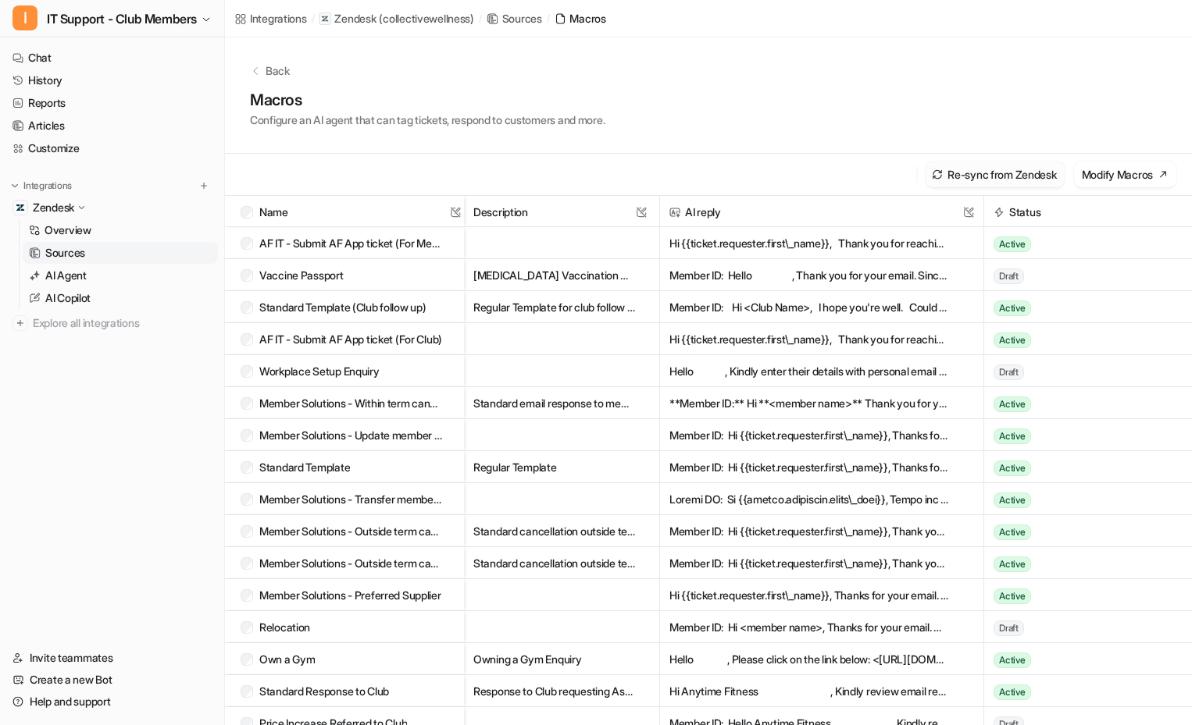
click at [1007, 167] on button "Re-sync from Zendesk" at bounding box center [994, 175] width 138 height 26
click at [990, 179] on button "Re-sync from Zendesk" at bounding box center [994, 175] width 138 height 26
click at [87, 25] on span "IT Support - Club Members" at bounding box center [122, 19] width 150 height 22
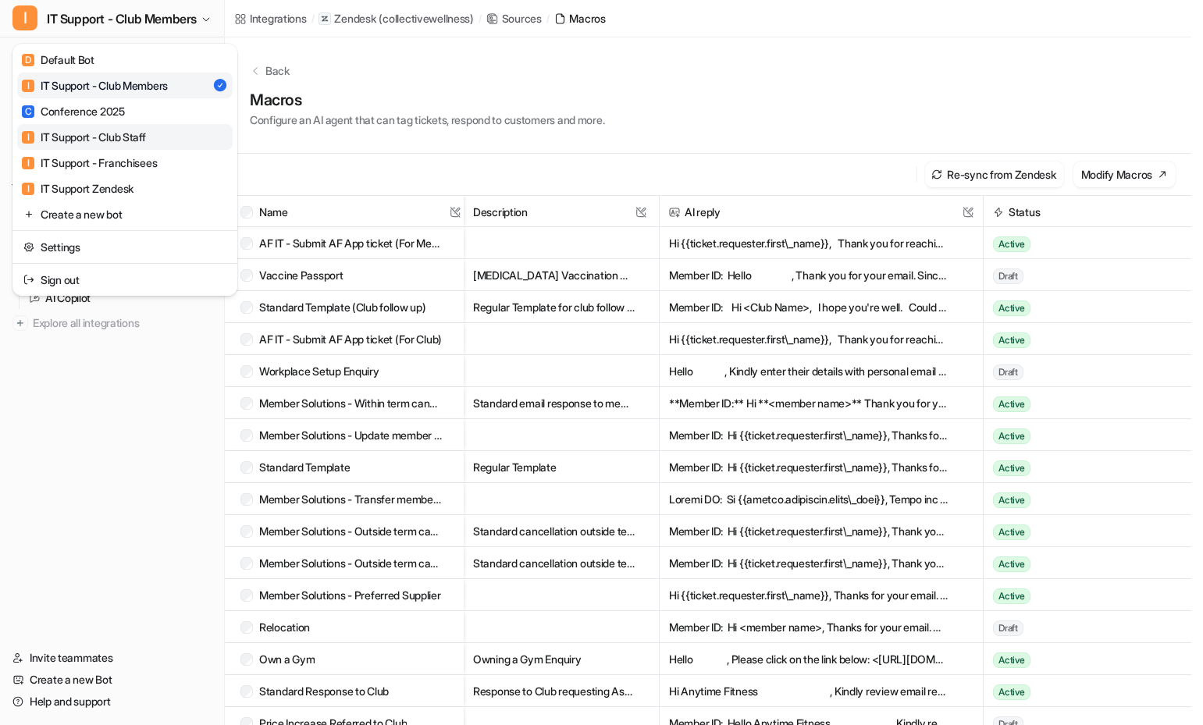
click at [165, 144] on link "I IT Support - Club Staff" at bounding box center [125, 137] width 216 height 26
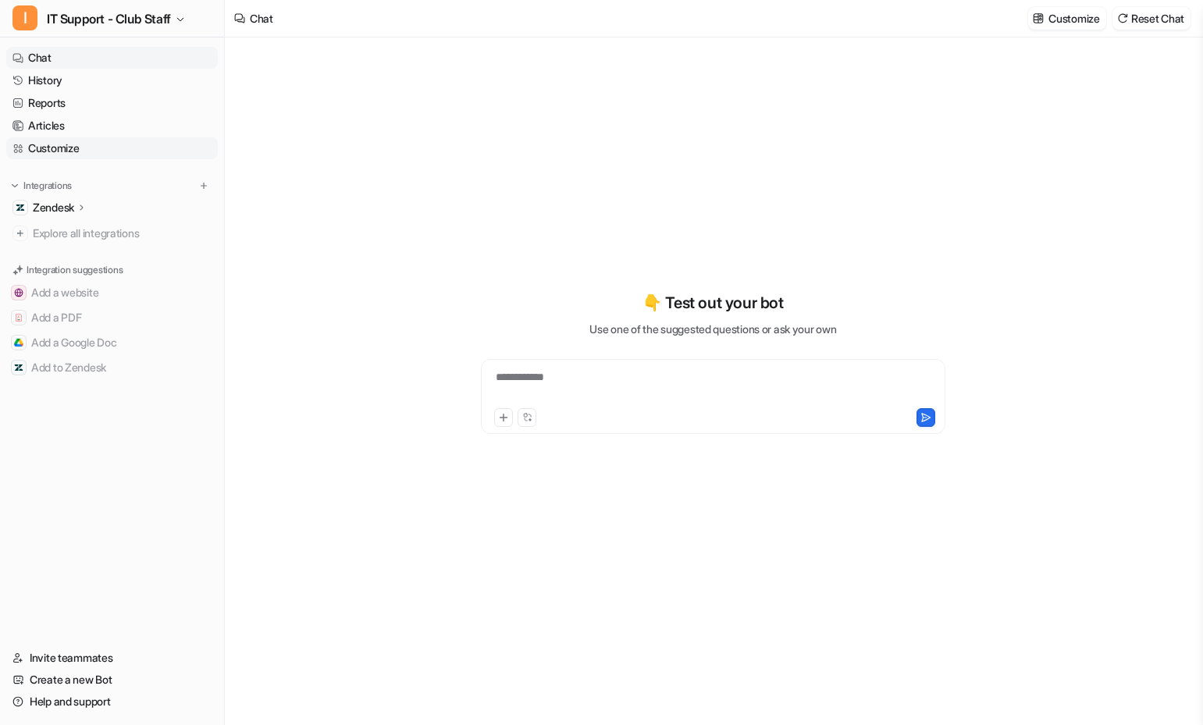
type textarea "**********"
click at [77, 207] on div "Zendesk" at bounding box center [60, 208] width 55 height 16
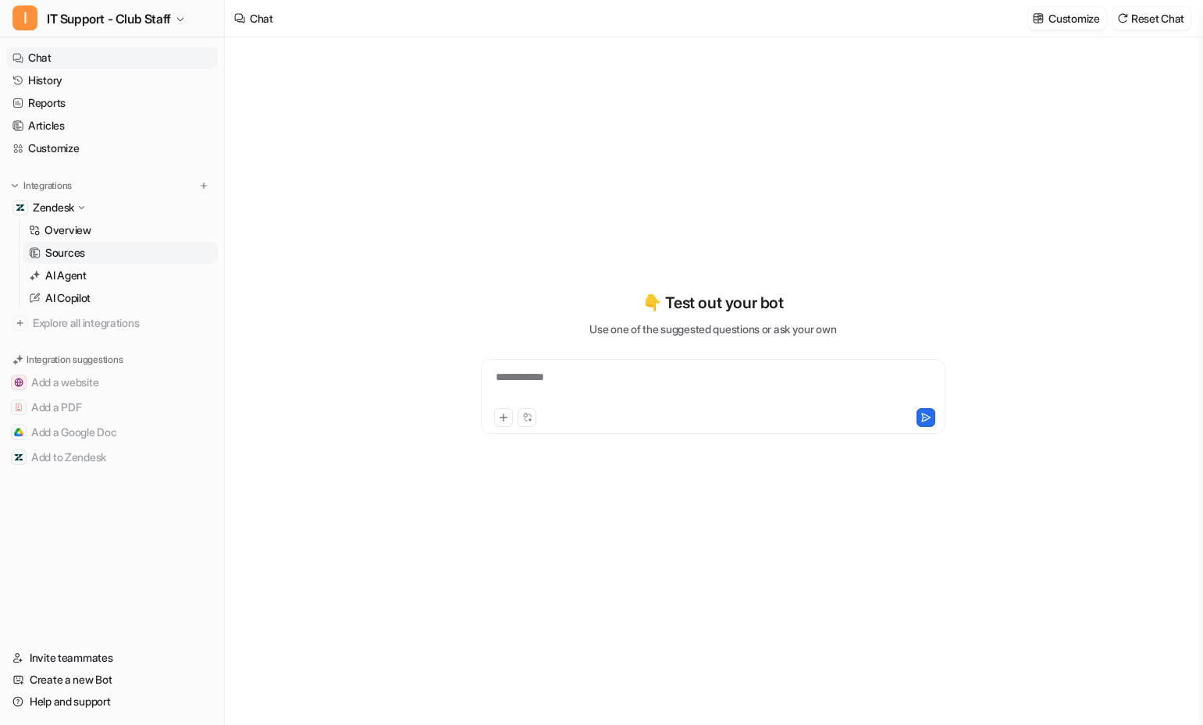
click at [82, 248] on p "Sources" at bounding box center [65, 253] width 40 height 16
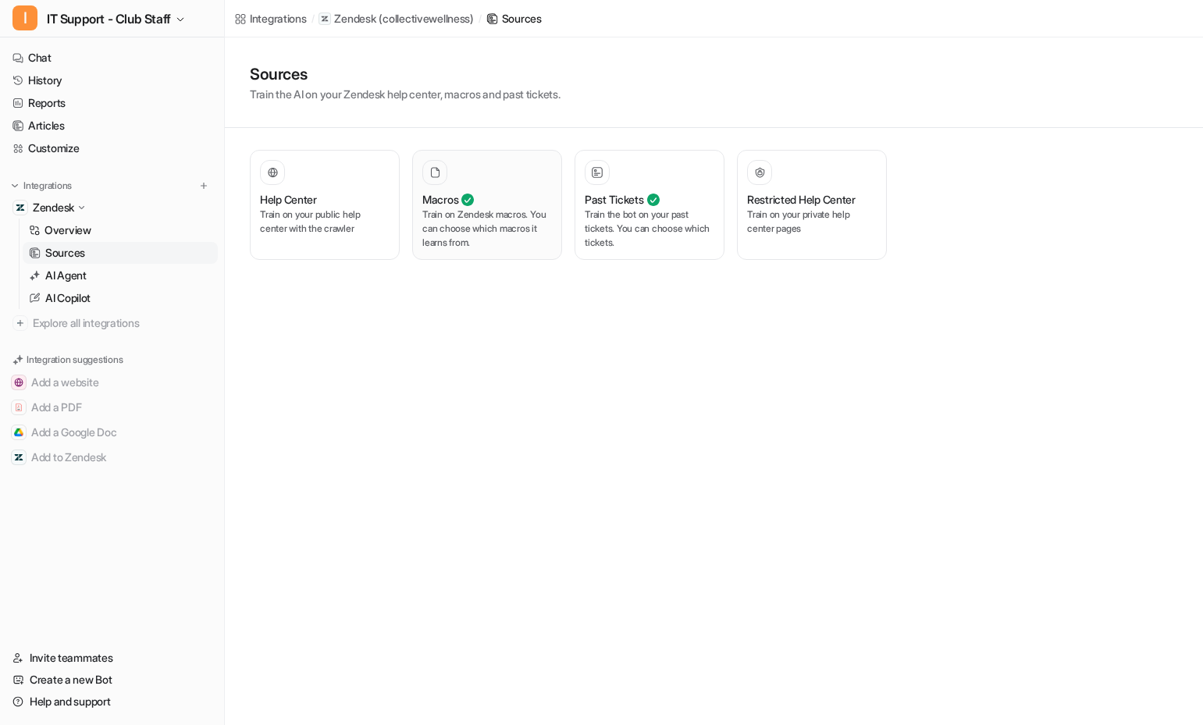
click at [487, 233] on p "Train on Zendesk macros. You can choose which macros it learns from." at bounding box center [487, 229] width 130 height 42
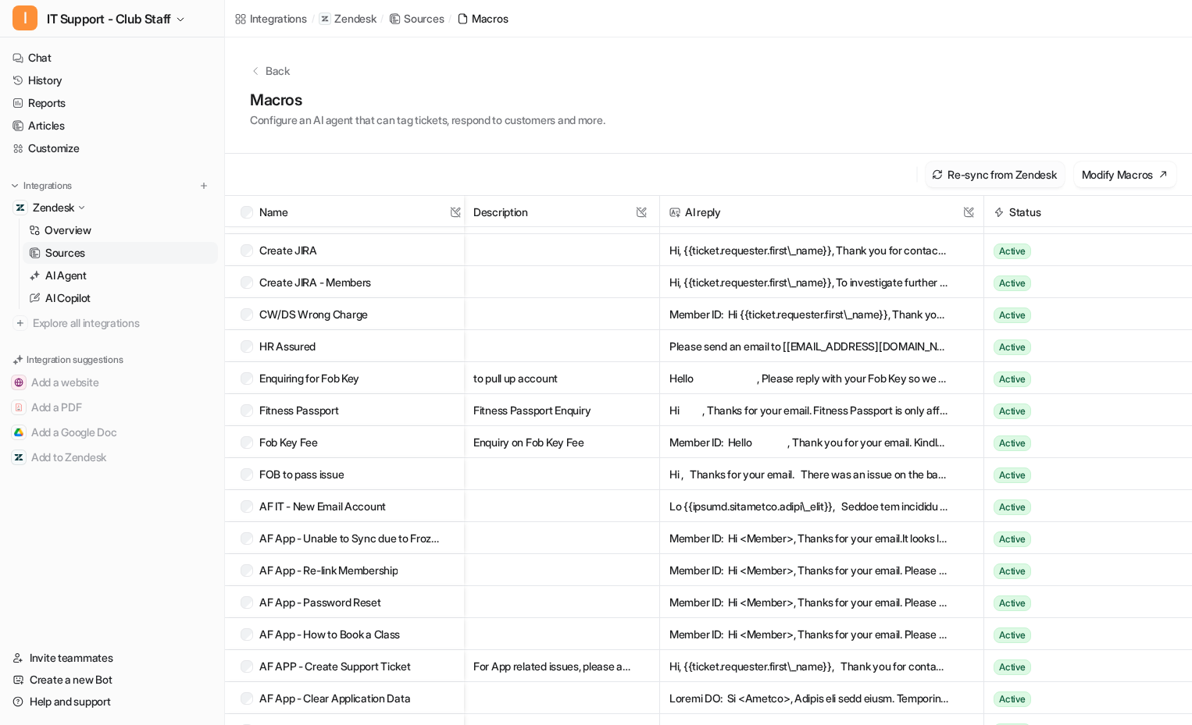
click at [994, 175] on button "Re-sync from Zendesk" at bounding box center [994, 175] width 138 height 26
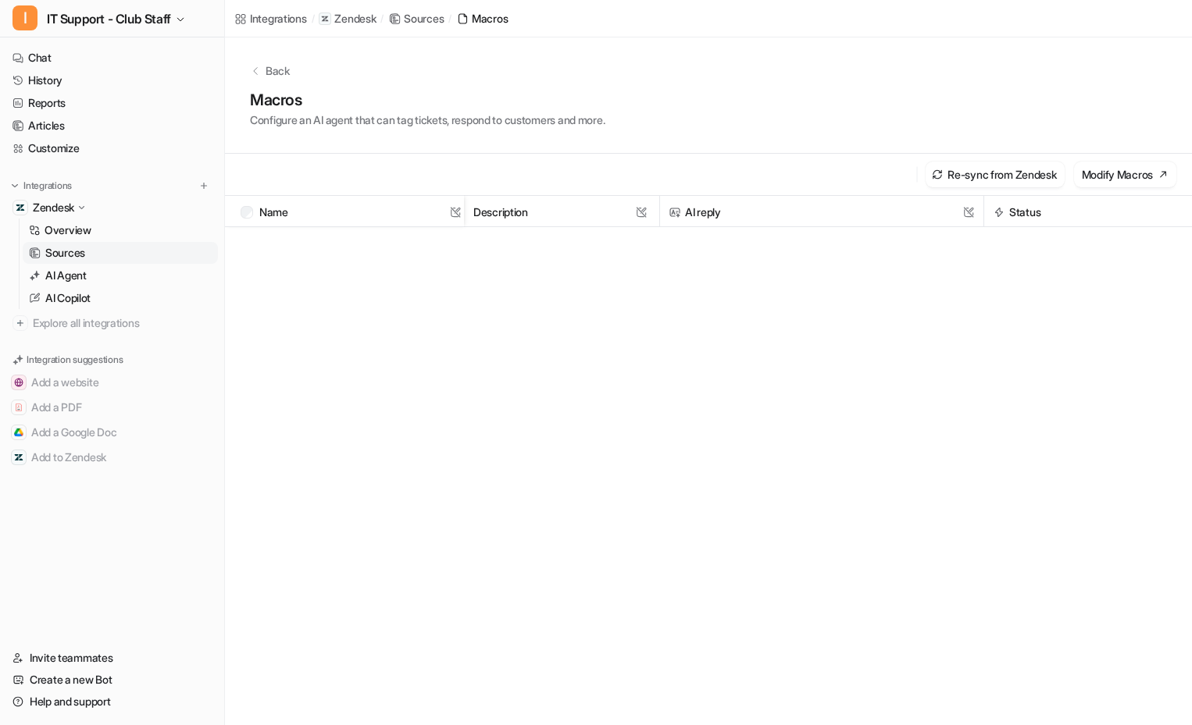
scroll to position [1914, 0]
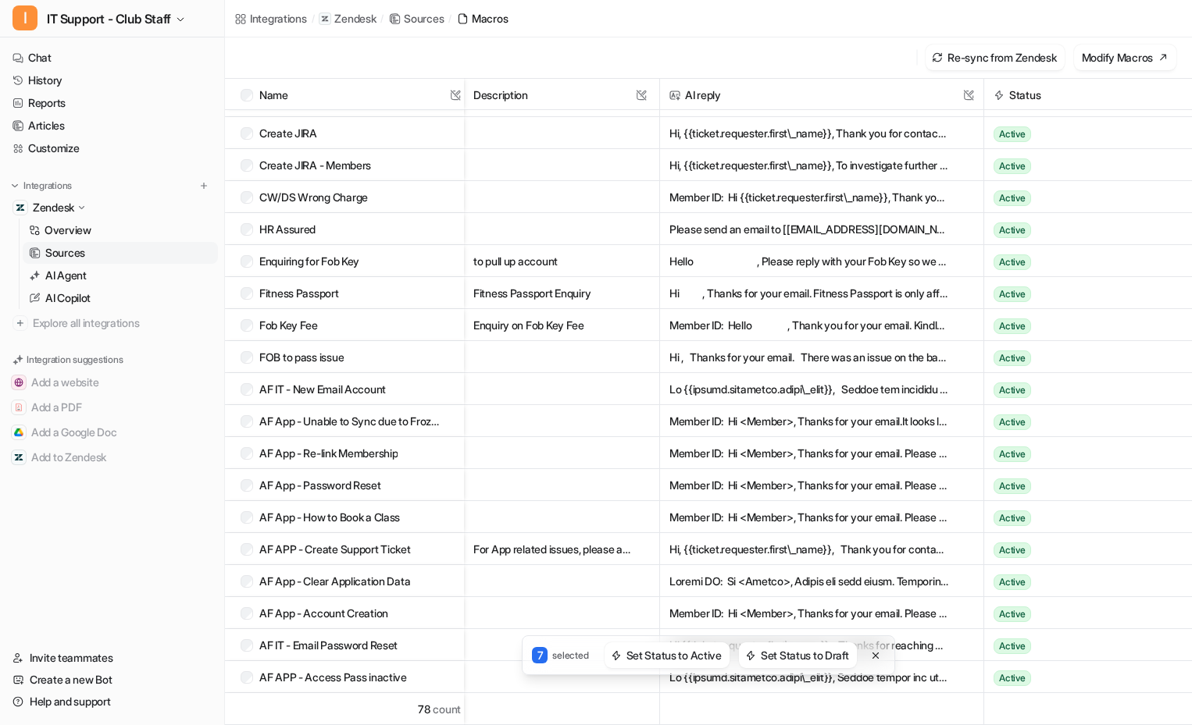
click at [246, 674] on div "7 selected Set Status to Active Set Status to Draft" at bounding box center [708, 656] width 967 height 40
click at [244, 673] on div "7 selected Set Status to Active Set Status to Draft" at bounding box center [708, 656] width 967 height 40
click at [761, 654] on button "Set Status to Draft" at bounding box center [798, 656] width 118 height 26
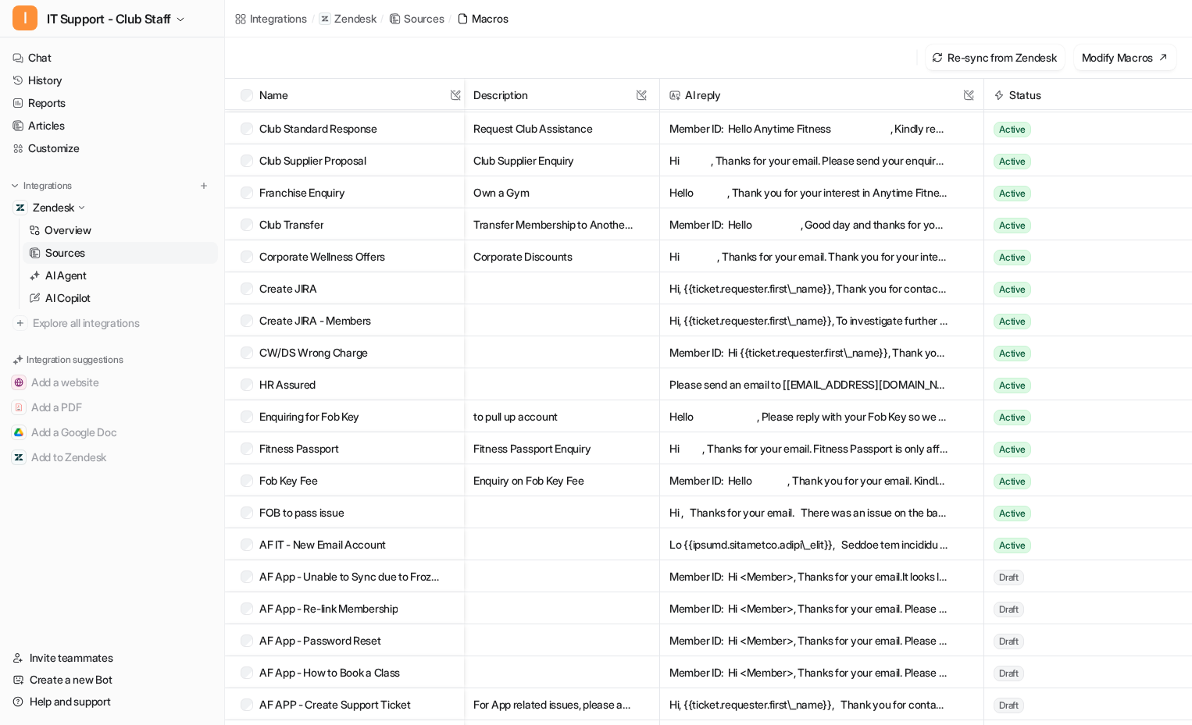
scroll to position [1758, 0]
click at [248, 299] on div "Create JIRA" at bounding box center [342, 289] width 202 height 32
click at [249, 283] on div "Create JIRA" at bounding box center [342, 289] width 202 height 32
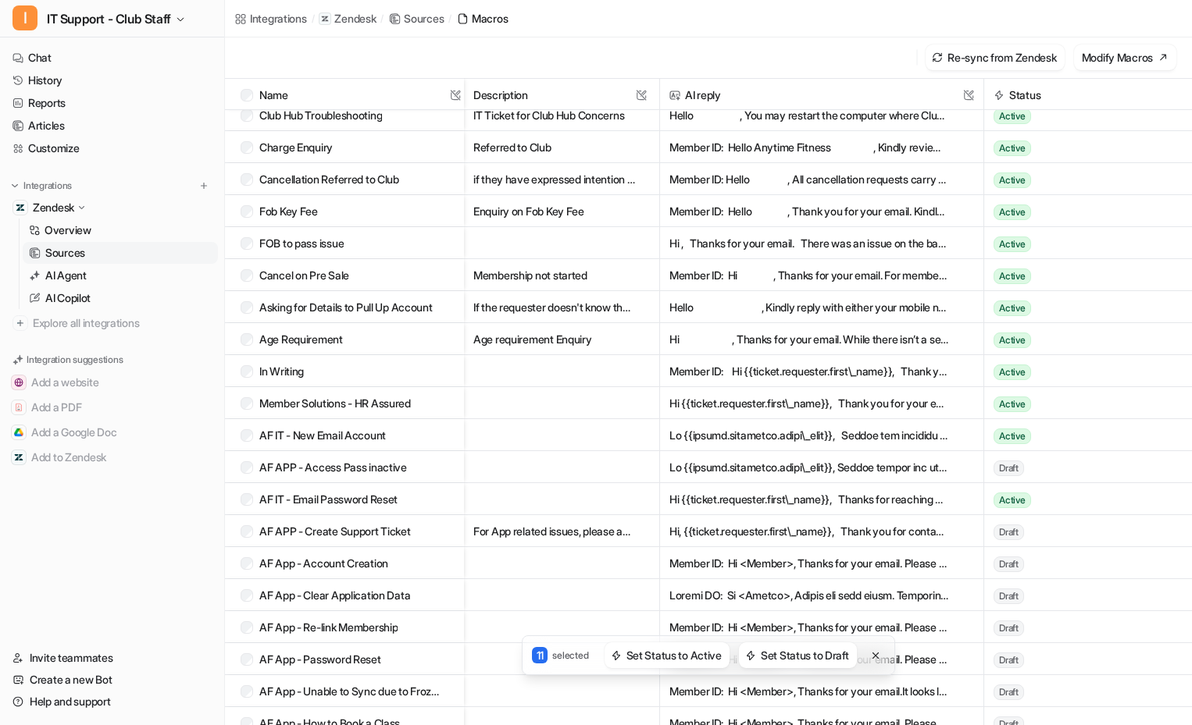
scroll to position [1946, 0]
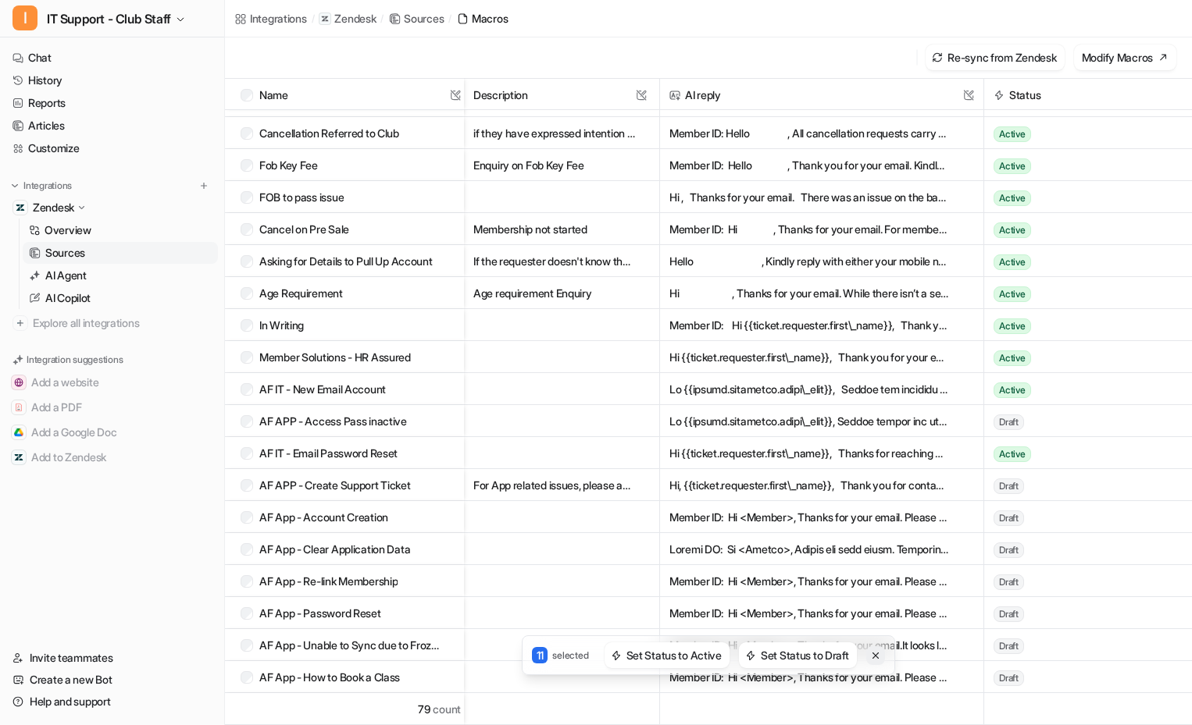
click at [879, 654] on icon at bounding box center [875, 655] width 6 height 6
click at [254, 330] on div "In Writing" at bounding box center [342, 325] width 202 height 32
click at [253, 323] on div "In Writing" at bounding box center [342, 325] width 202 height 32
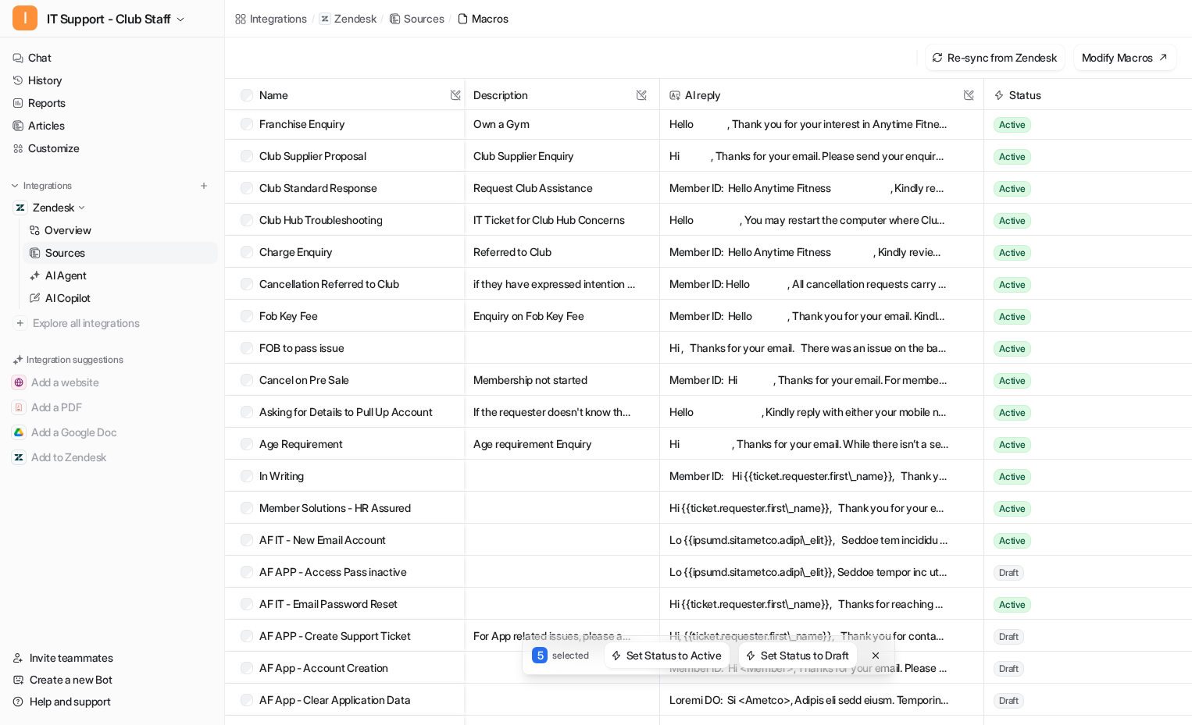
scroll to position [1790, 0]
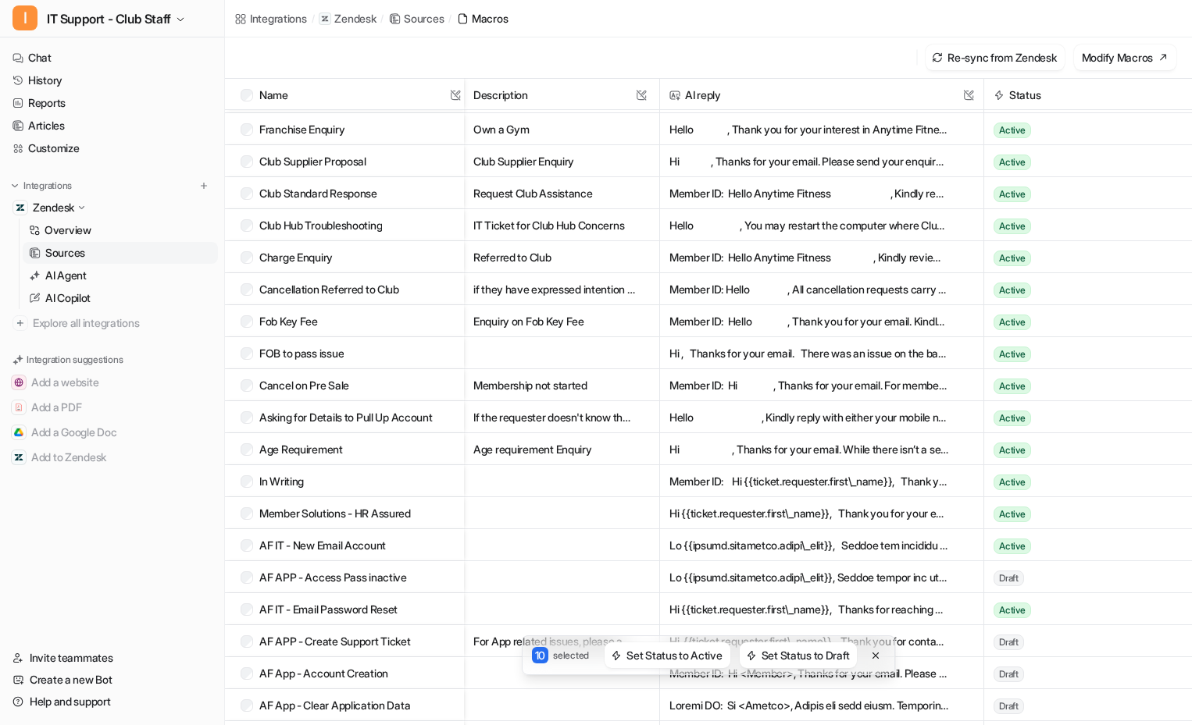
click at [918, 226] on button "Hello , You may restart the computer where ClubHub is installed. You may also d…" at bounding box center [809, 225] width 280 height 32
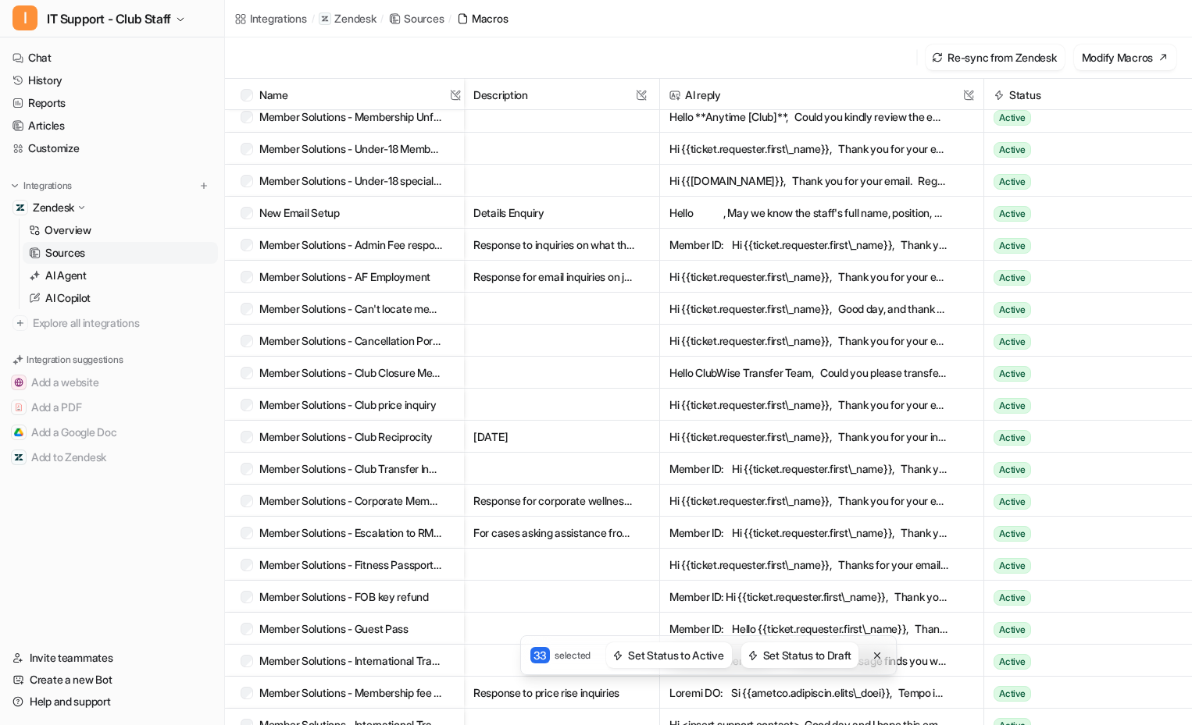
scroll to position [775, 0]
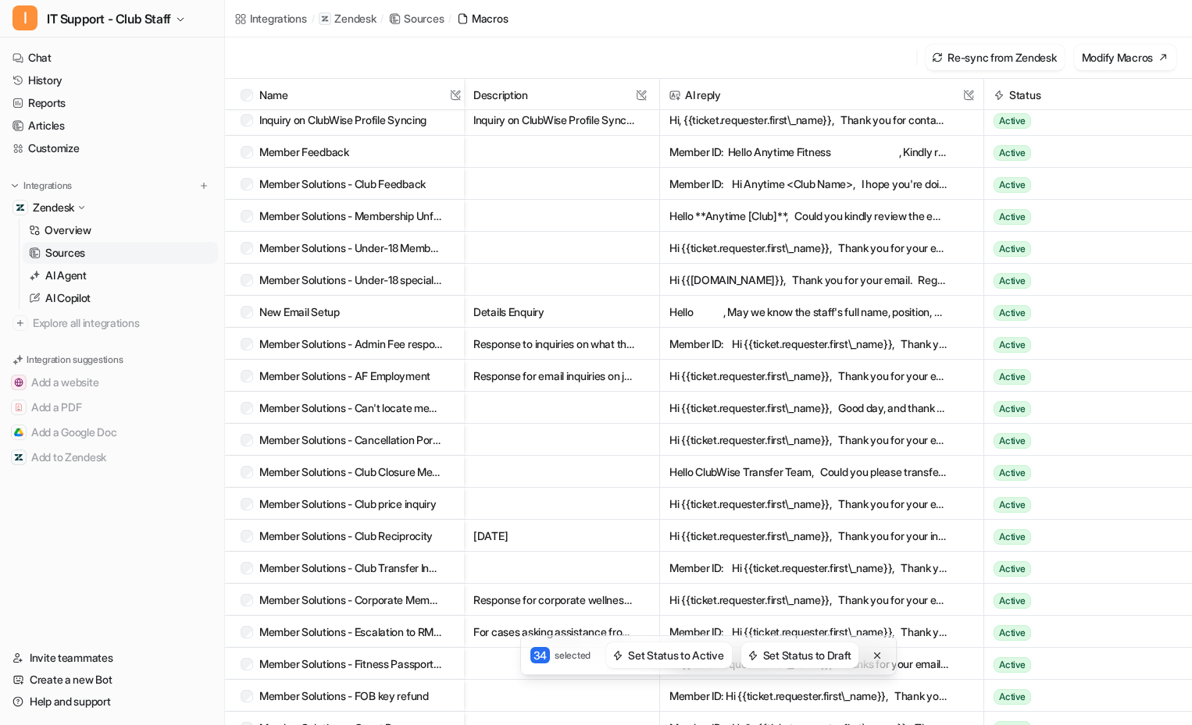
click at [246, 415] on div "Member Solutions - Can't locate membership" at bounding box center [342, 408] width 202 height 32
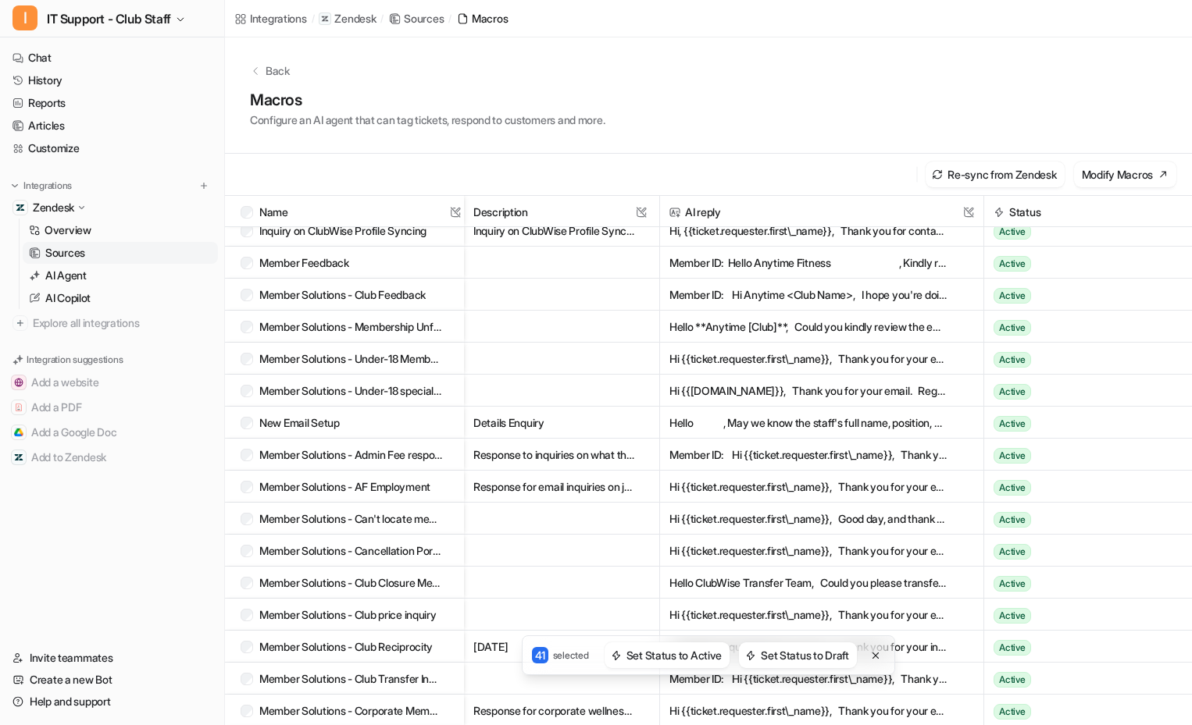
scroll to position [625, 0]
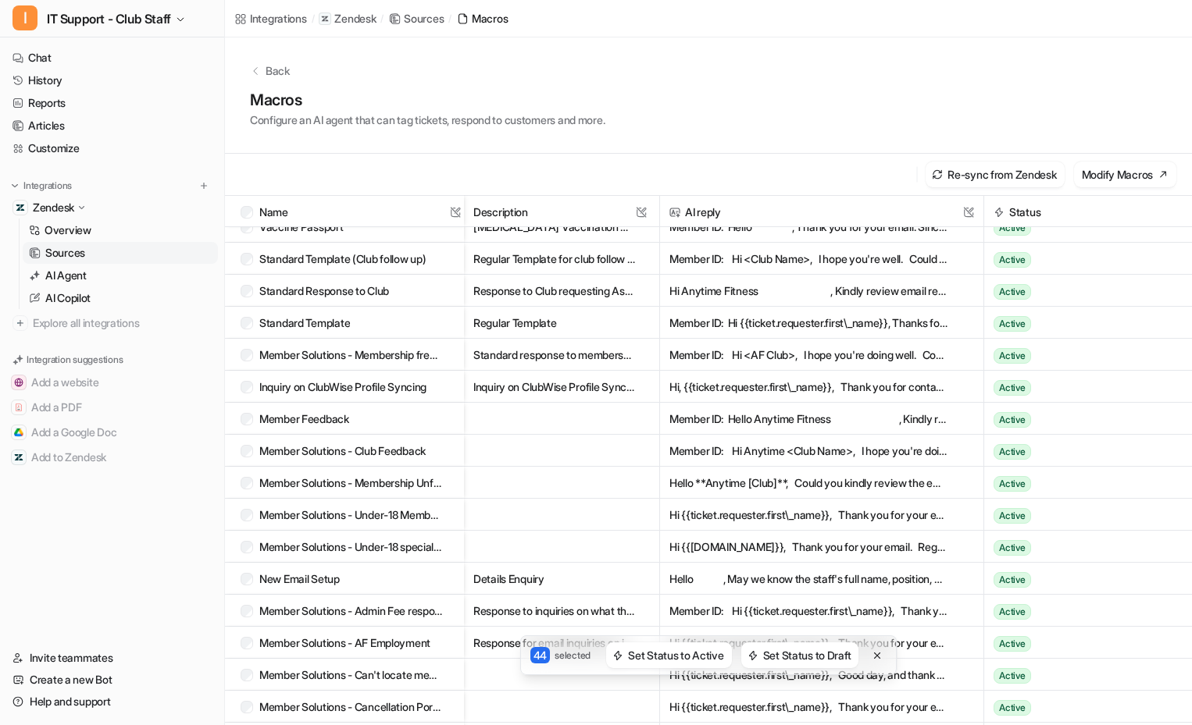
click at [248, 362] on div "Member Solutions - Membership freeze request" at bounding box center [342, 355] width 202 height 32
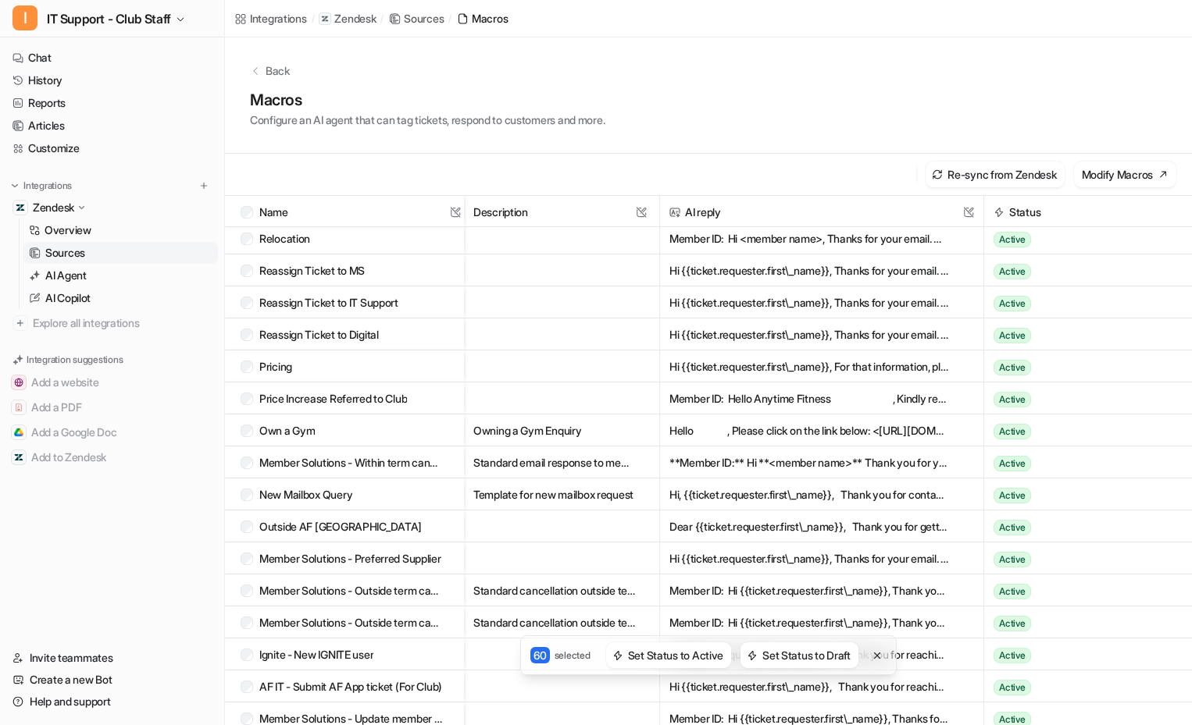
scroll to position [0, 0]
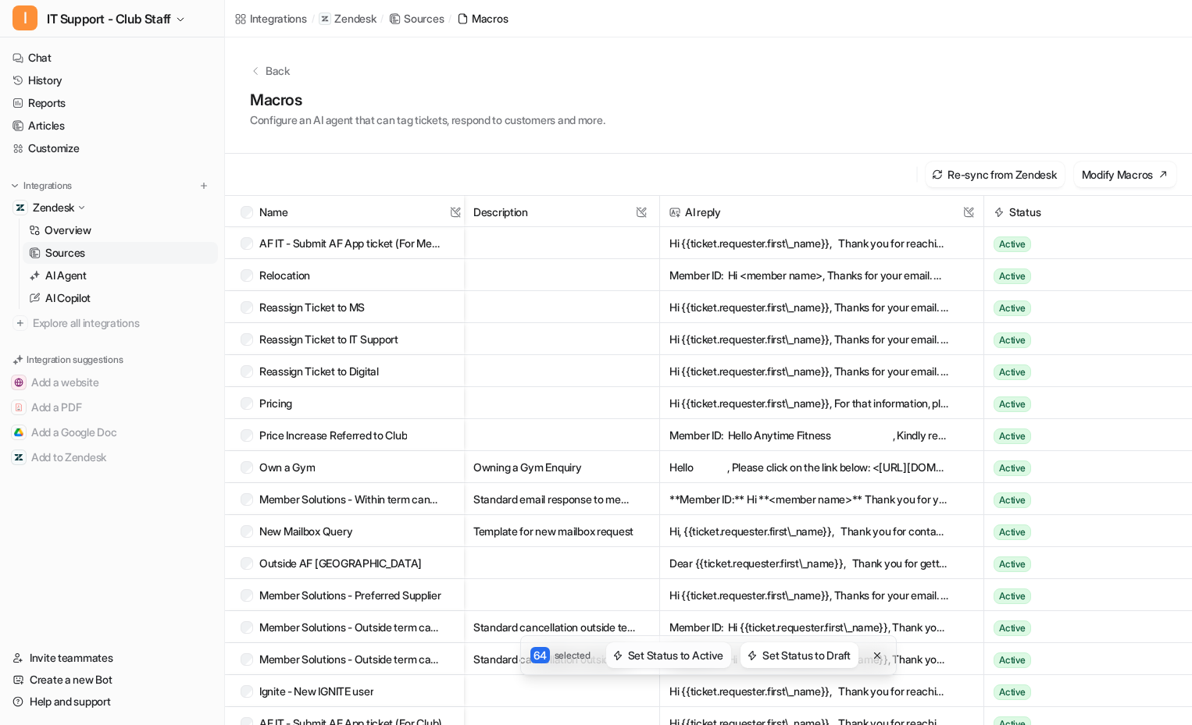
click at [701, 661] on button "Set Status to Active" at bounding box center [668, 656] width 125 height 26
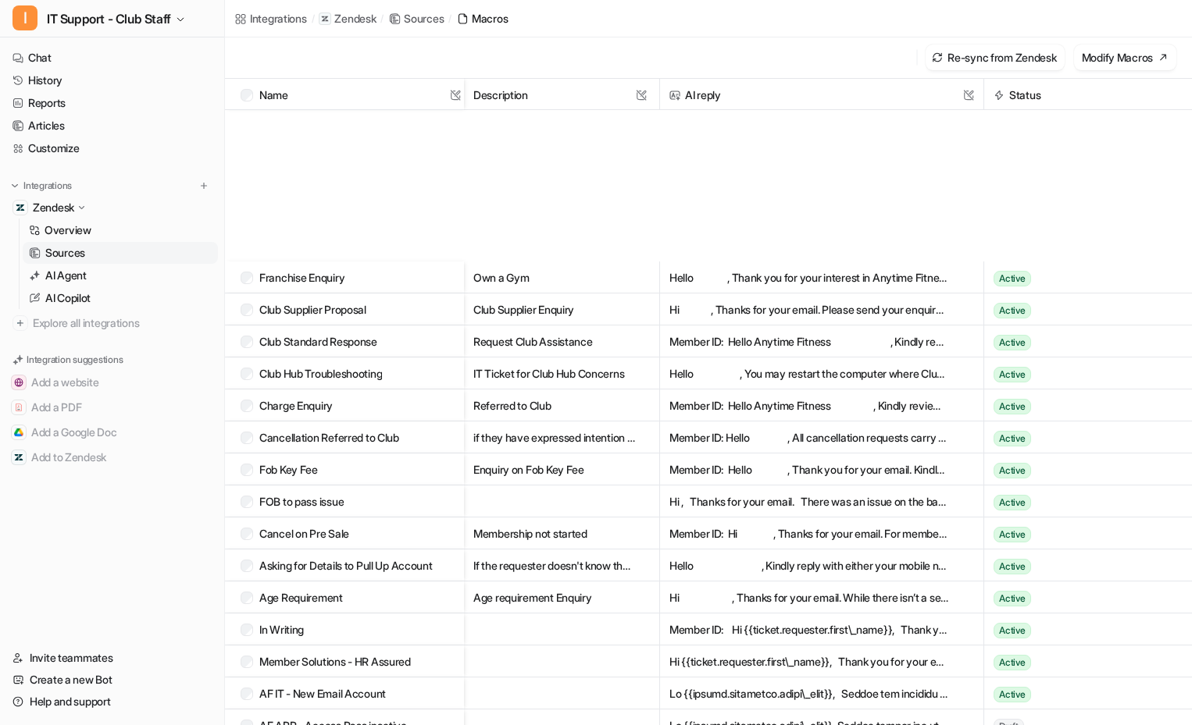
scroll to position [1946, 0]
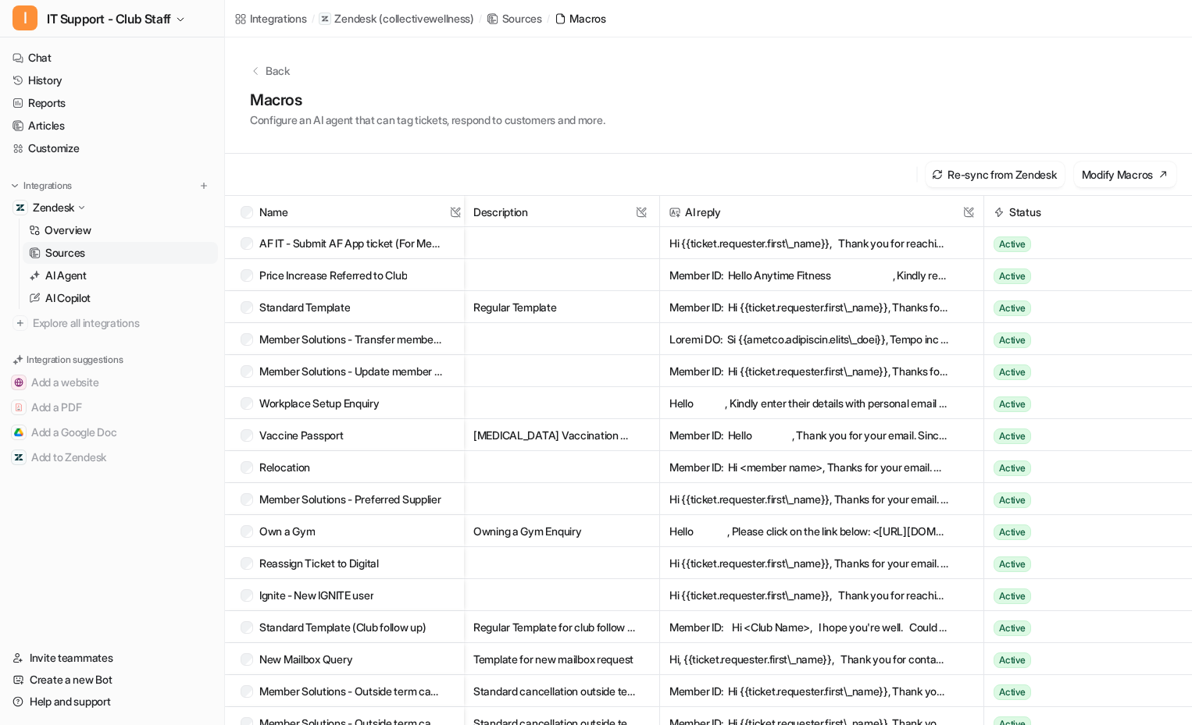
click at [304, 203] on span "Name This field cannot be modified" at bounding box center [352, 212] width 223 height 32
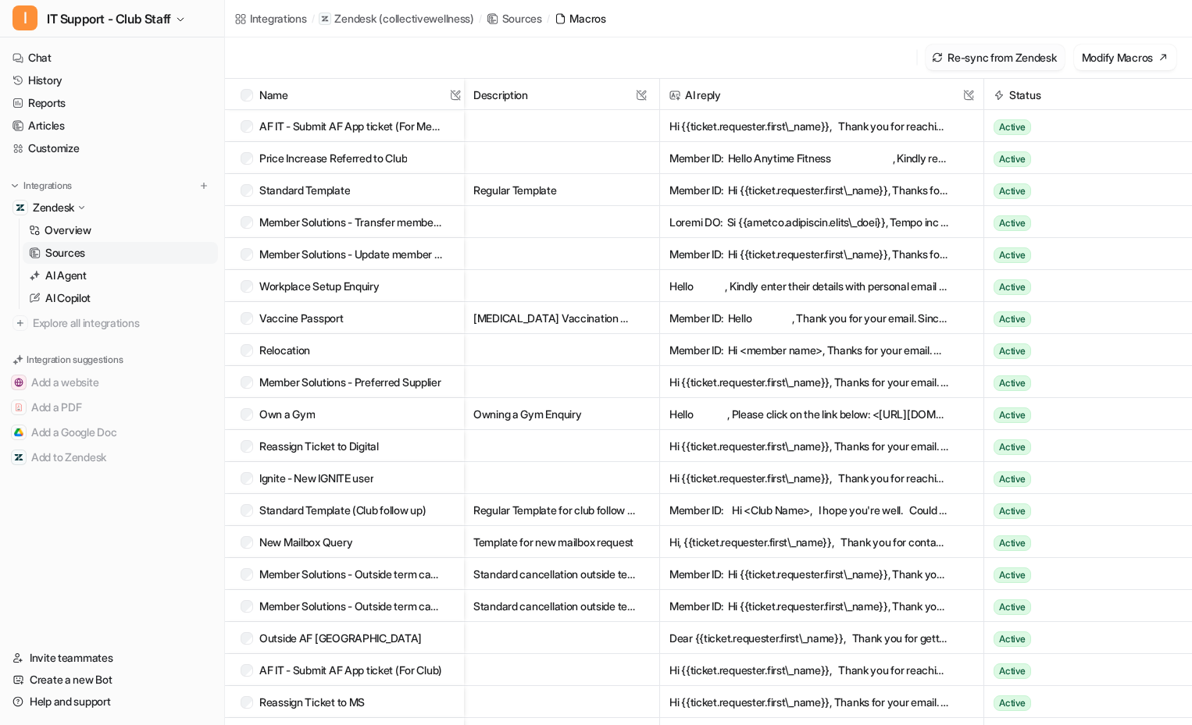
click at [987, 45] on button "Re-sync from Zendesk" at bounding box center [994, 58] width 138 height 26
click at [600, 19] on div "Macros" at bounding box center [587, 18] width 36 height 16
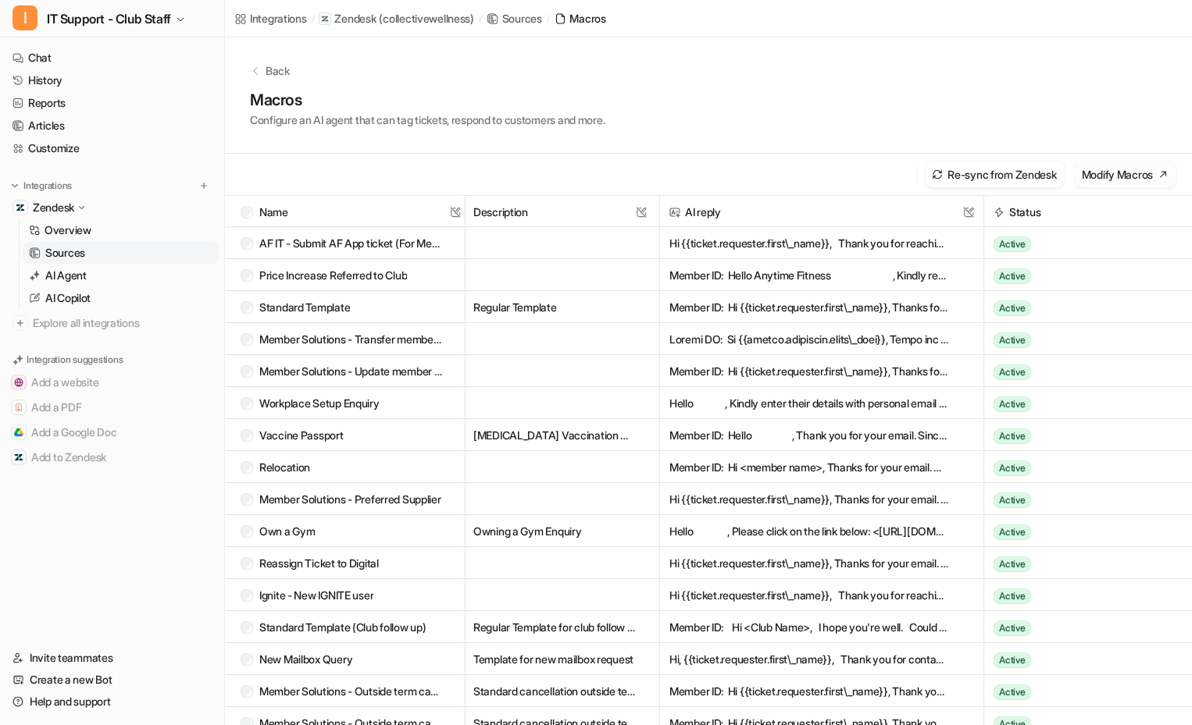
click at [1132, 184] on button "Modify Macros" at bounding box center [1125, 175] width 102 height 26
click at [768, 658] on button "Set Status to Draft" at bounding box center [798, 656] width 118 height 26
click at [244, 315] on div "Standard Template" at bounding box center [342, 307] width 202 height 32
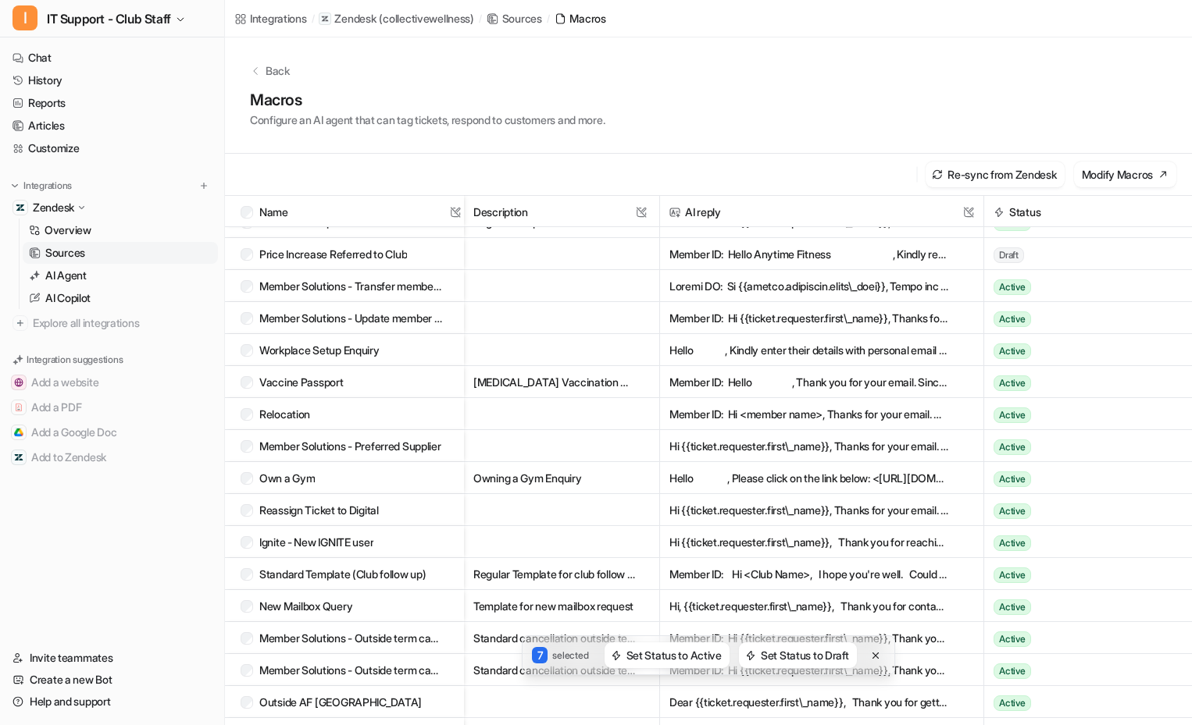
scroll to position [156, 0]
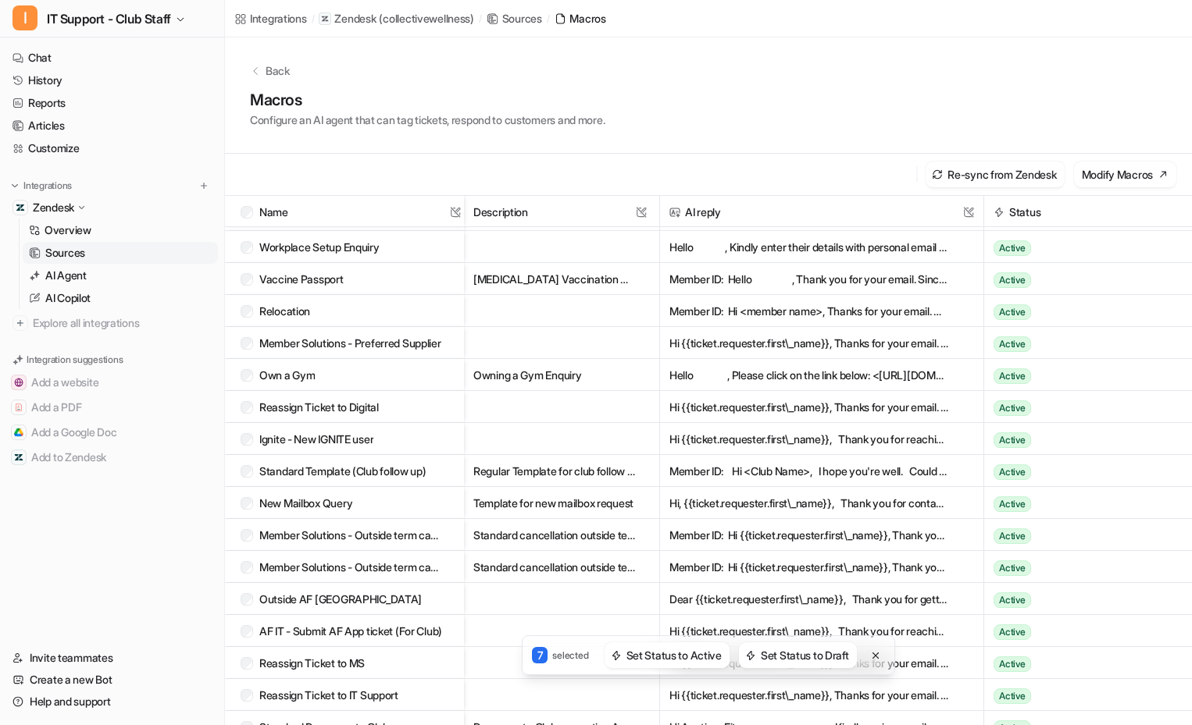
click at [247, 510] on div "New Mailbox Query" at bounding box center [342, 503] width 202 height 32
click at [251, 665] on div "11 selected Set Status to Active Set Status to Draft" at bounding box center [708, 656] width 967 height 40
click at [242, 670] on div "11 selected Set Status to Active Set Status to Draft" at bounding box center [708, 656] width 967 height 40
click at [244, 666] on div "11 selected Set Status to Active Set Status to Draft" at bounding box center [708, 656] width 967 height 40
click at [250, 662] on div "11 selected Set Status to Active Set Status to Draft" at bounding box center [708, 656] width 967 height 40
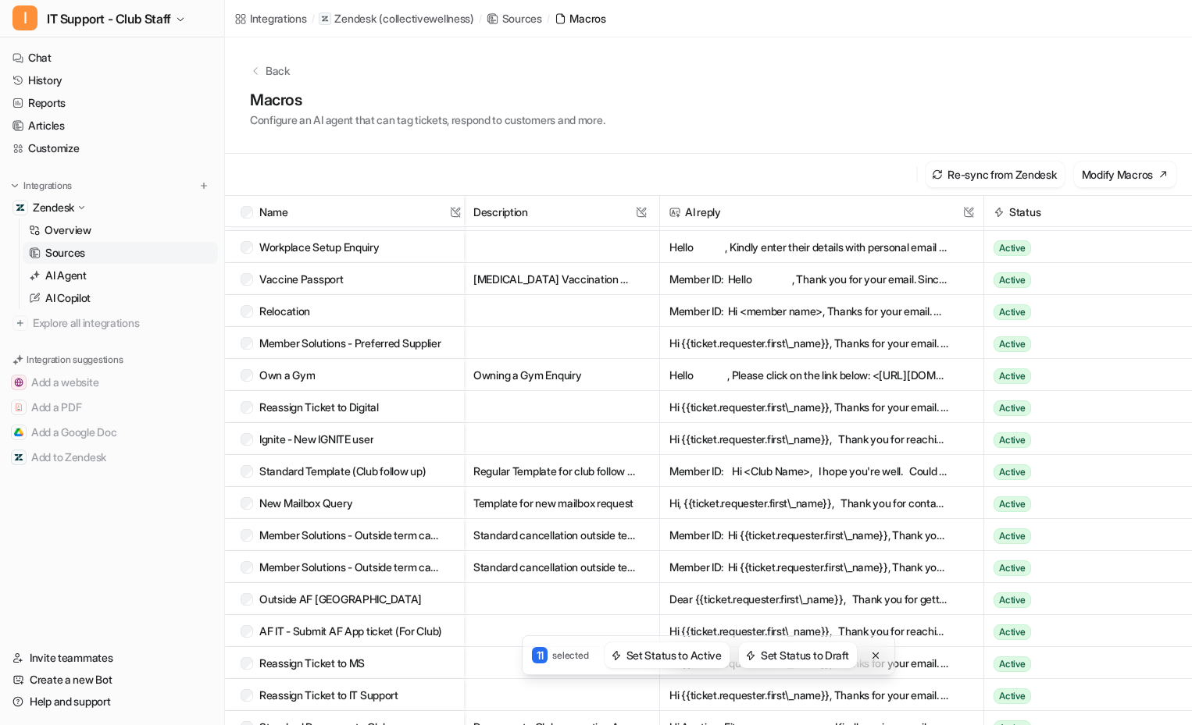
click at [248, 668] on div "11 selected Set Status to Active Set Status to Draft" at bounding box center [708, 656] width 967 height 40
click at [249, 663] on div "11 selected Set Status to Active Set Status to Draft" at bounding box center [708, 656] width 967 height 40
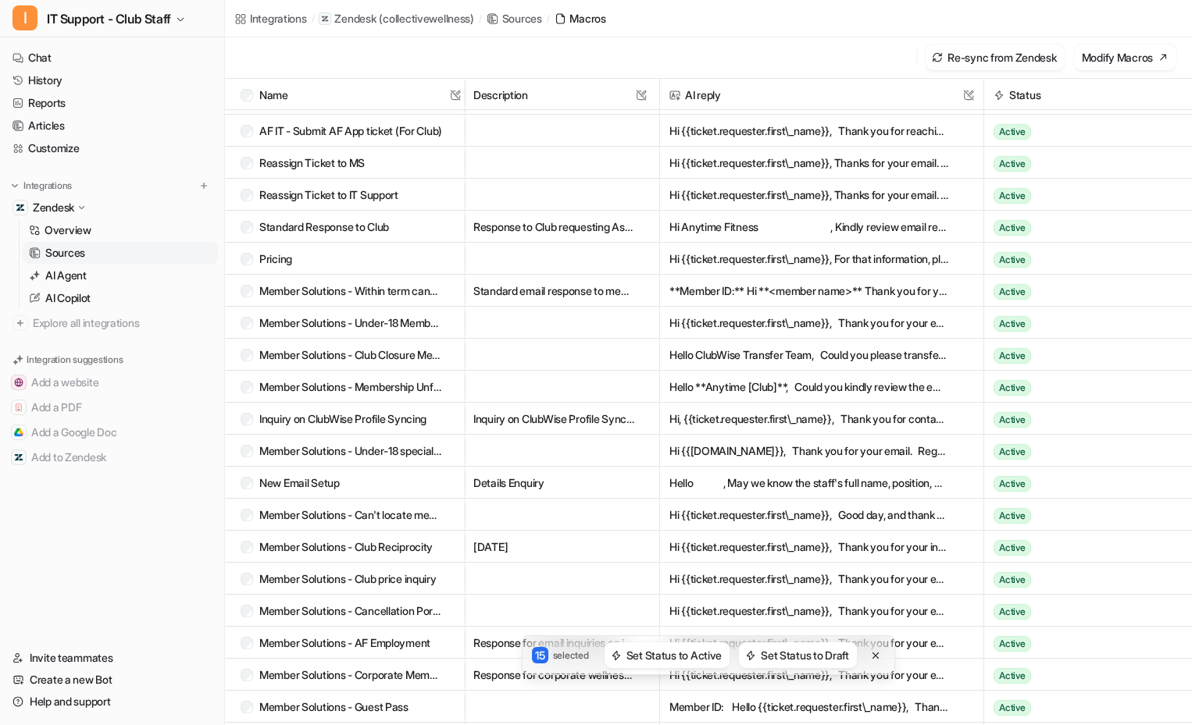
scroll to position [547, 0]
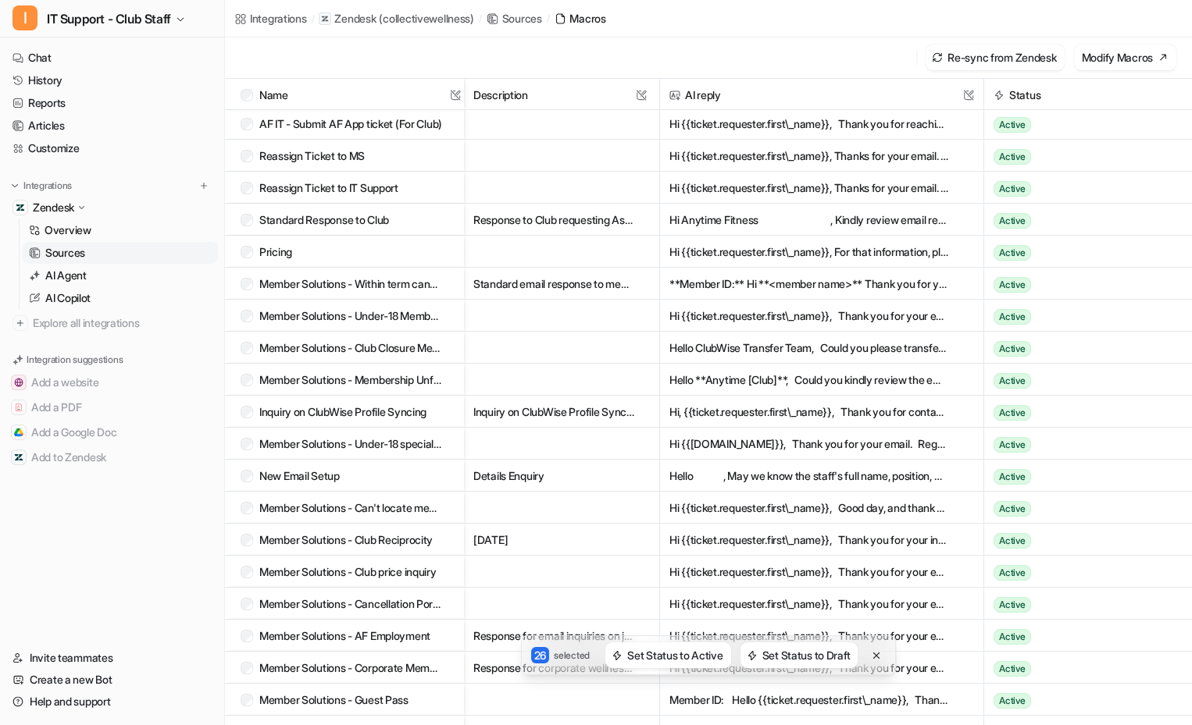
click at [248, 637] on div "26 selected Set Status to Active Set Status to Draft" at bounding box center [708, 656] width 967 height 40
click at [249, 672] on div "27 selected Set Status to Active Set Status to Draft" at bounding box center [708, 656] width 967 height 40
click at [244, 669] on div "27 selected Set Status to Active Set Status to Draft" at bounding box center [708, 656] width 967 height 40
click at [247, 668] on div "27 selected Set Status to Active Set Status to Draft" at bounding box center [708, 656] width 967 height 40
click at [250, 672] on div "27 selected Set Status to Active Set Status to Draft" at bounding box center [708, 656] width 967 height 40
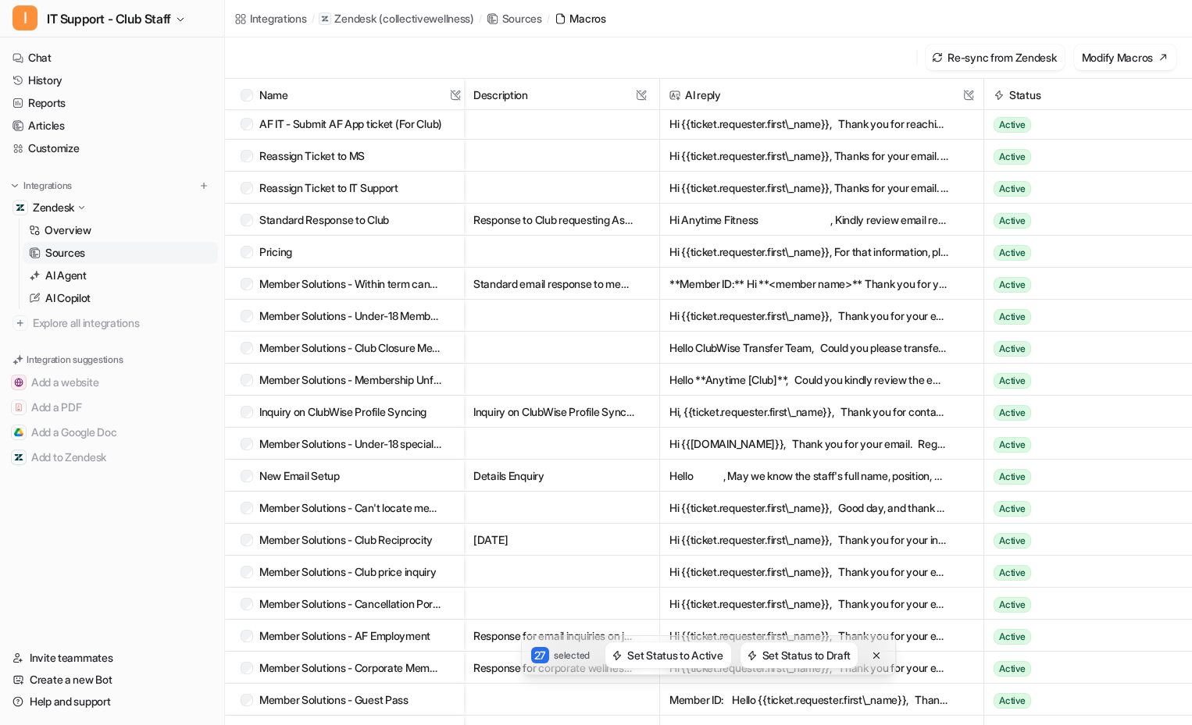
click at [249, 667] on div "27 selected Set Status to Active Set Status to Draft" at bounding box center [708, 656] width 967 height 40
click at [248, 668] on div "27 selected Set Status to Active Set Status to Draft" at bounding box center [708, 656] width 967 height 40
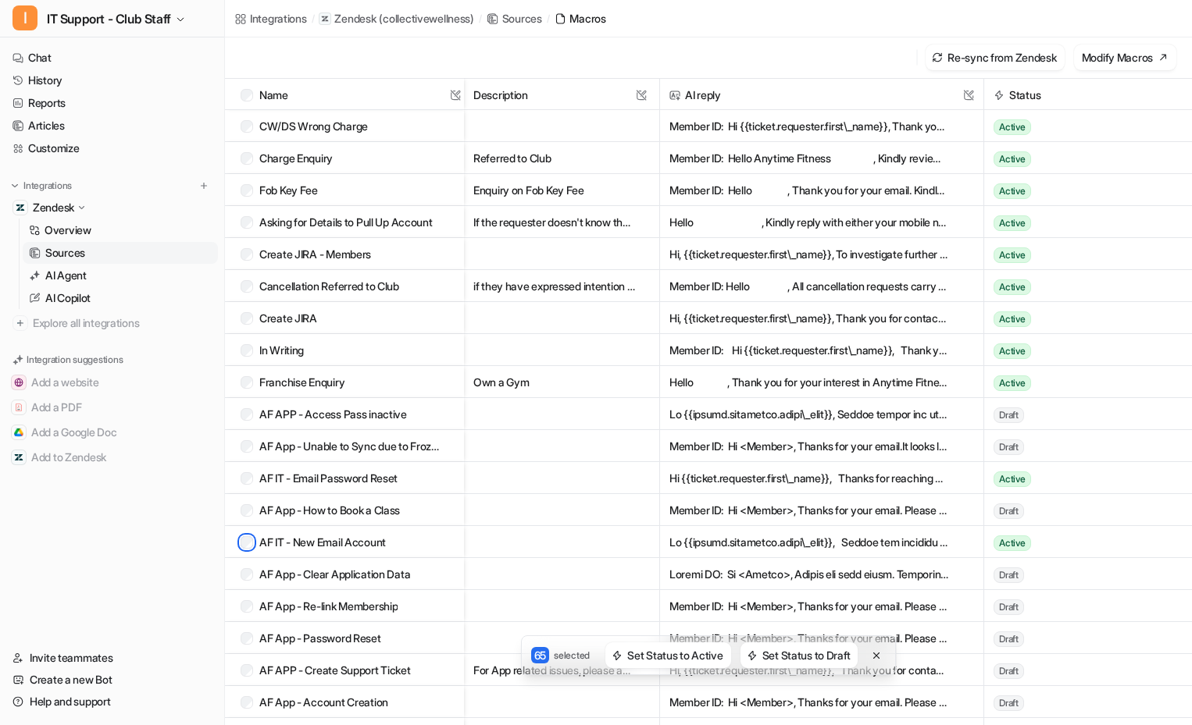
scroll to position [1946, 0]
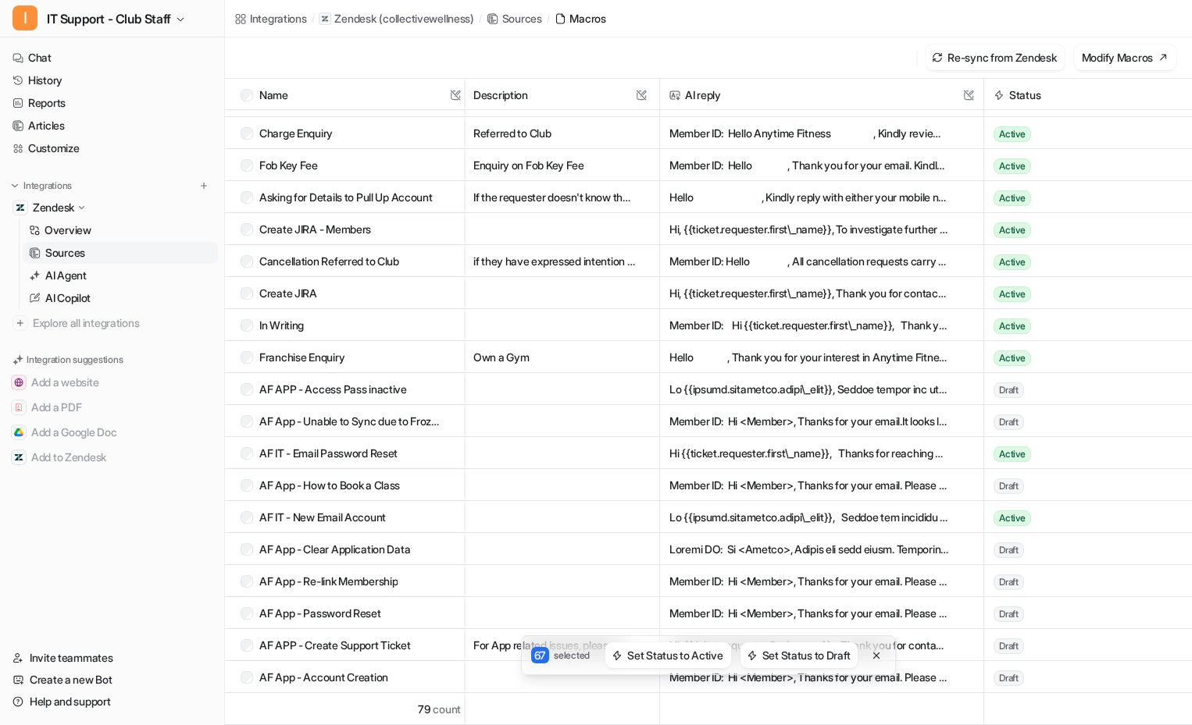
click at [247, 644] on div "67 selected Set Status to Active Set Status to Draft" at bounding box center [708, 656] width 967 height 40
click at [246, 647] on div "67 selected Set Status to Active Set Status to Draft" at bounding box center [708, 656] width 967 height 40
click at [244, 647] on div "67 selected Set Status to Active Set Status to Draft" at bounding box center [708, 656] width 967 height 40
click at [248, 645] on div "68 selected Set Status to Active Set Status to Draft" at bounding box center [708, 656] width 967 height 40
type textarea "**"
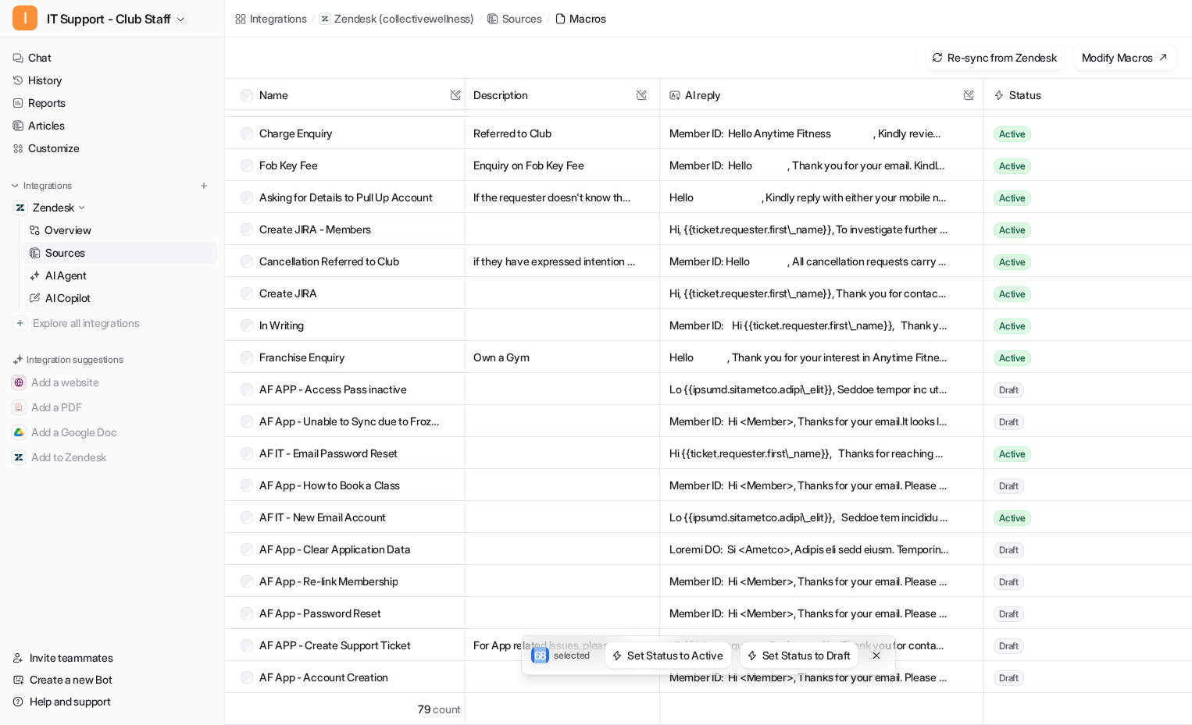
click at [248, 644] on div "68 selected Set Status to Active Set Status to Draft" at bounding box center [708, 656] width 967 height 40
click at [829, 658] on button "Set Status to Draft" at bounding box center [799, 656] width 118 height 26
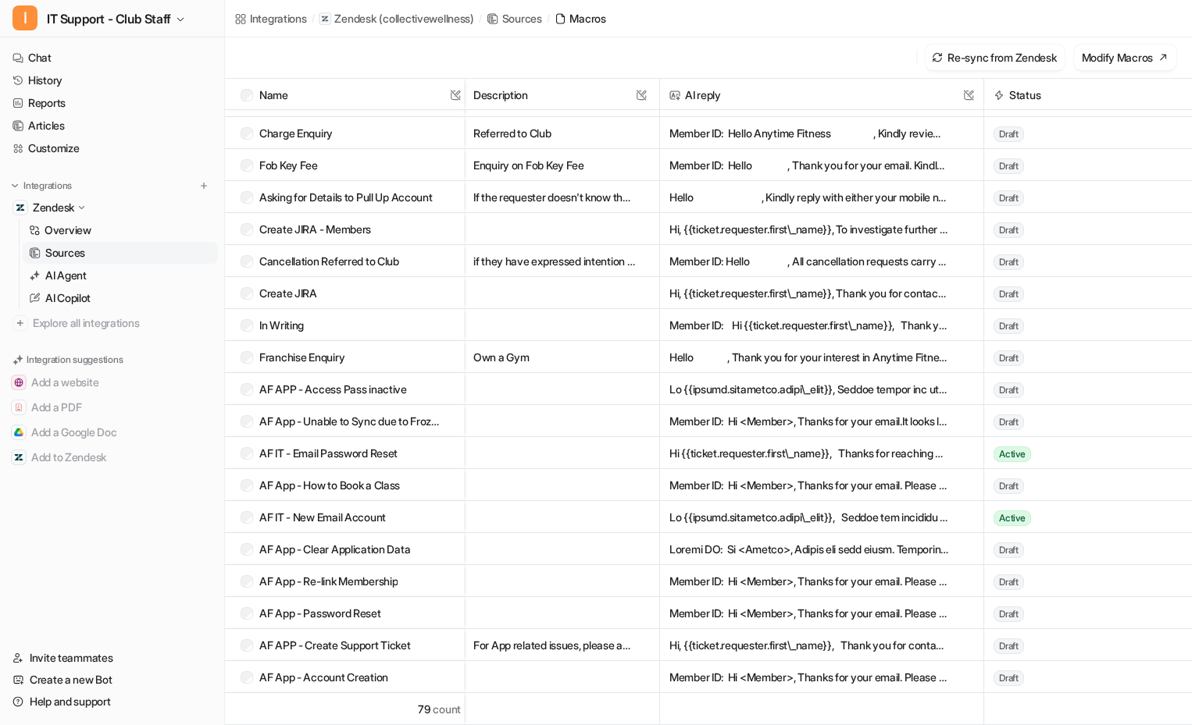
click at [141, 640] on div "Invite teammates Create a new Bot Help and support Help Chat with us We’re a sm…" at bounding box center [112, 677] width 224 height 84
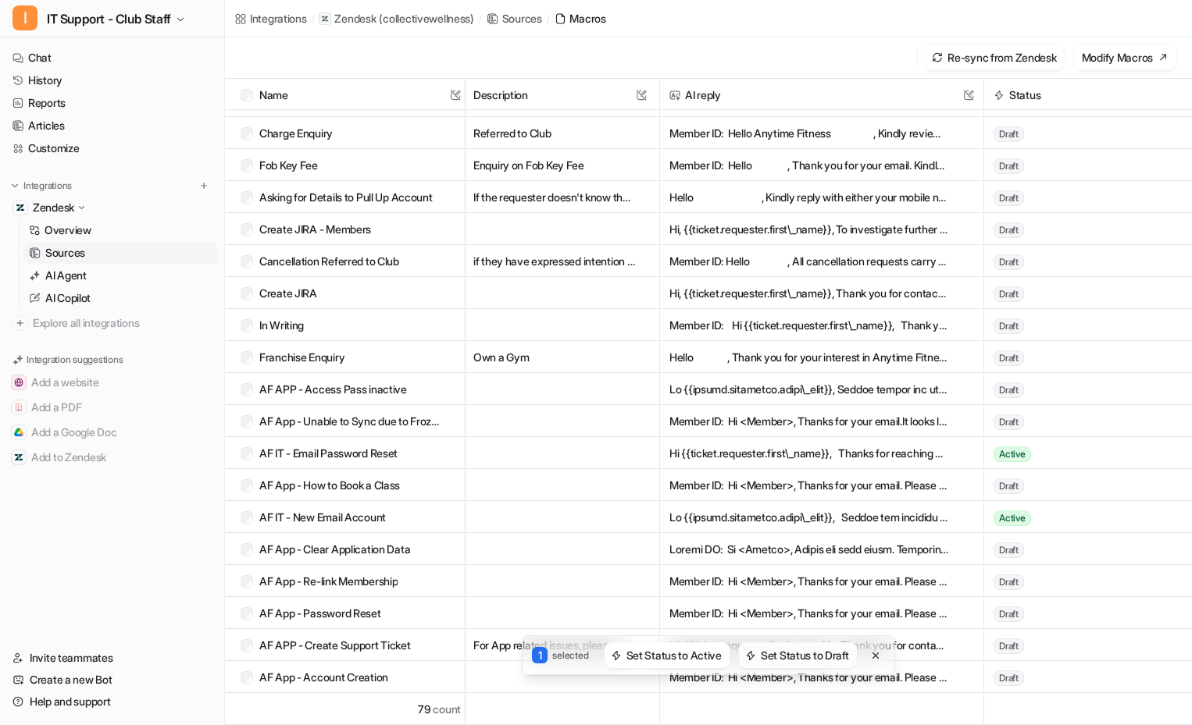
click at [830, 651] on button "Set Status to Draft" at bounding box center [798, 656] width 118 height 26
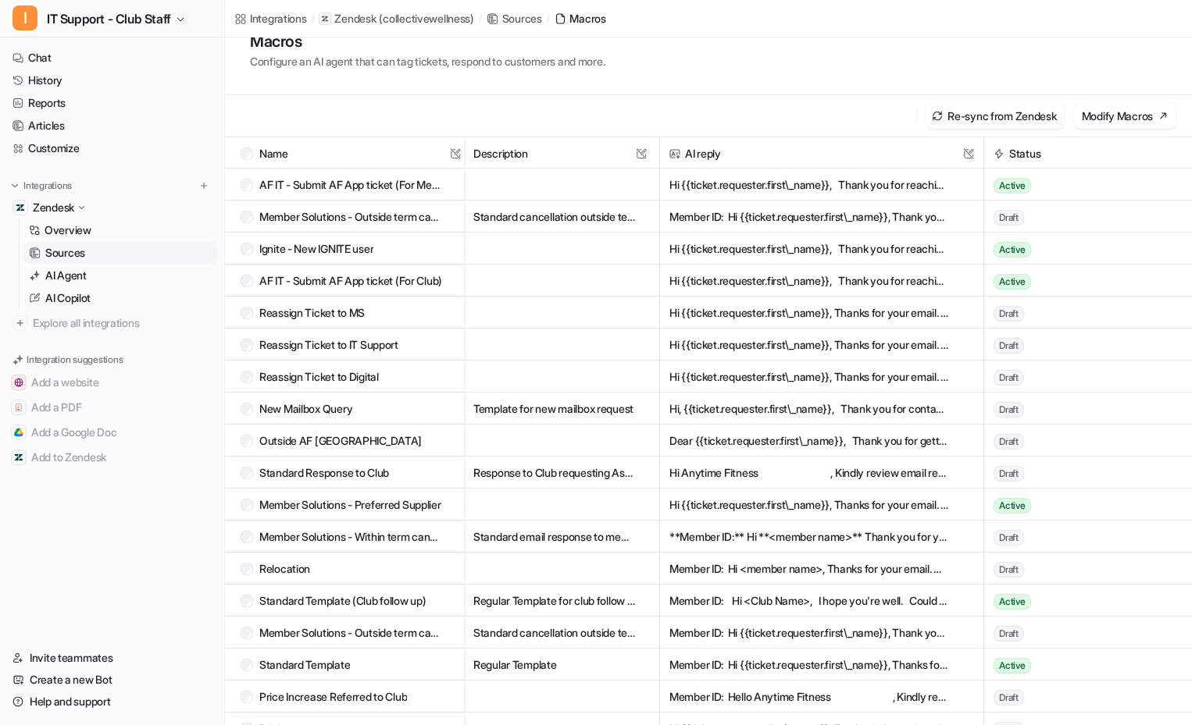
scroll to position [0, 0]
